Goal: Information Seeking & Learning: Learn about a topic

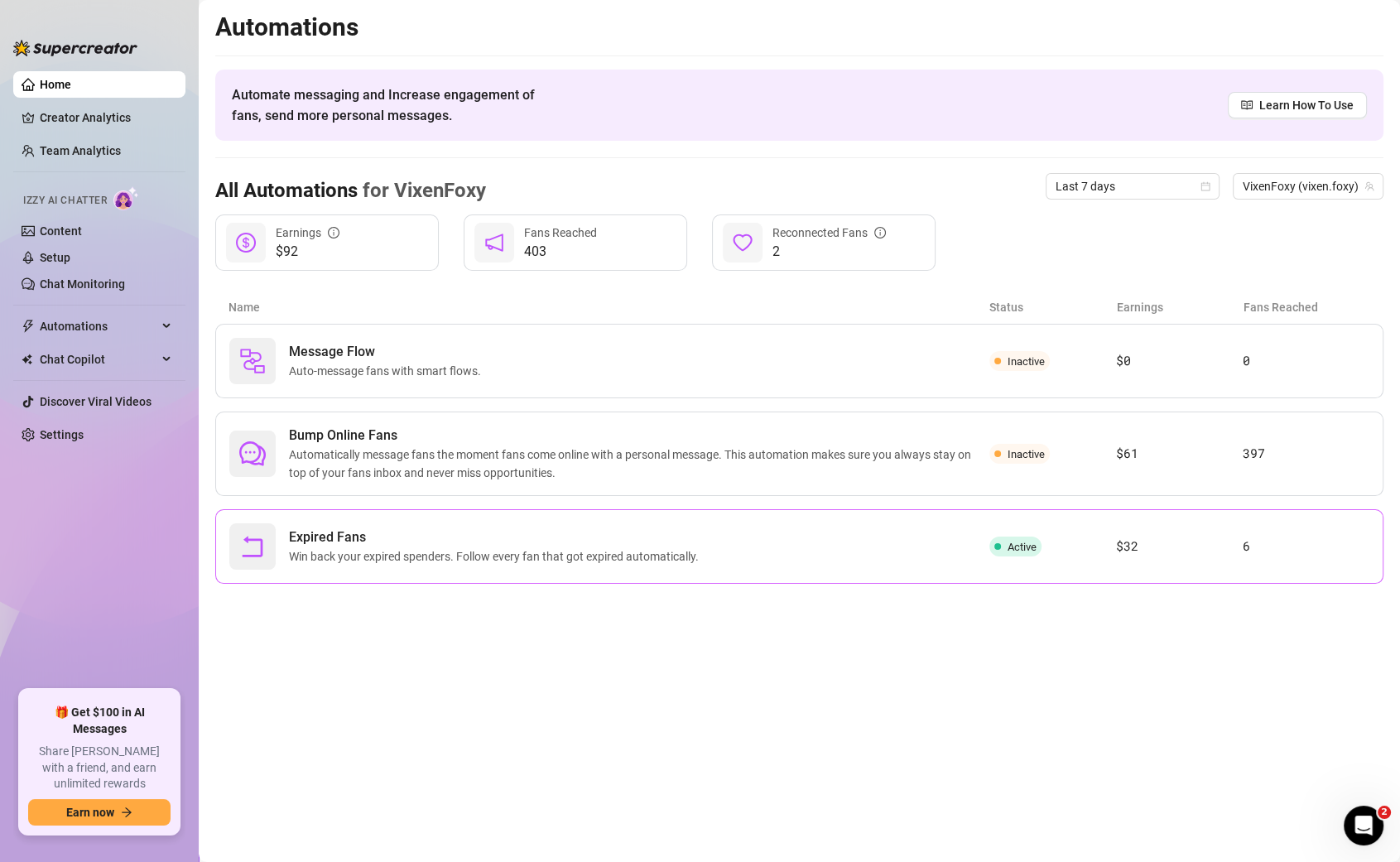
click at [440, 533] on span "Expired Fans" at bounding box center [497, 537] width 417 height 20
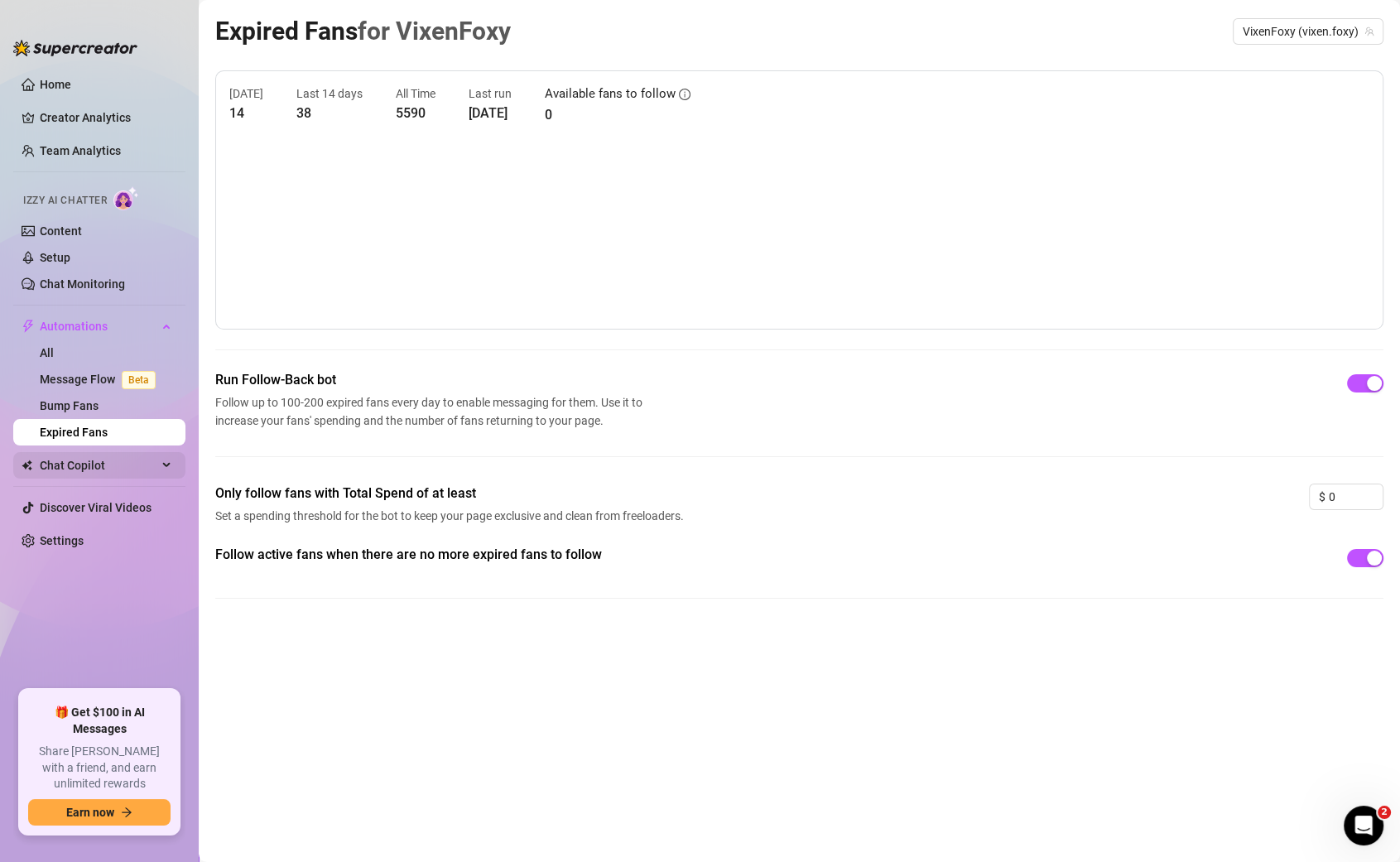
click at [81, 473] on span "Chat Copilot" at bounding box center [98, 465] width 117 height 26
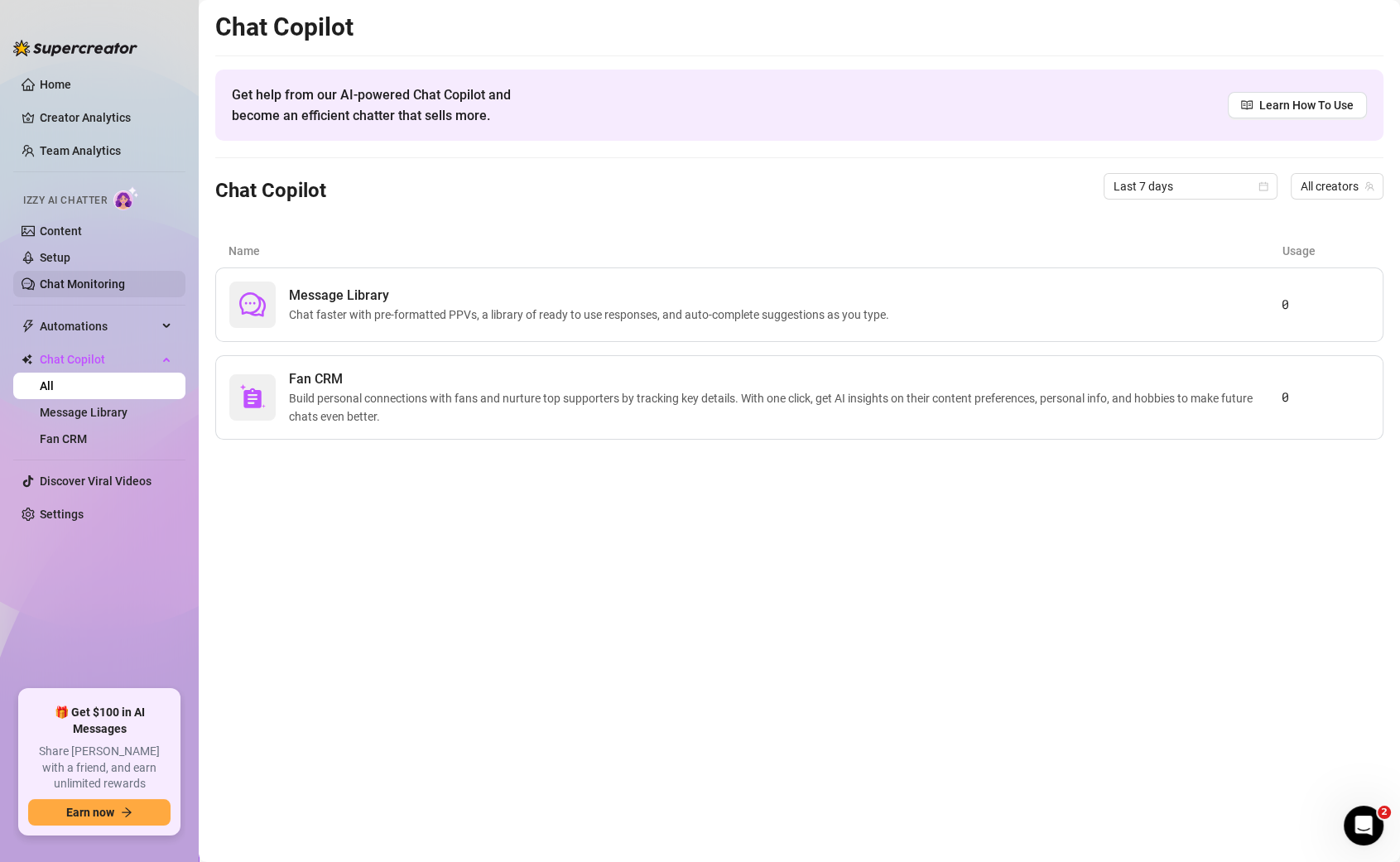
click at [72, 282] on link "Chat Monitoring" at bounding box center [82, 284] width 85 height 14
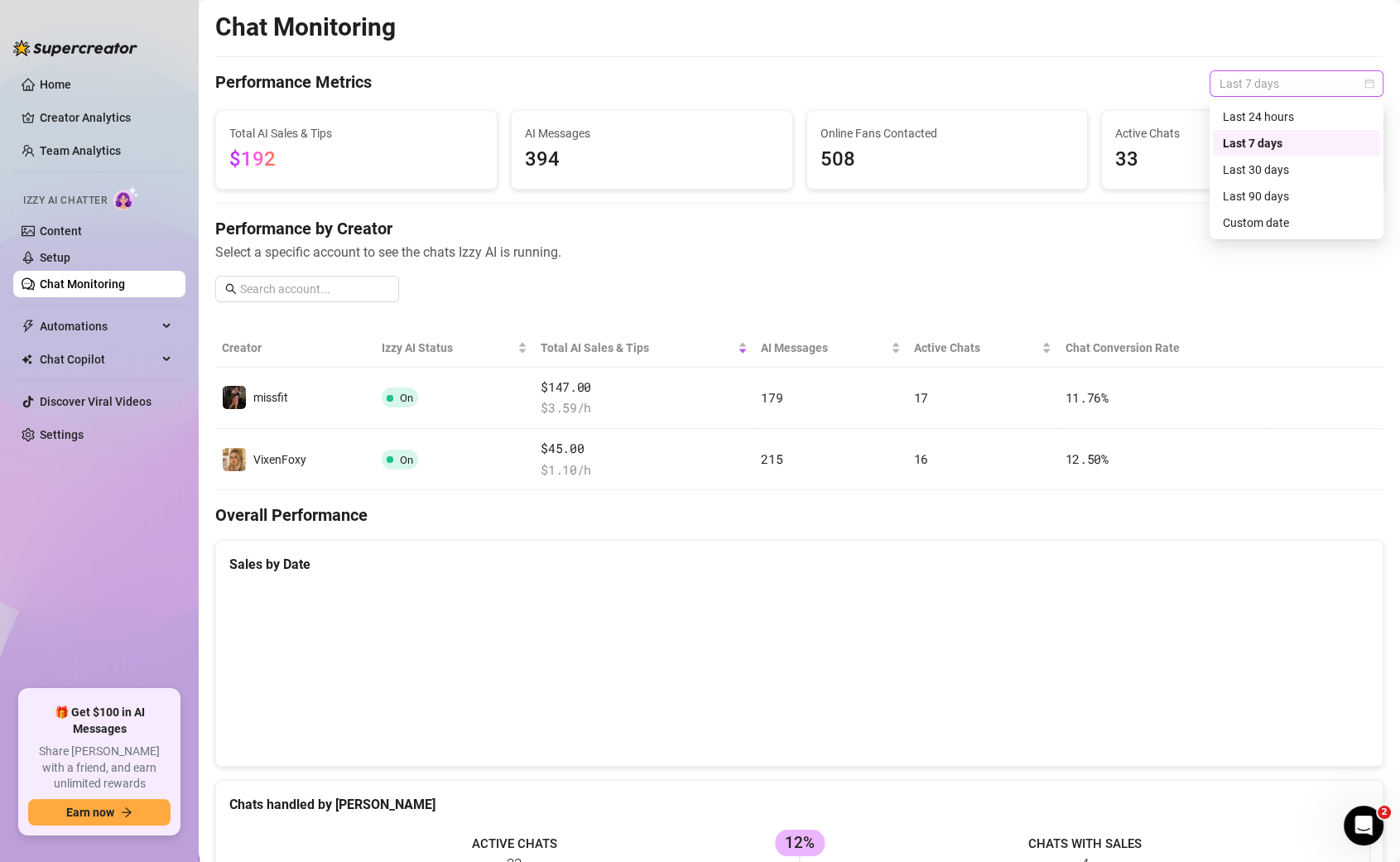
click at [1309, 81] on span "Last 7 days" at bounding box center [1296, 84] width 154 height 25
click at [1295, 226] on div "Custom date" at bounding box center [1296, 223] width 147 height 18
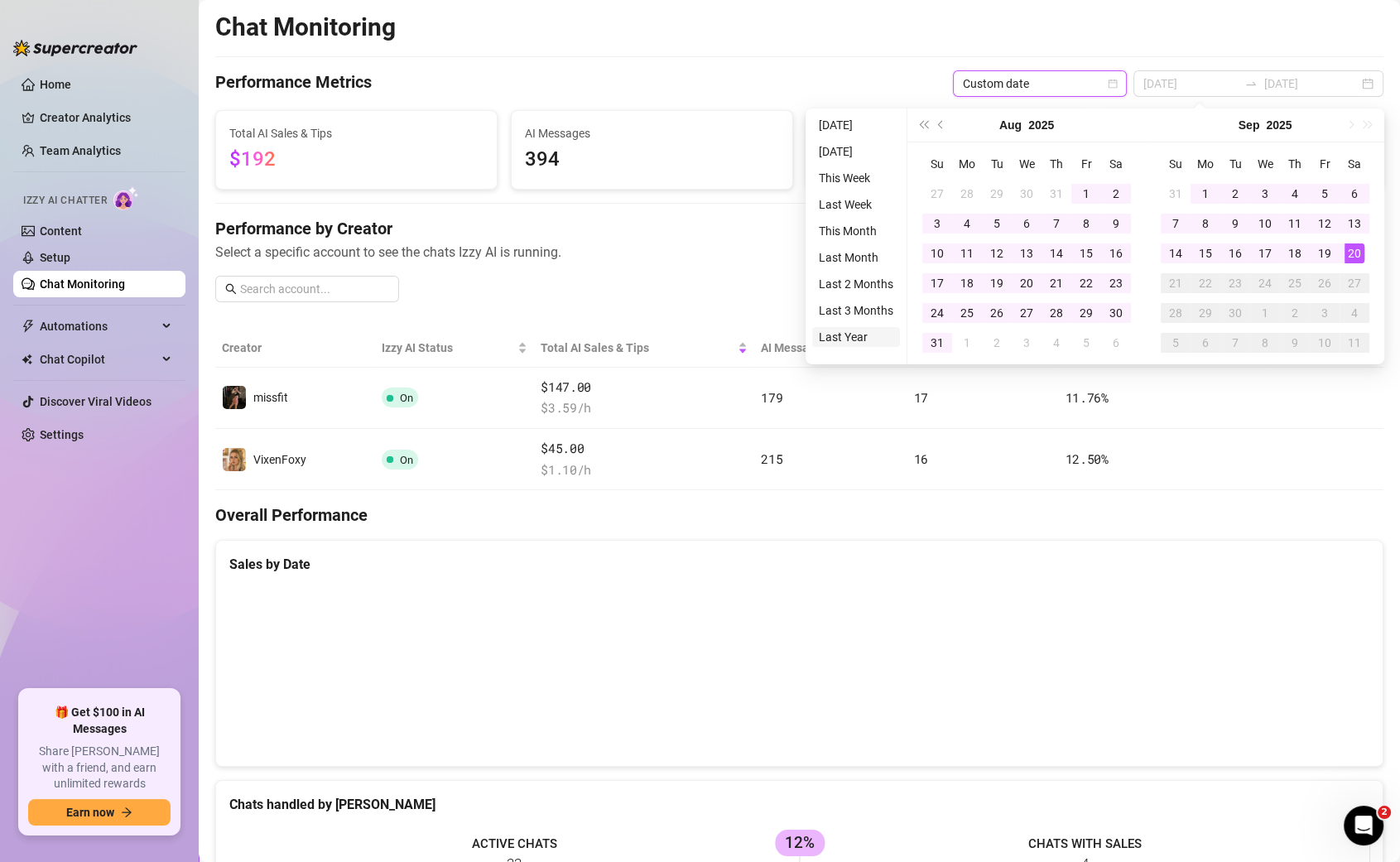
type input "[DATE]"
click at [861, 332] on li "Last Year" at bounding box center [856, 337] width 88 height 20
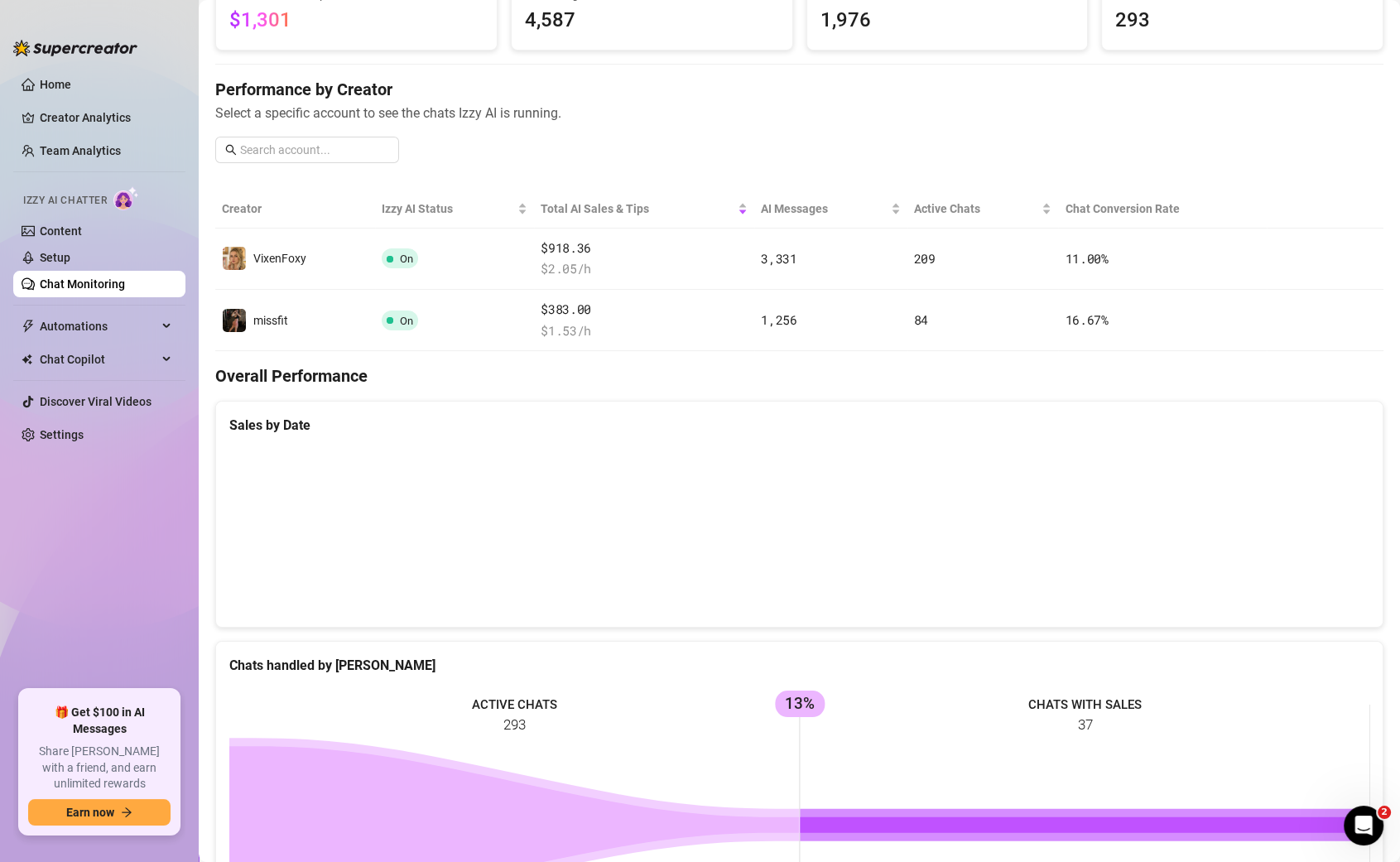
scroll to position [140, 0]
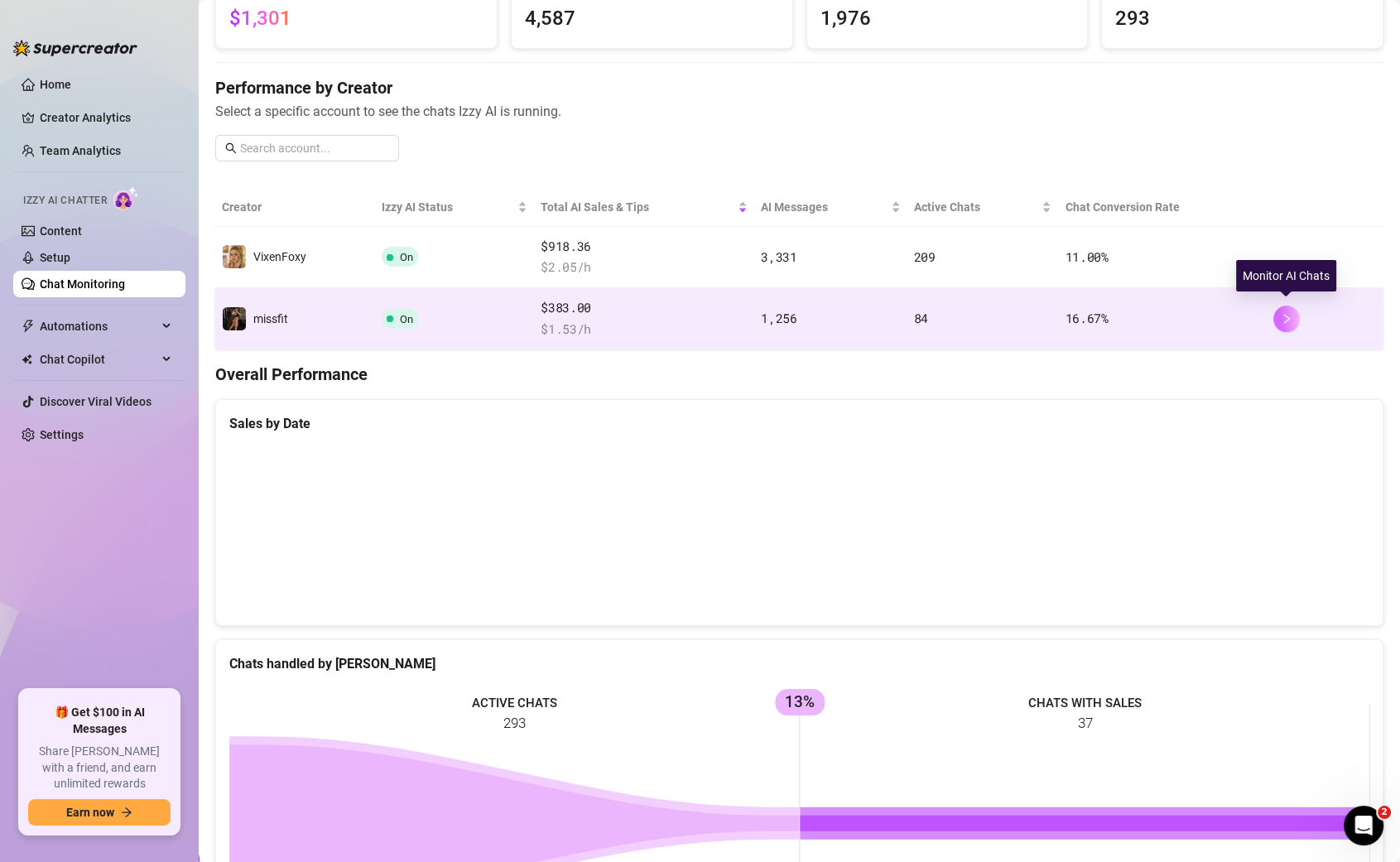
click at [1291, 313] on icon "right" at bounding box center [1287, 319] width 12 height 12
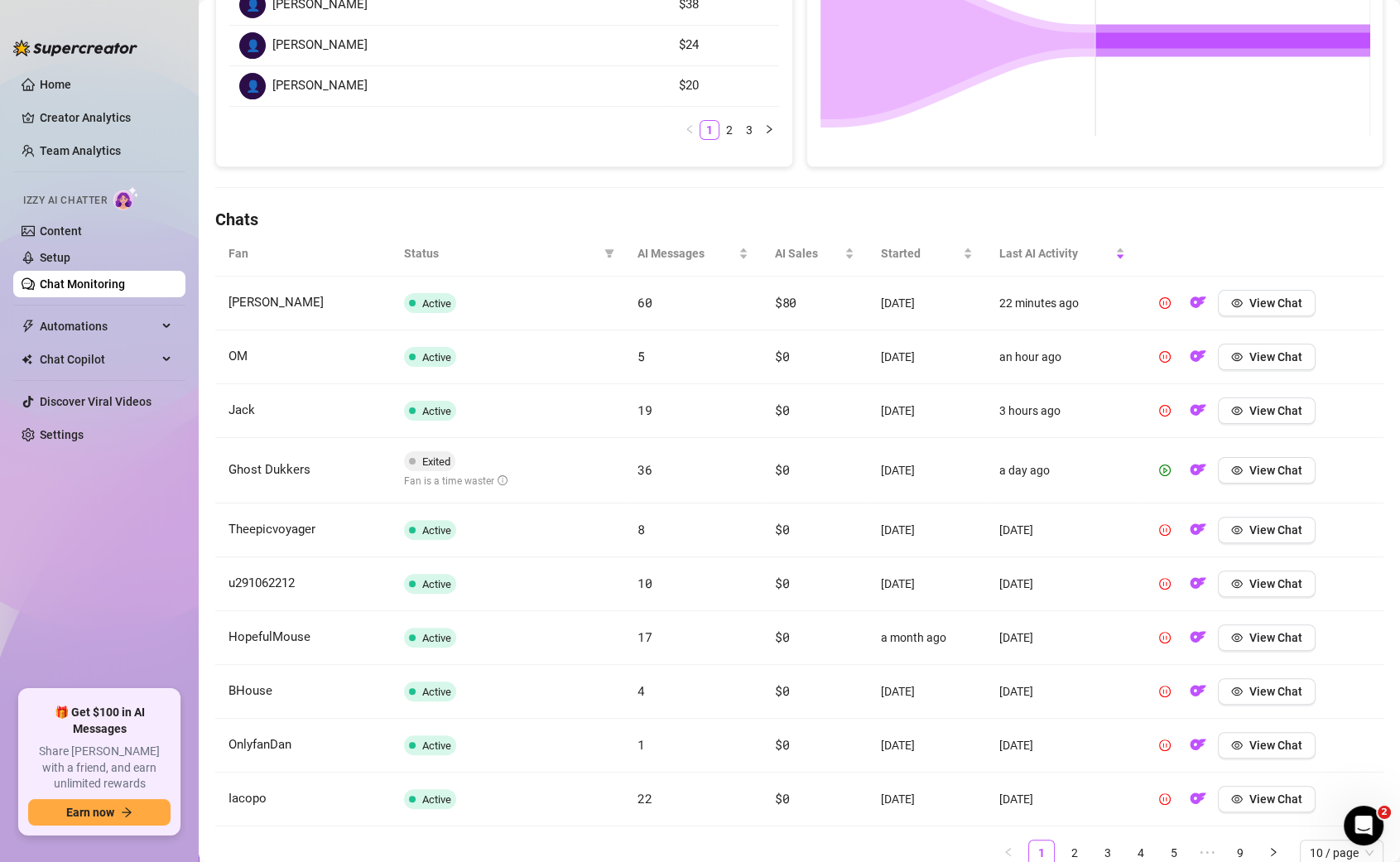
scroll to position [446, 0]
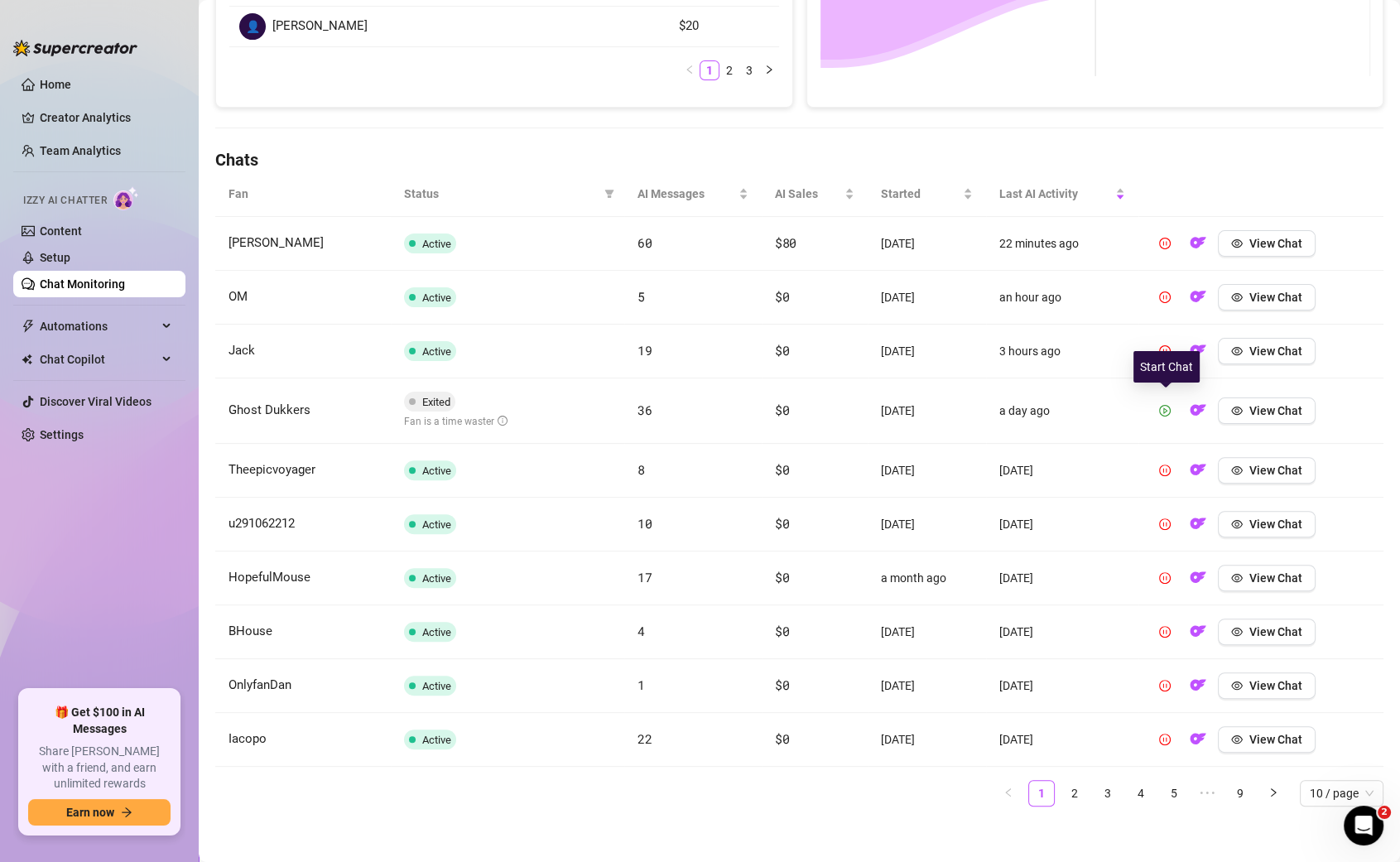
click at [1168, 407] on icon "play-circle" at bounding box center [1166, 411] width 12 height 12
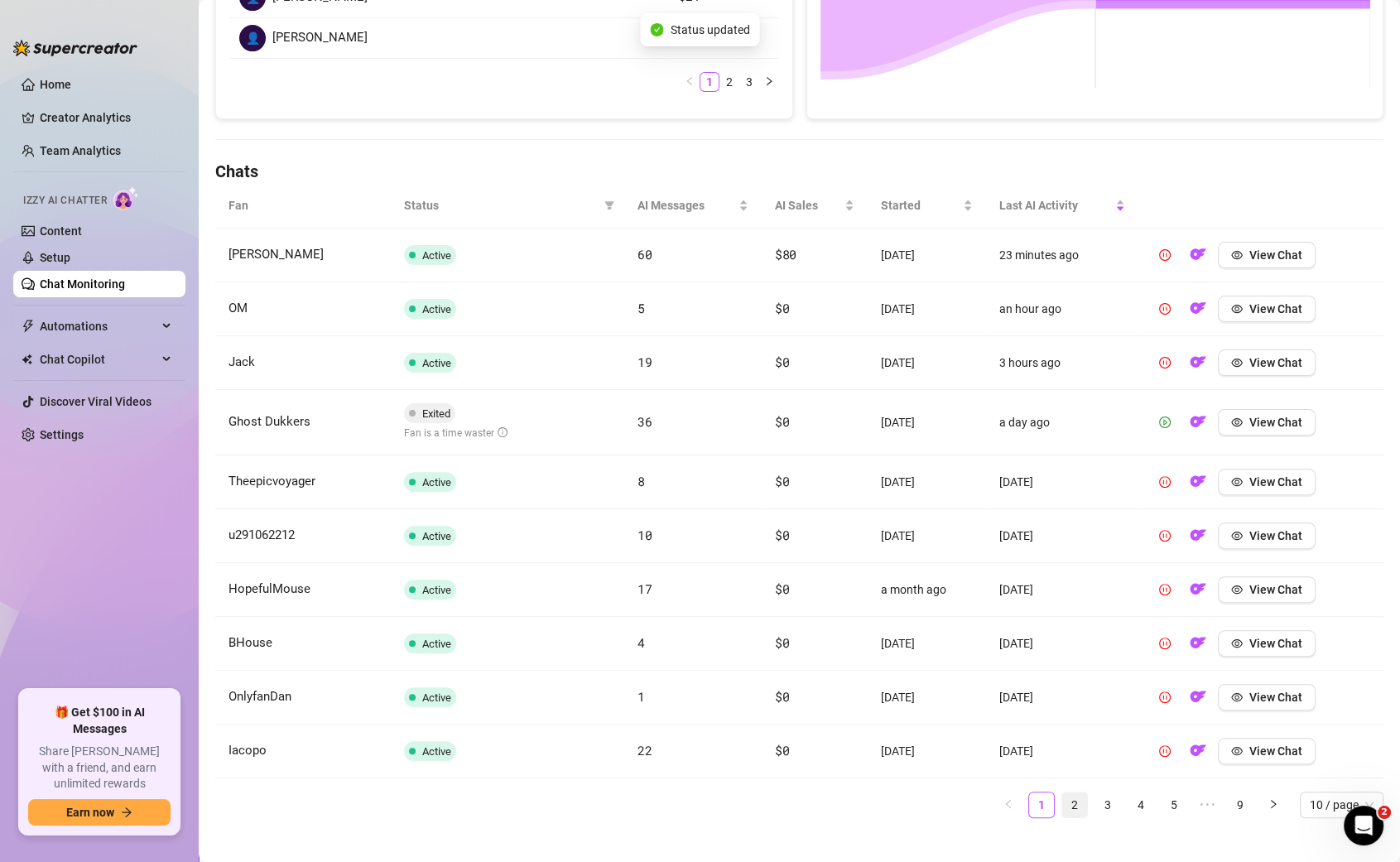
click at [1072, 792] on link "2" at bounding box center [1075, 805] width 25 height 25
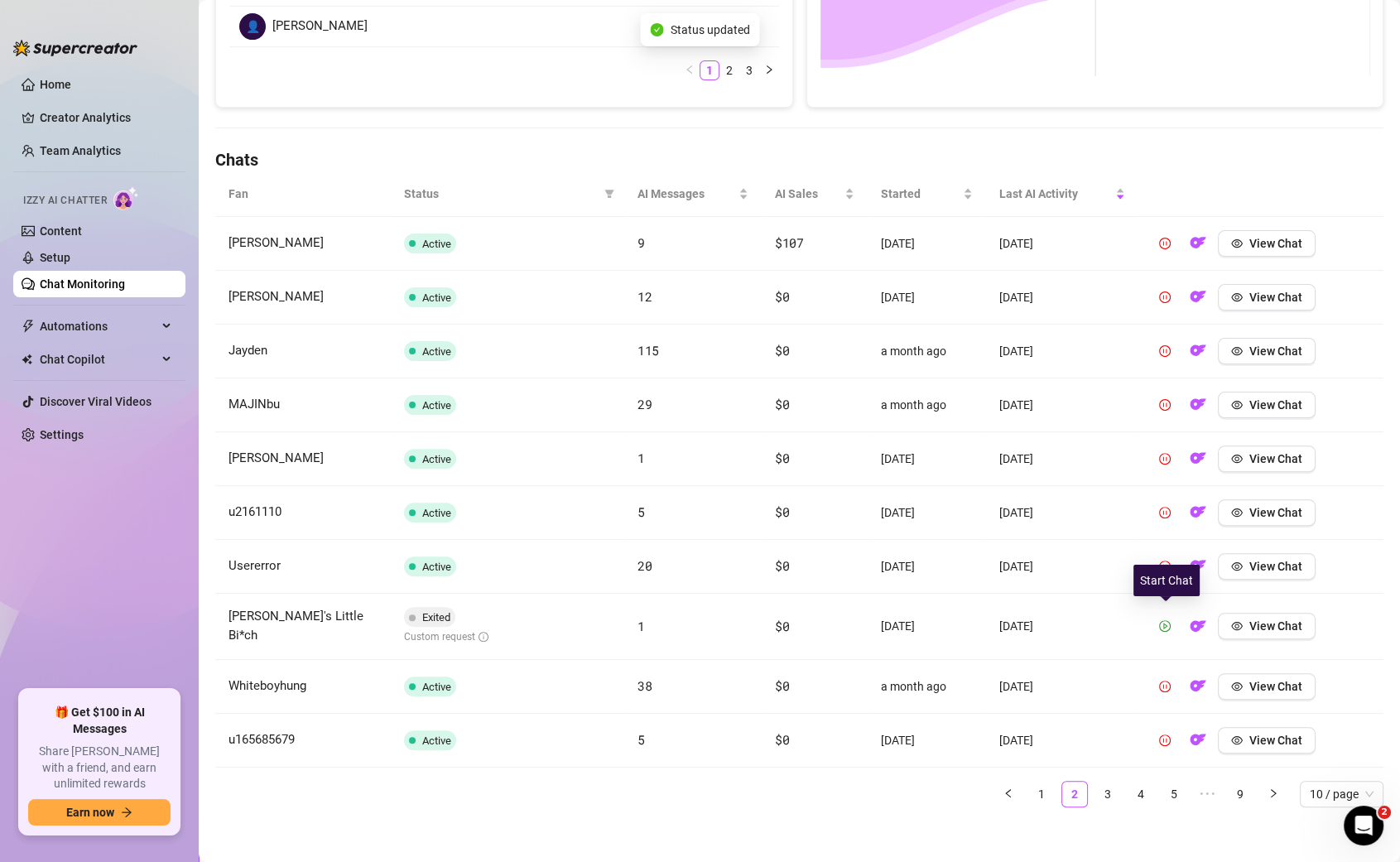
click at [1168, 627] on button "button" at bounding box center [1165, 626] width 26 height 26
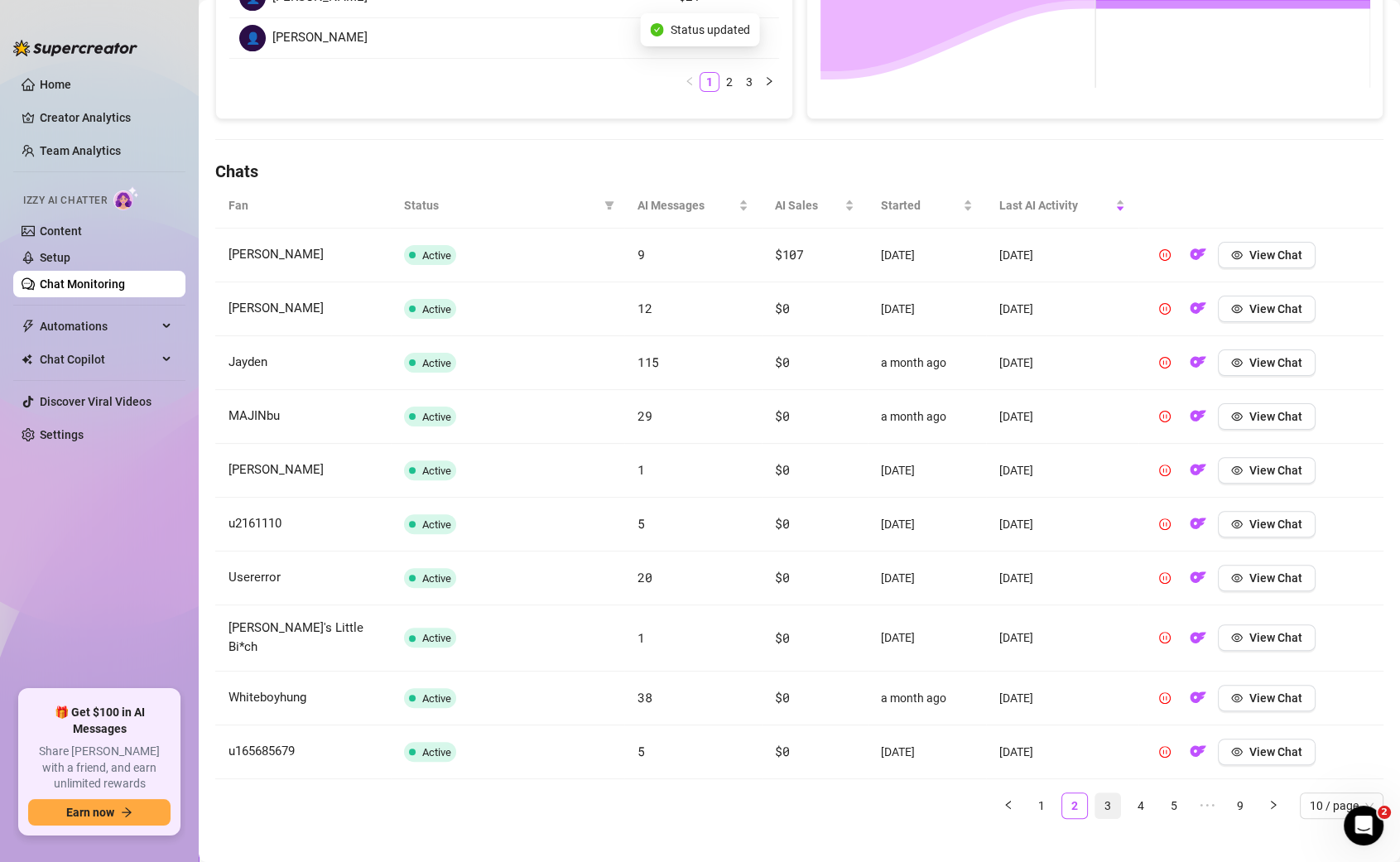
click at [1103, 793] on link "3" at bounding box center [1108, 806] width 25 height 25
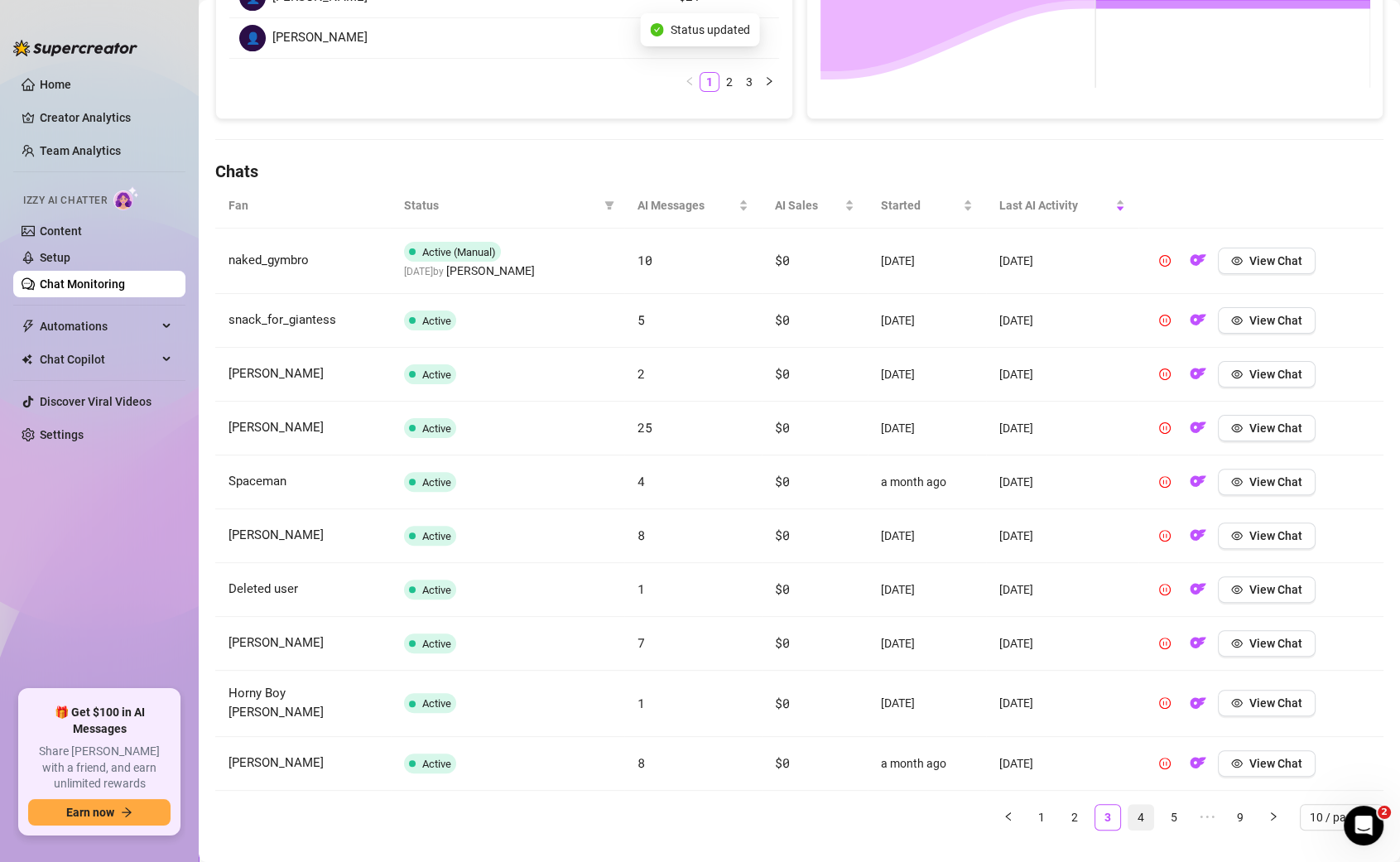
click at [1137, 805] on link "4" at bounding box center [1141, 817] width 25 height 25
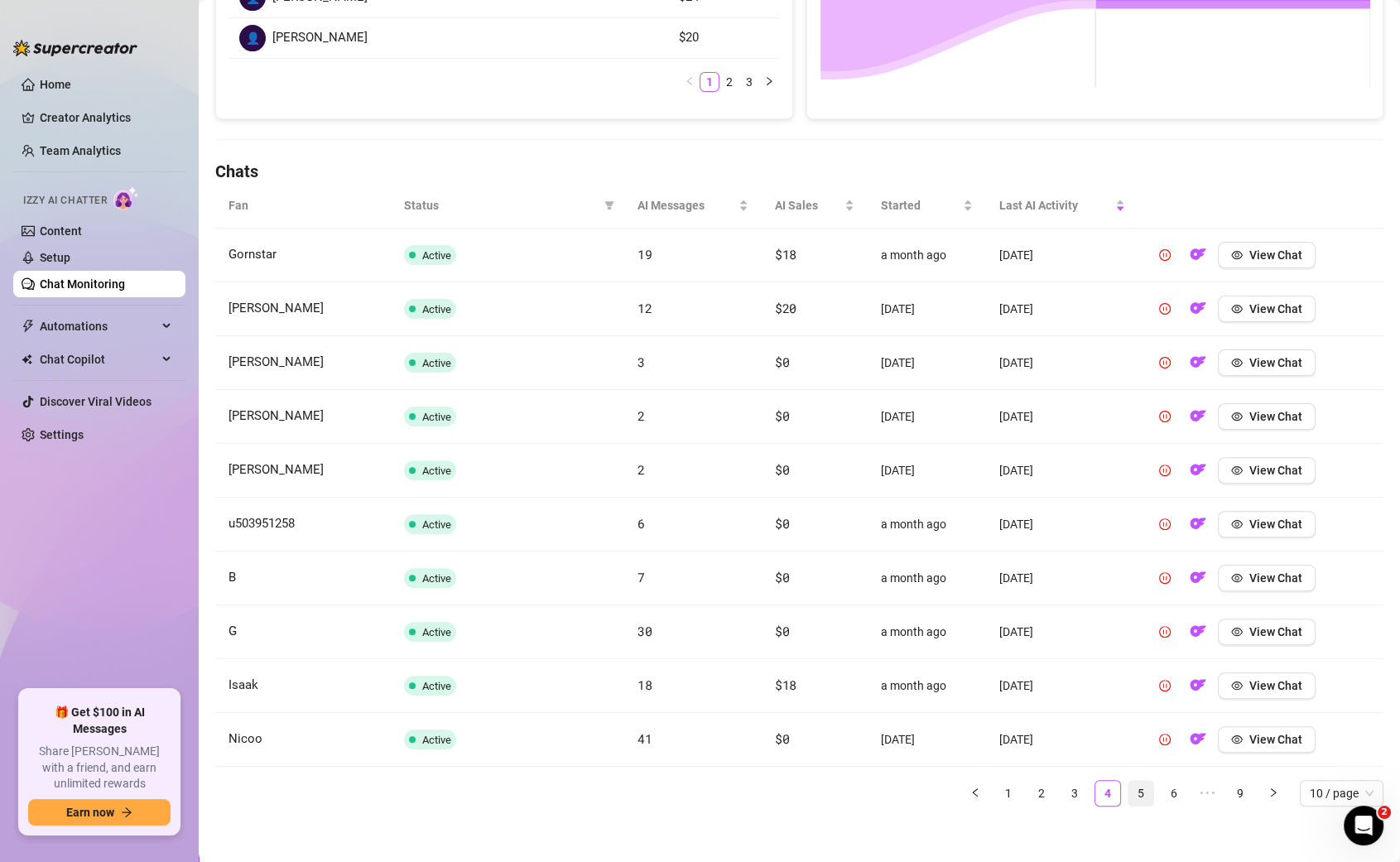
drag, startPoint x: 1167, startPoint y: 801, endPoint x: 1152, endPoint y: 791, distance: 18.0
click at [1152, 791] on div "Fan Status AI Messages AI Sales Started Last AI Activity Gornstar Active 19 $18…" at bounding box center [799, 501] width 1168 height 636
click at [1152, 791] on link "5" at bounding box center [1141, 793] width 25 height 25
click at [1168, 791] on link "7" at bounding box center [1174, 793] width 25 height 25
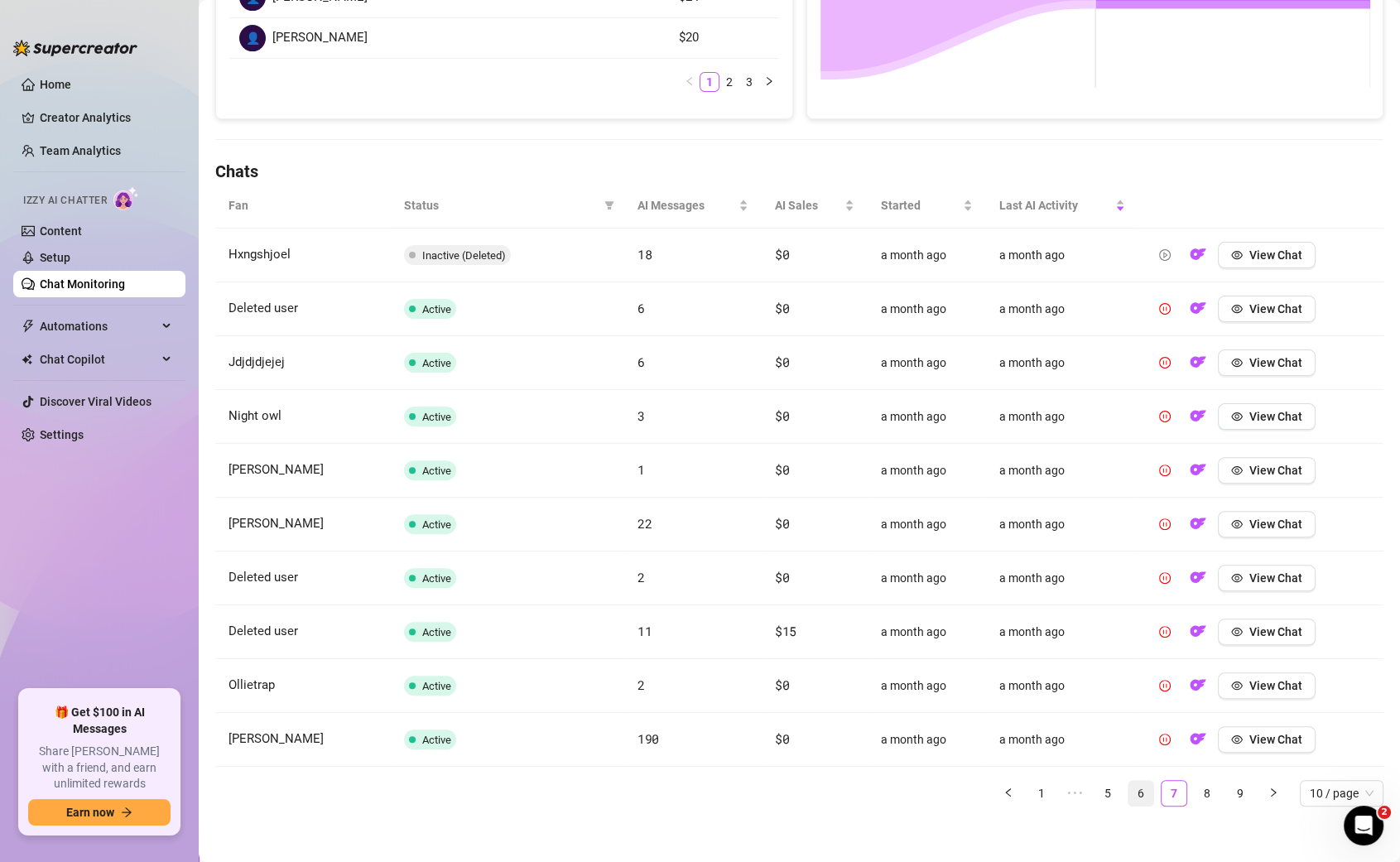
click at [1145, 789] on link "6" at bounding box center [1141, 793] width 25 height 25
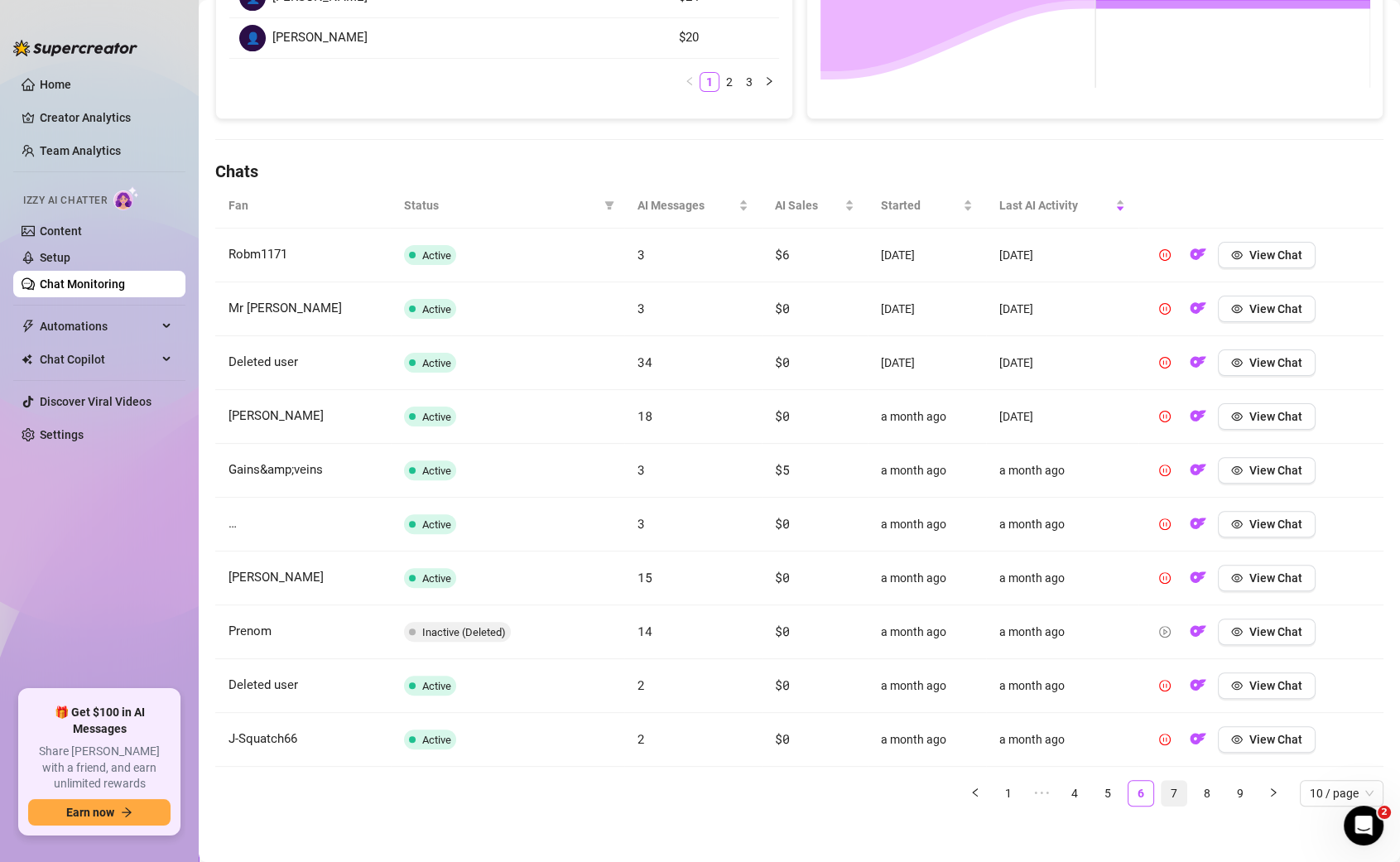
click at [1180, 786] on link "7" at bounding box center [1174, 793] width 25 height 25
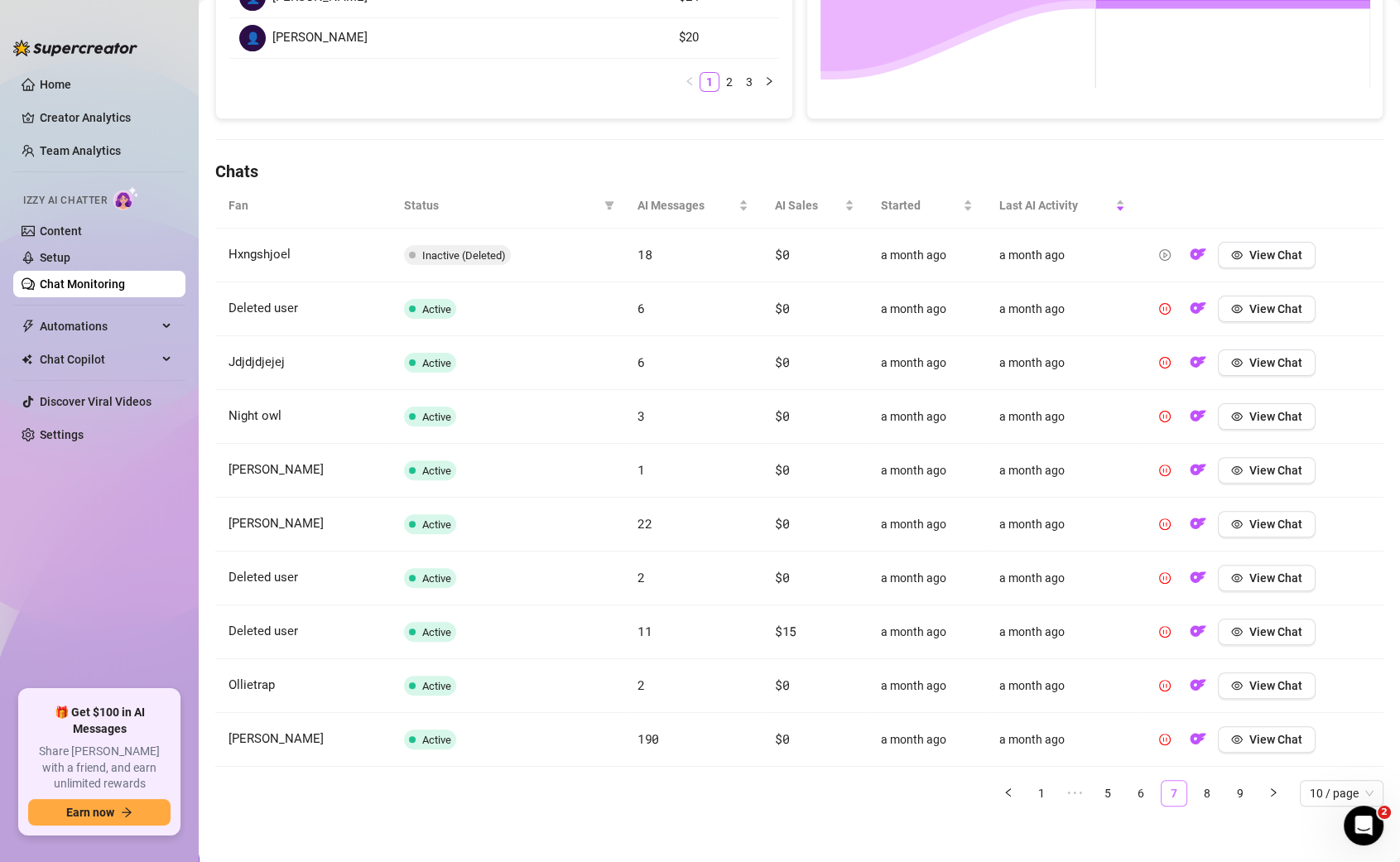
click at [1180, 786] on link "7" at bounding box center [1174, 793] width 25 height 25
click at [1197, 785] on link "8" at bounding box center [1207, 793] width 25 height 25
click at [1212, 789] on link "8" at bounding box center [1207, 793] width 25 height 25
click at [1239, 788] on link "9" at bounding box center [1241, 793] width 25 height 25
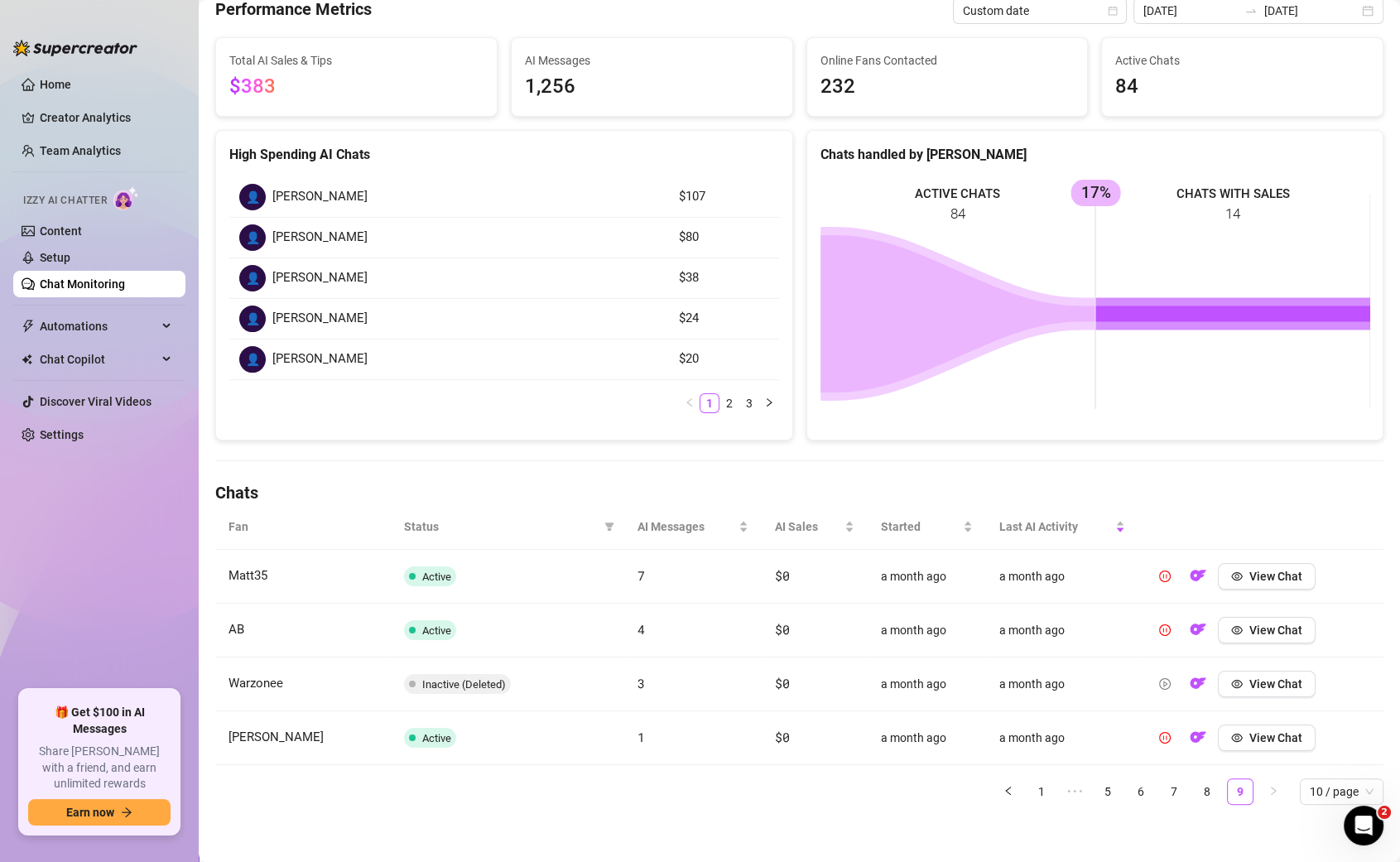
scroll to position [0, 0]
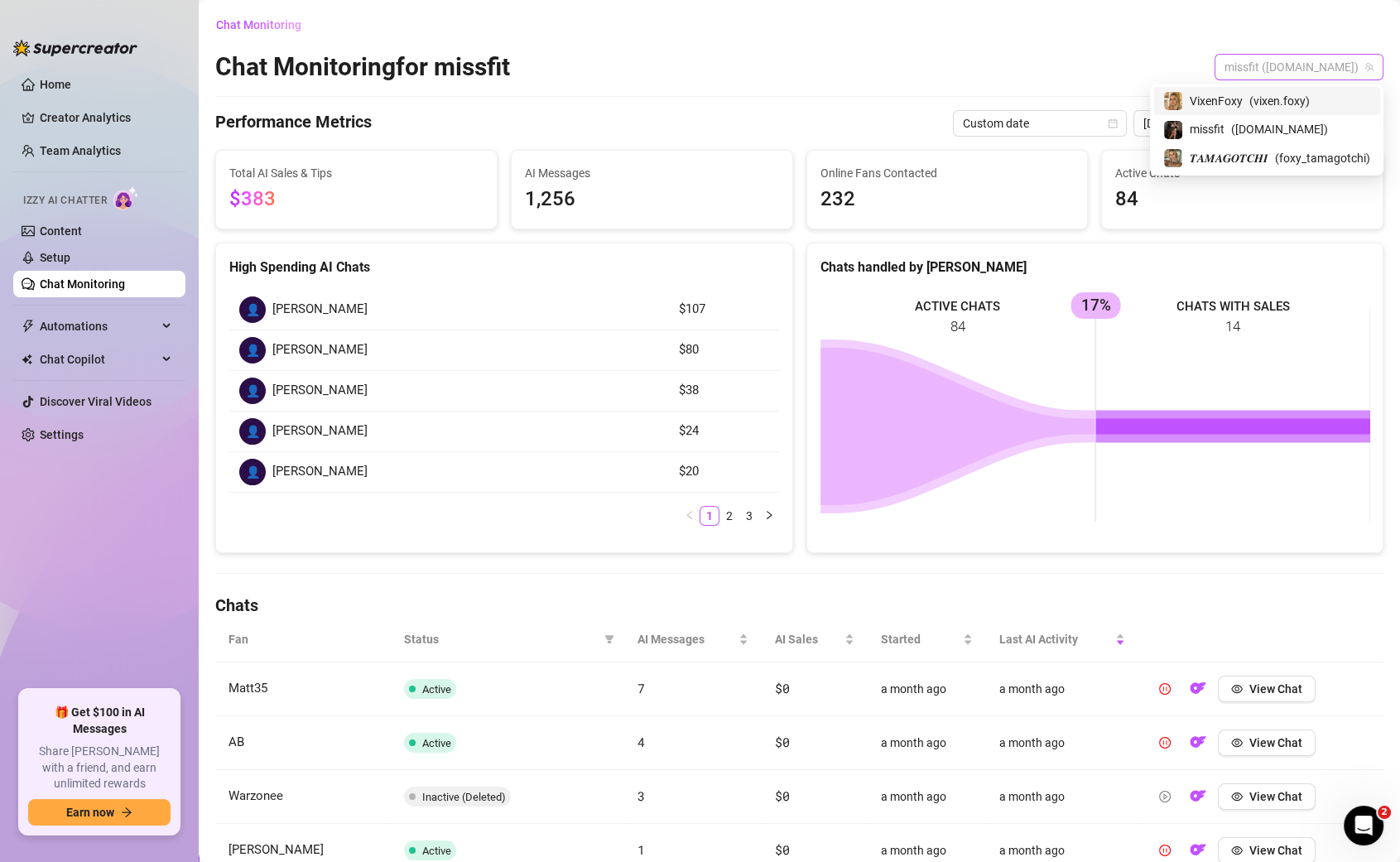
click at [1348, 62] on span "missfit ([DOMAIN_NAME])" at bounding box center [1299, 67] width 149 height 25
click at [1292, 106] on span "( vixen.foxy )" at bounding box center [1280, 101] width 60 height 18
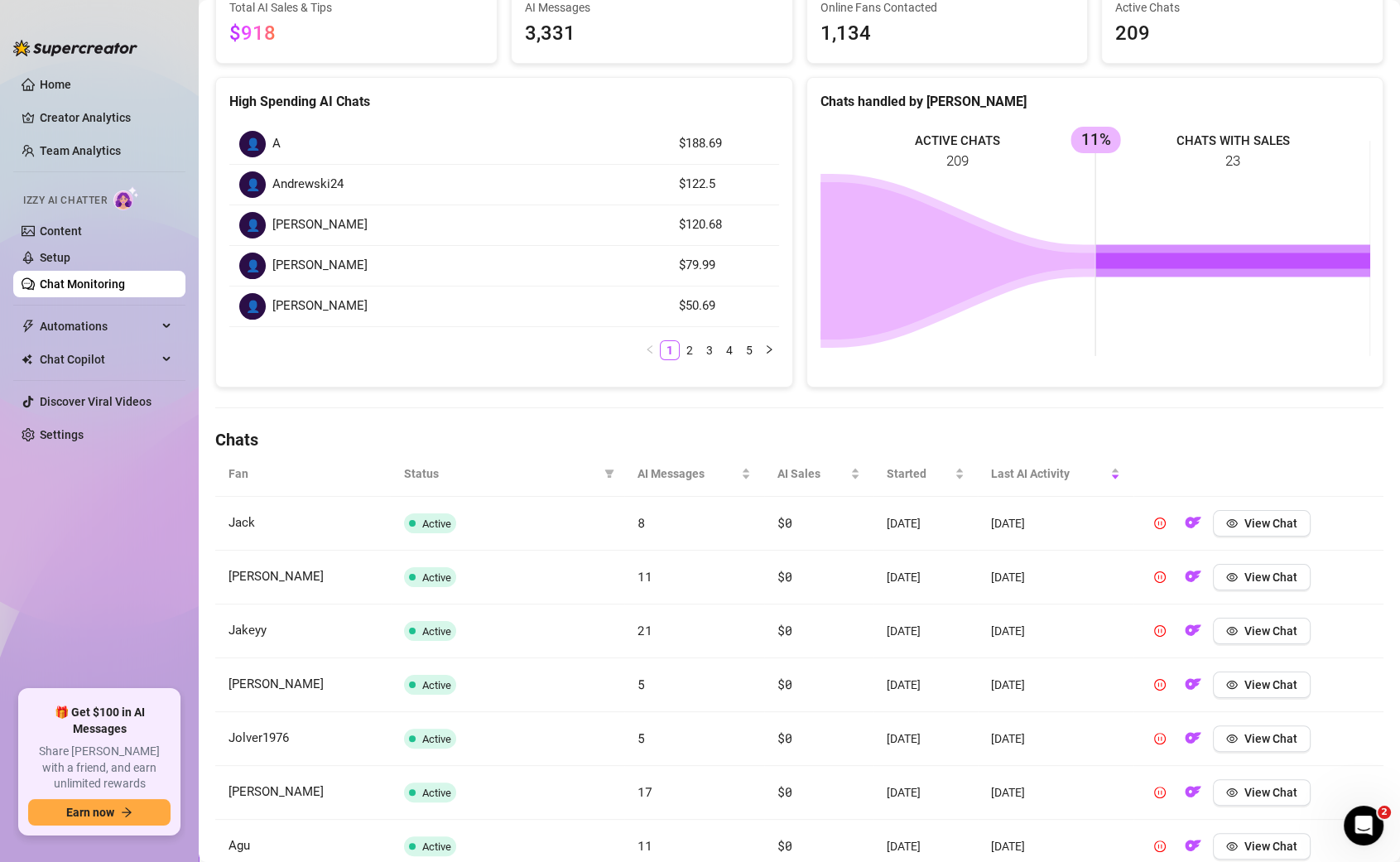
scroll to position [434, 0]
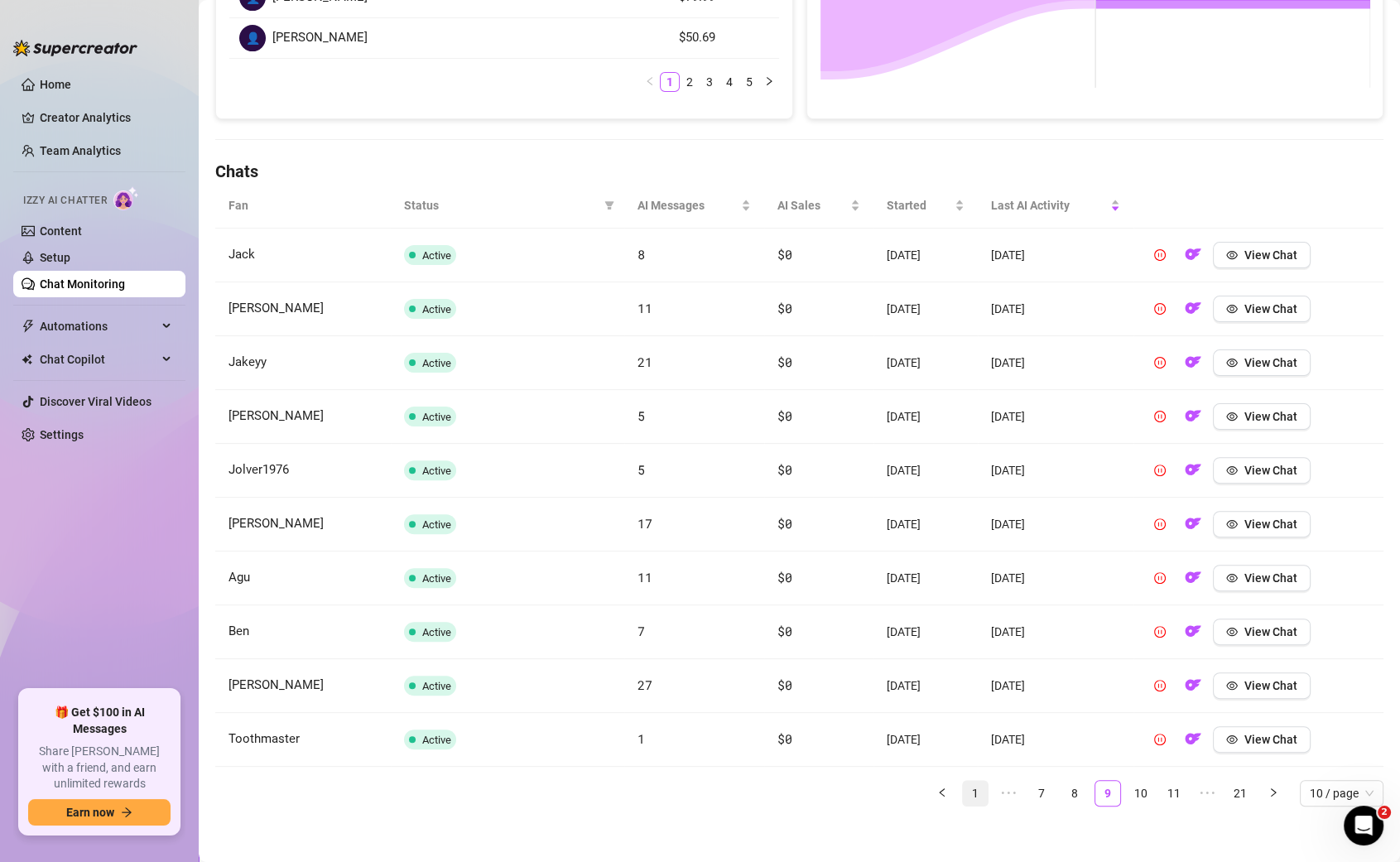
click at [968, 786] on link "1" at bounding box center [976, 793] width 25 height 25
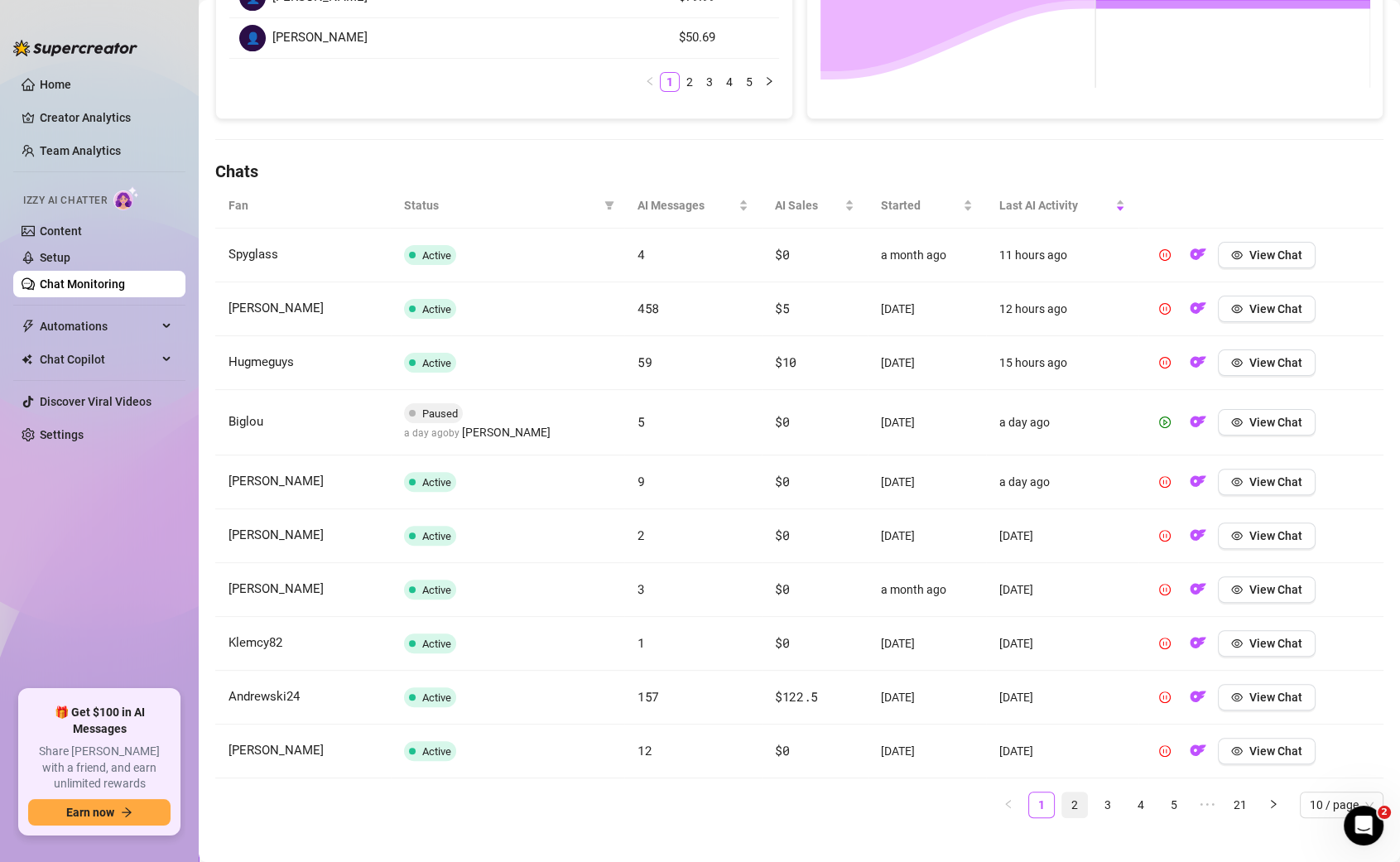
click at [1071, 792] on link "2" at bounding box center [1075, 805] width 25 height 25
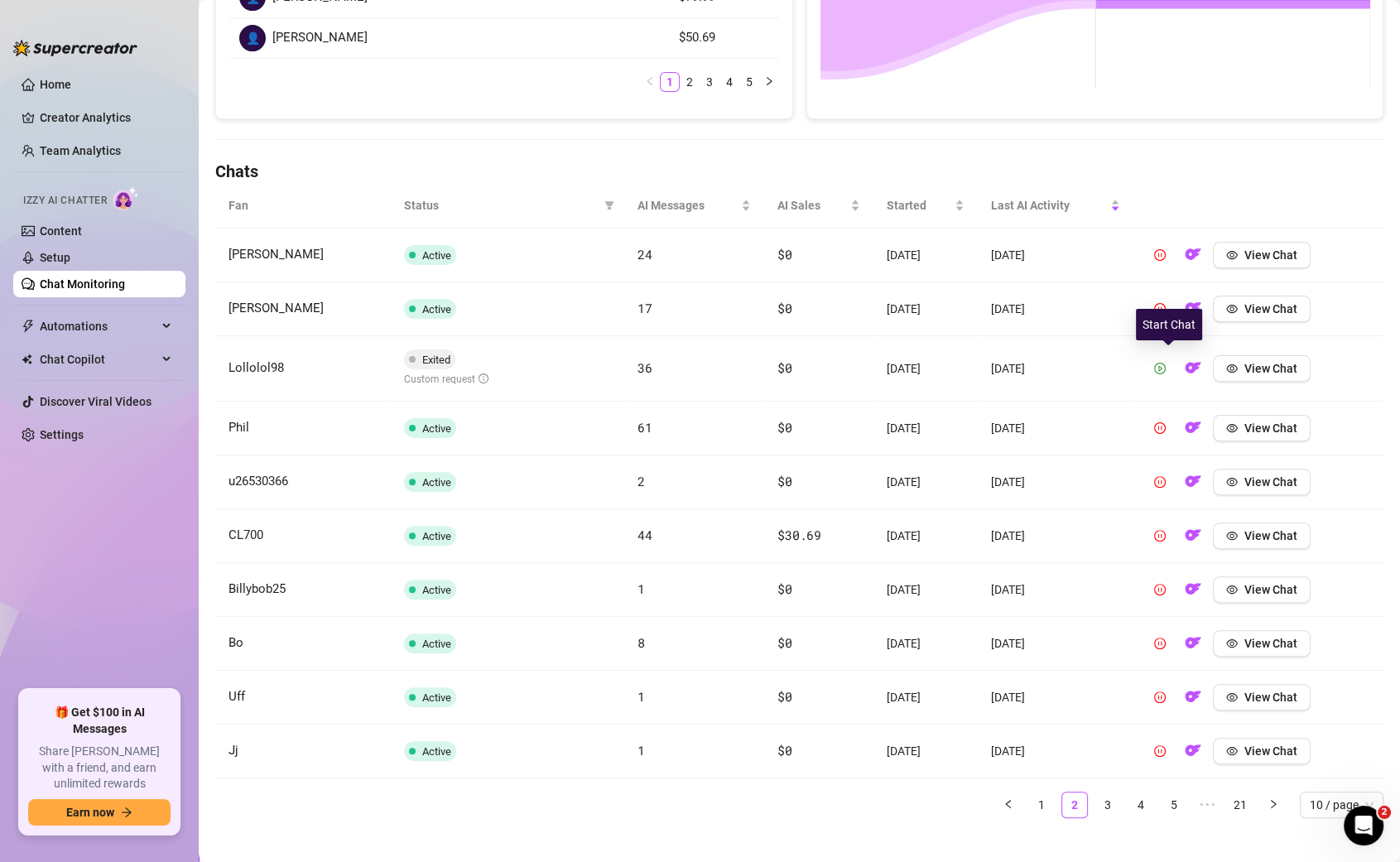
click at [1173, 365] on button "button" at bounding box center [1160, 368] width 26 height 26
click at [1113, 793] on link "3" at bounding box center [1108, 805] width 25 height 25
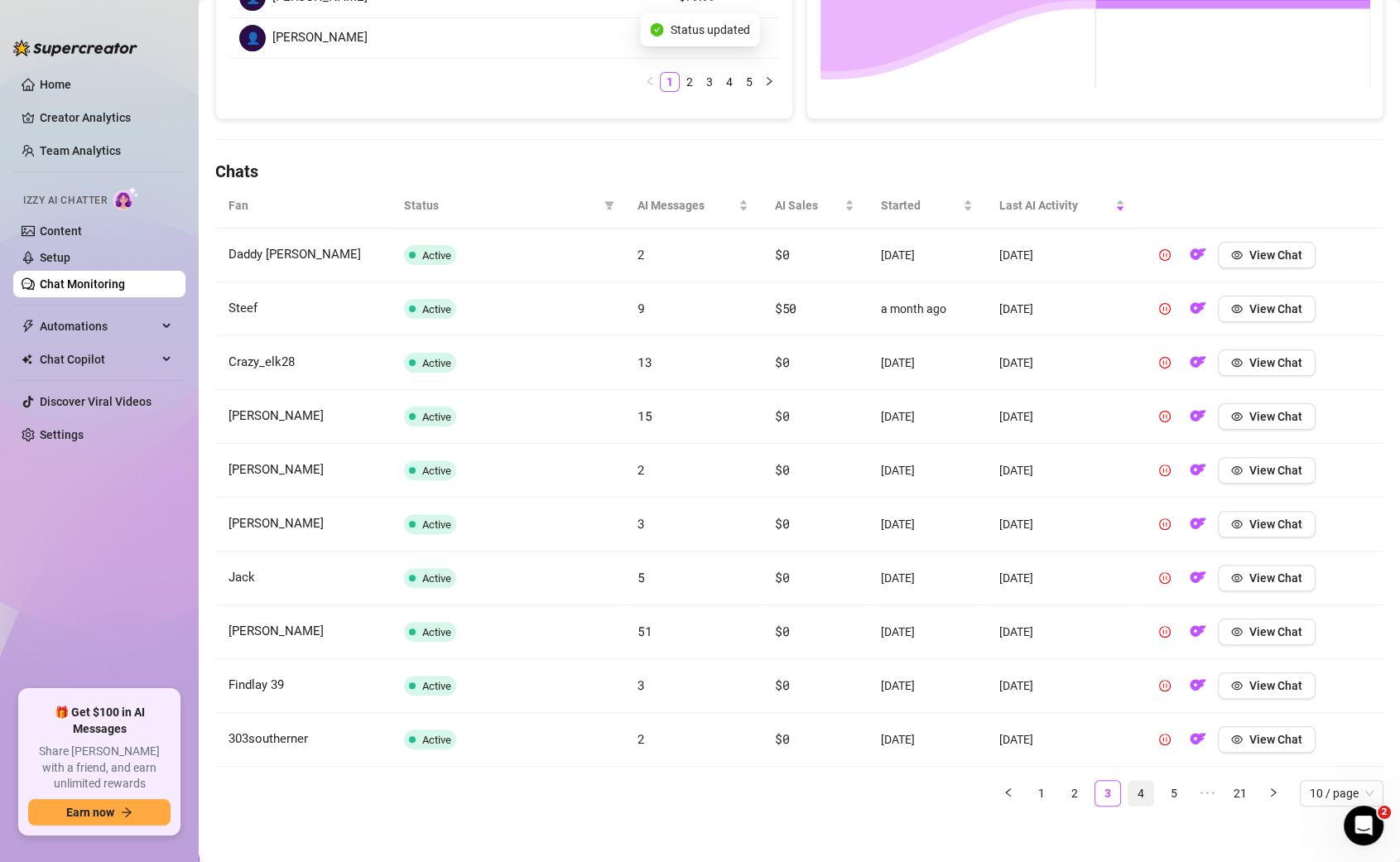
click at [1136, 795] on link "4" at bounding box center [1141, 793] width 25 height 25
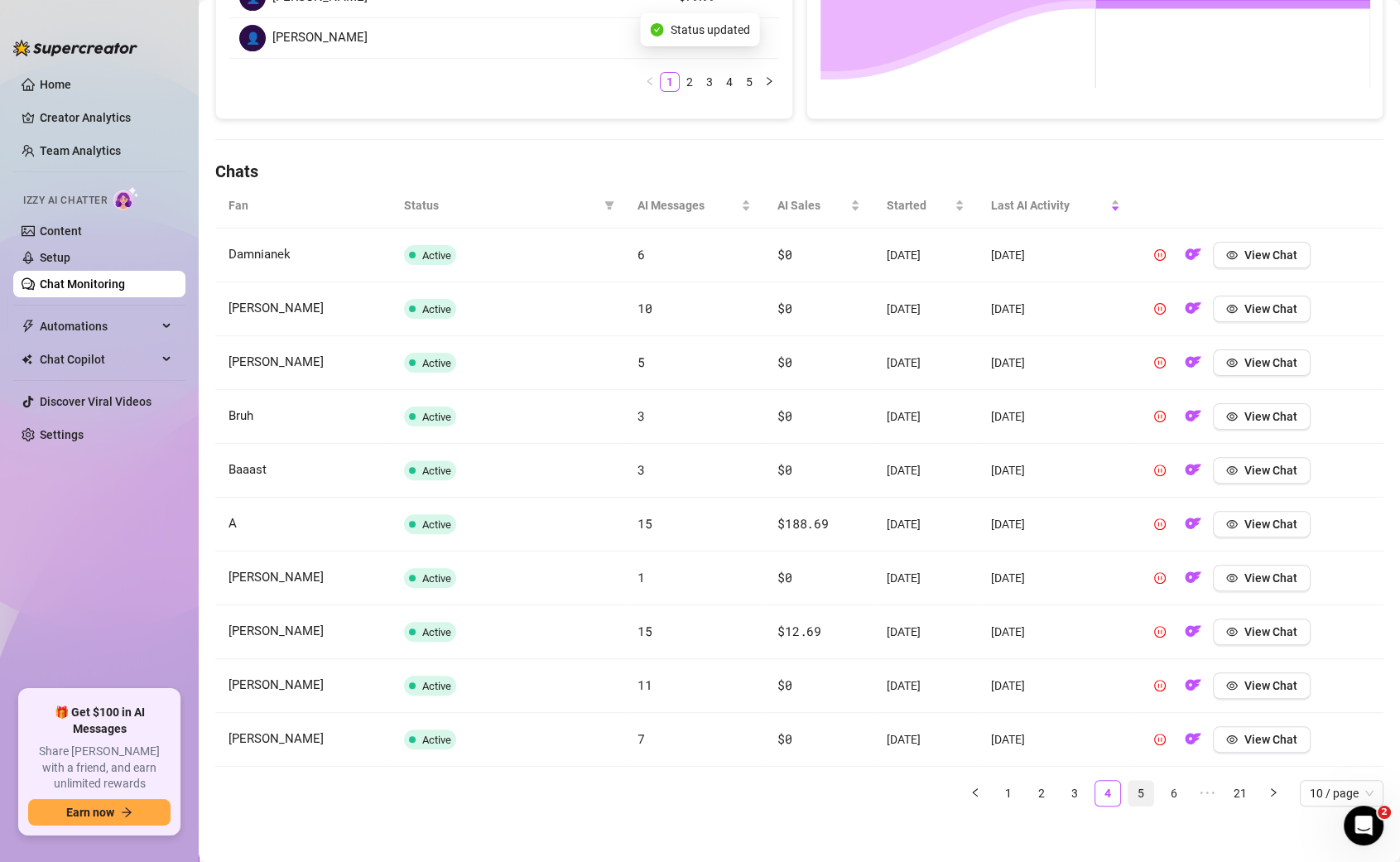
click at [1152, 788] on link "5" at bounding box center [1141, 793] width 25 height 25
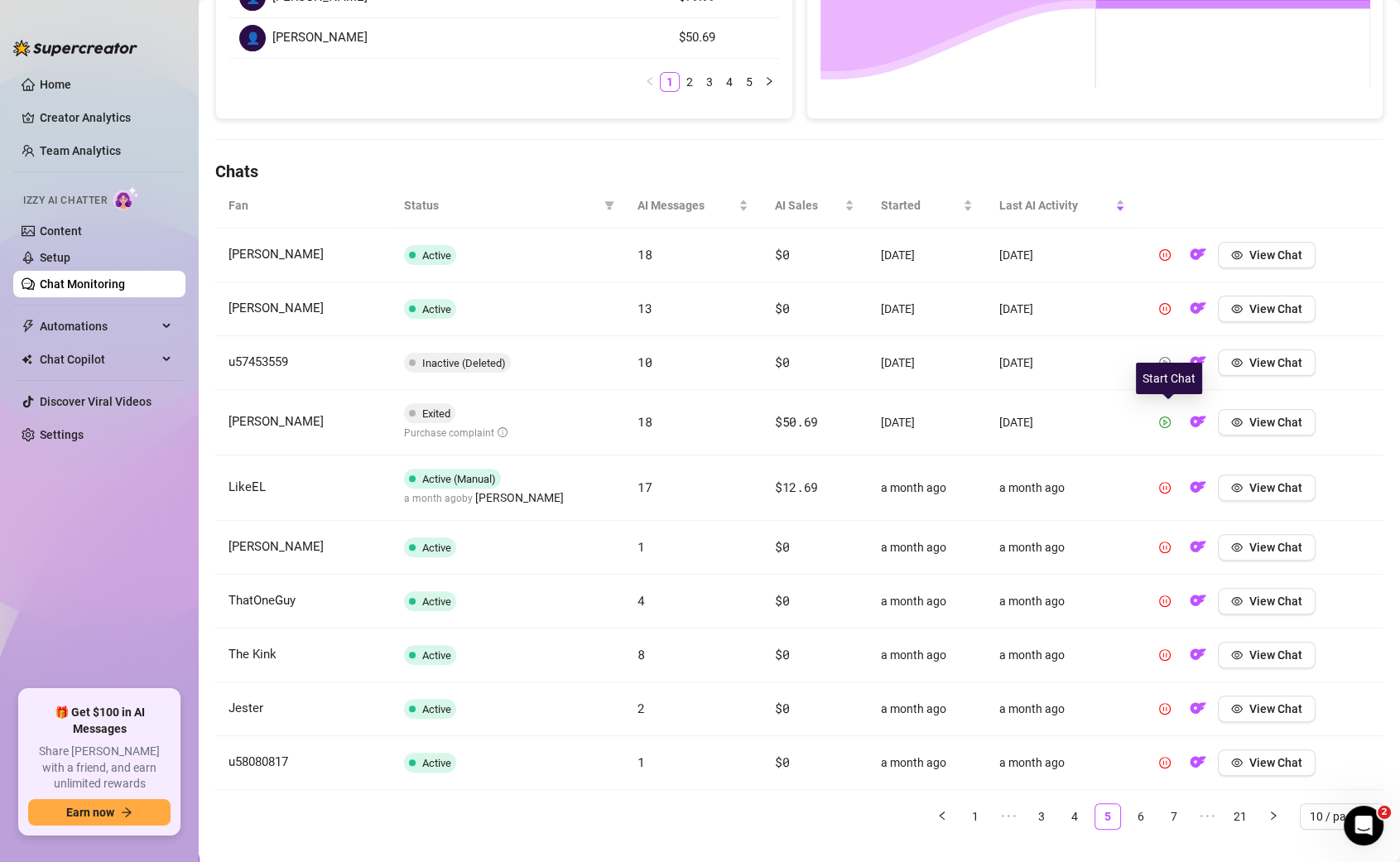
click at [1167, 419] on icon "play-circle" at bounding box center [1166, 422] width 4 height 6
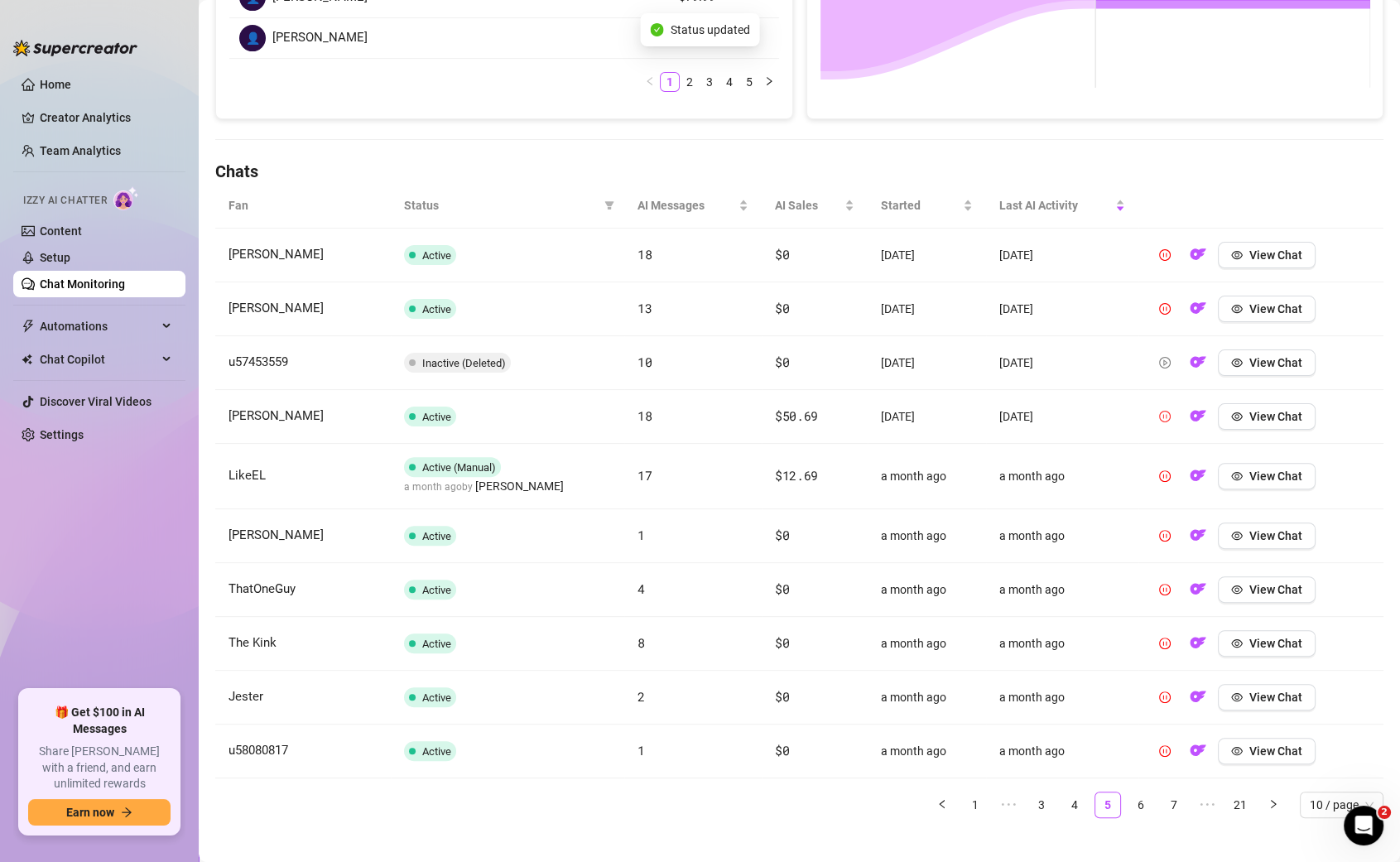
click at [1141, 811] on div "Fan Status AI Messages AI Sales Started Last AI Activity [PERSON_NAME] Active 1…" at bounding box center [799, 507] width 1168 height 648
click at [1141, 808] on link "6" at bounding box center [1141, 805] width 25 height 25
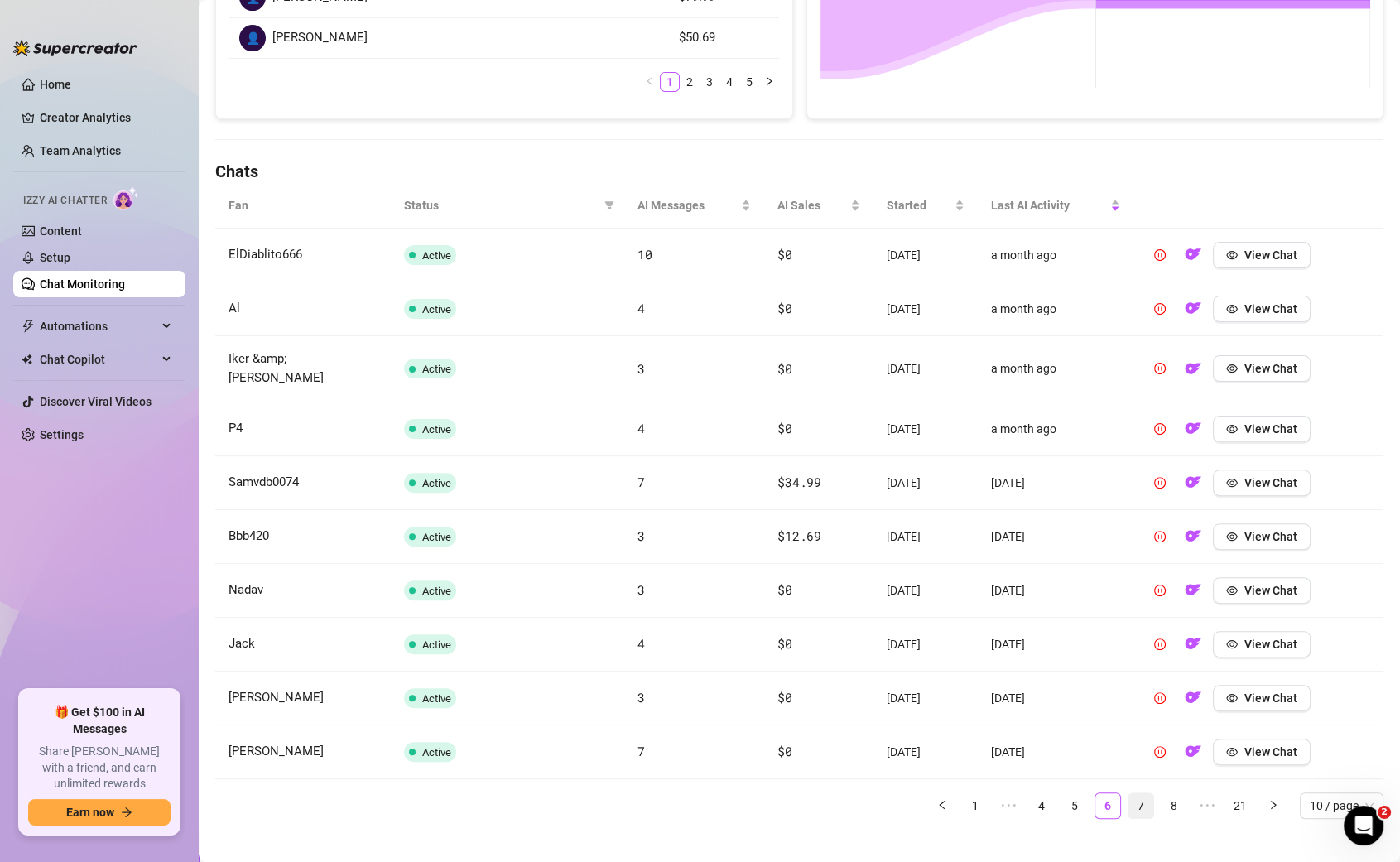
click at [1151, 793] on link "7" at bounding box center [1141, 806] width 25 height 25
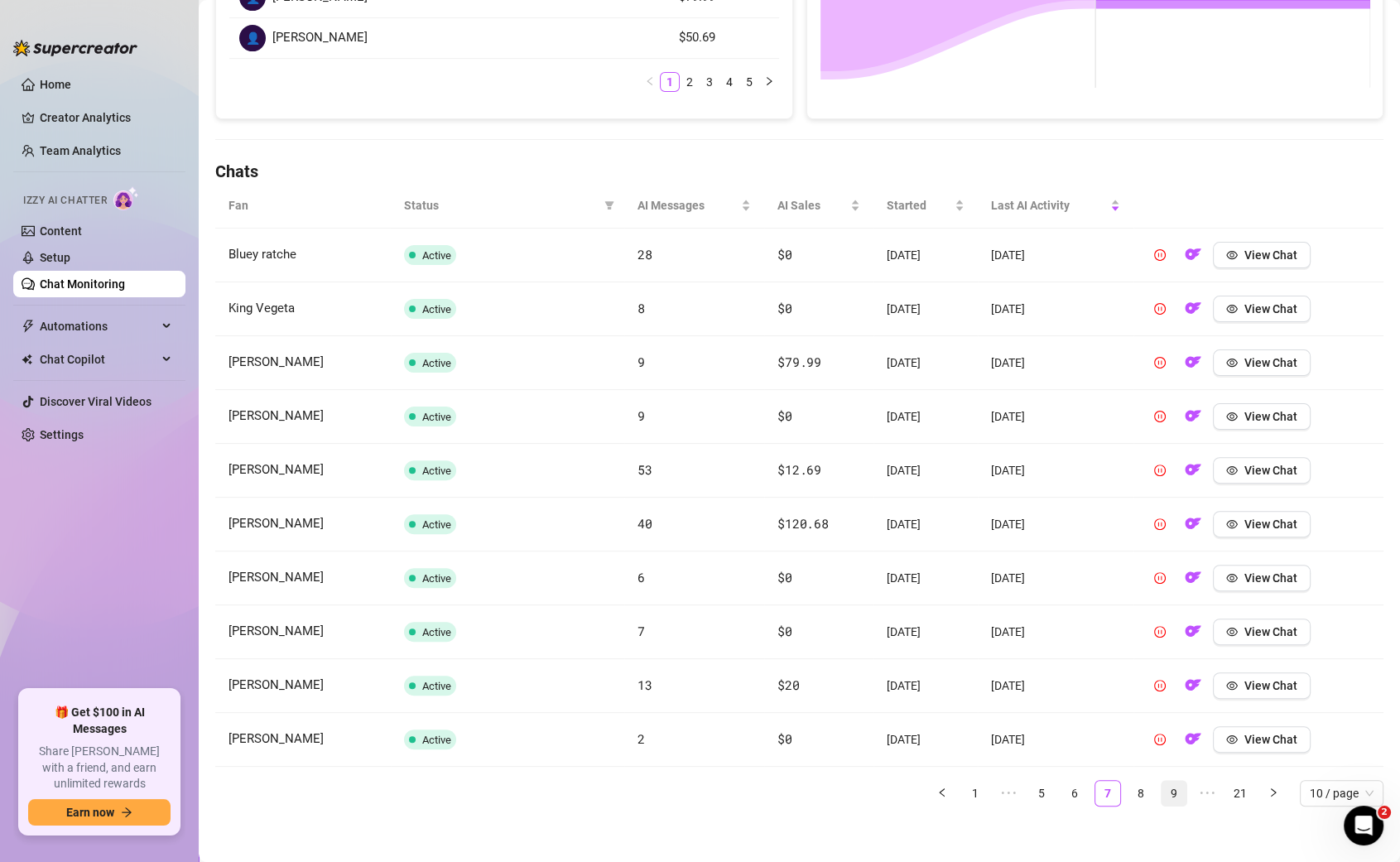
click at [1166, 787] on link "9" at bounding box center [1174, 793] width 25 height 25
click at [1080, 781] on link "8" at bounding box center [1075, 793] width 25 height 25
click at [1186, 789] on link "10" at bounding box center [1174, 793] width 25 height 25
click at [1132, 787] on link "11" at bounding box center [1141, 793] width 25 height 25
click at [1159, 786] on ul "1 ••• 9 10 11 12 13 ••• 21 10 / page" at bounding box center [799, 792] width 1168 height 26
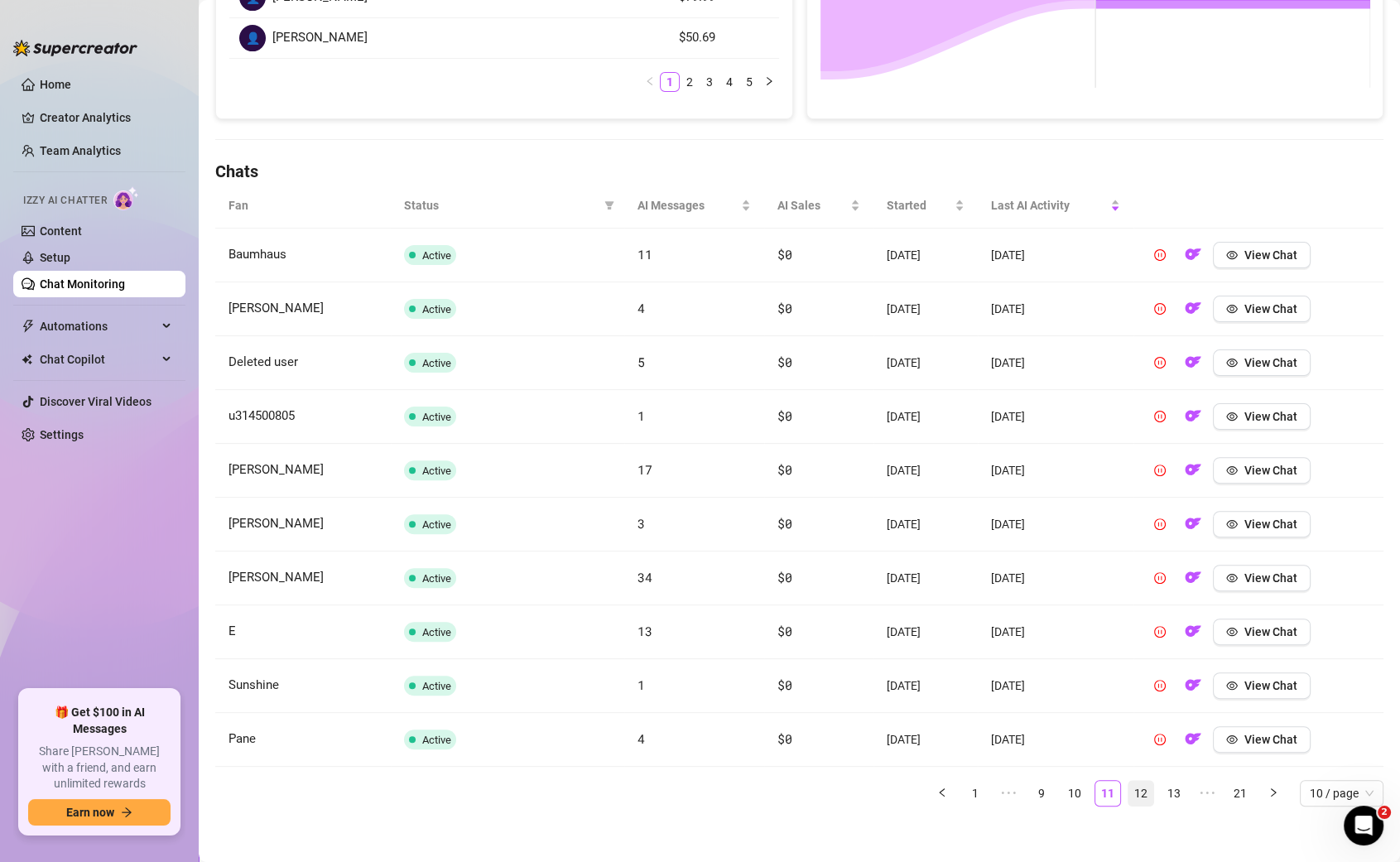
click at [1150, 785] on link "12" at bounding box center [1141, 793] width 25 height 25
click at [1166, 785] on link "14" at bounding box center [1174, 793] width 25 height 25
click at [1145, 787] on link "15" at bounding box center [1141, 793] width 25 height 25
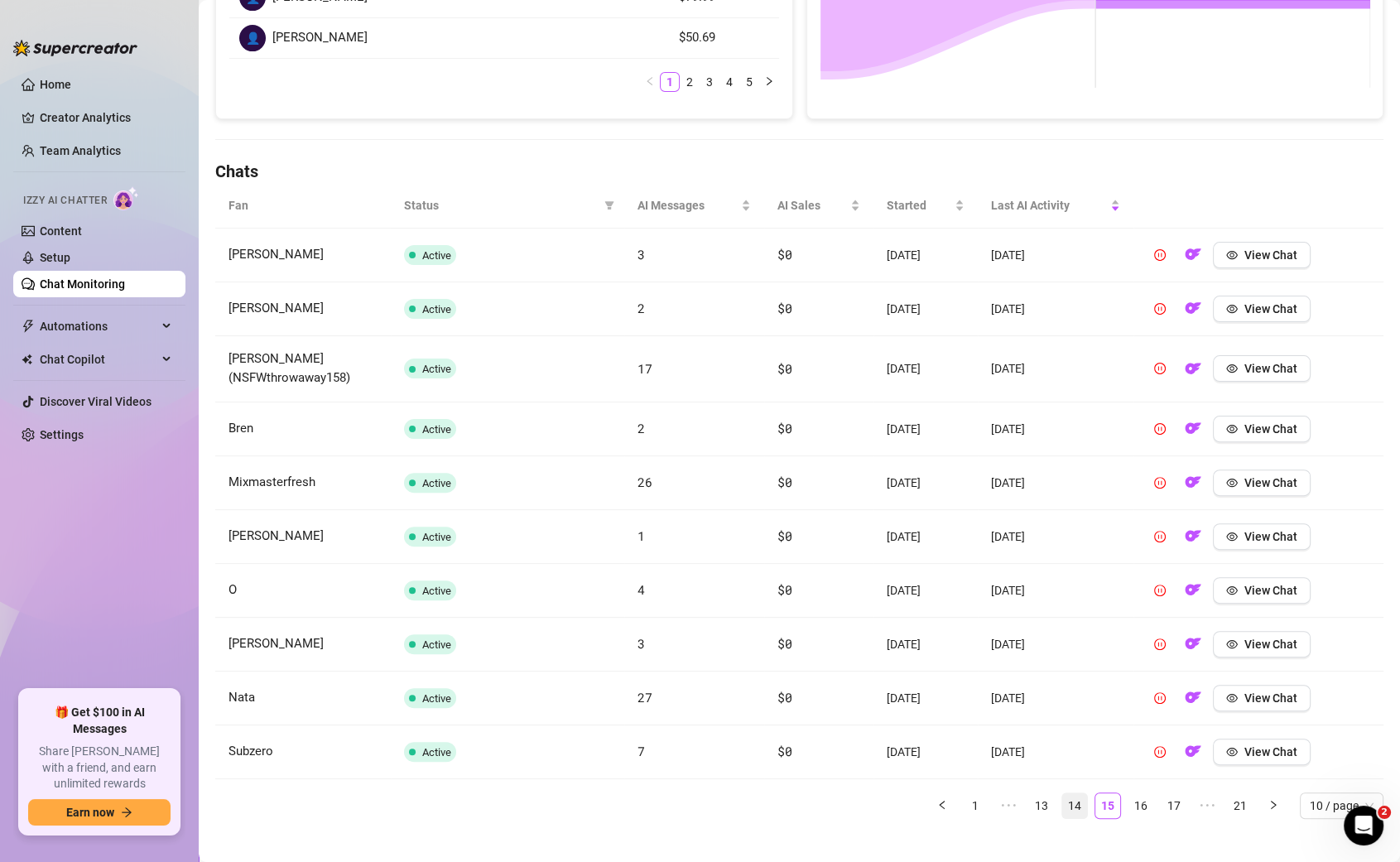
click at [1074, 793] on link "14" at bounding box center [1075, 806] width 25 height 25
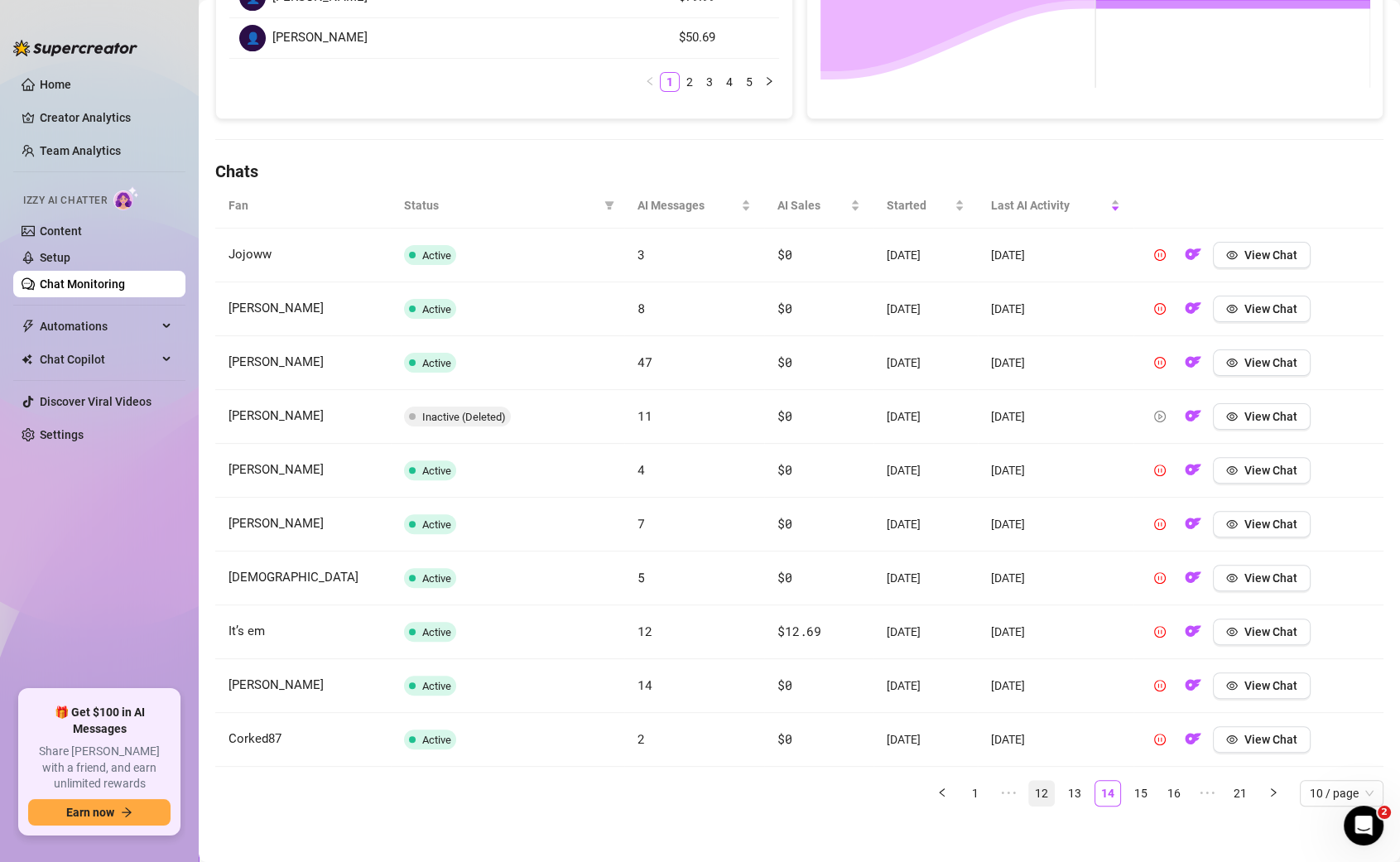
click at [1046, 789] on link "12" at bounding box center [1042, 793] width 25 height 25
click at [1214, 793] on span "•••" at bounding box center [1207, 792] width 26 height 26
click at [1126, 780] on ul "1 ••• 15 16 17 18 19 ••• 21 10 / page" at bounding box center [799, 792] width 1168 height 26
click at [1130, 781] on link "18" at bounding box center [1141, 793] width 25 height 25
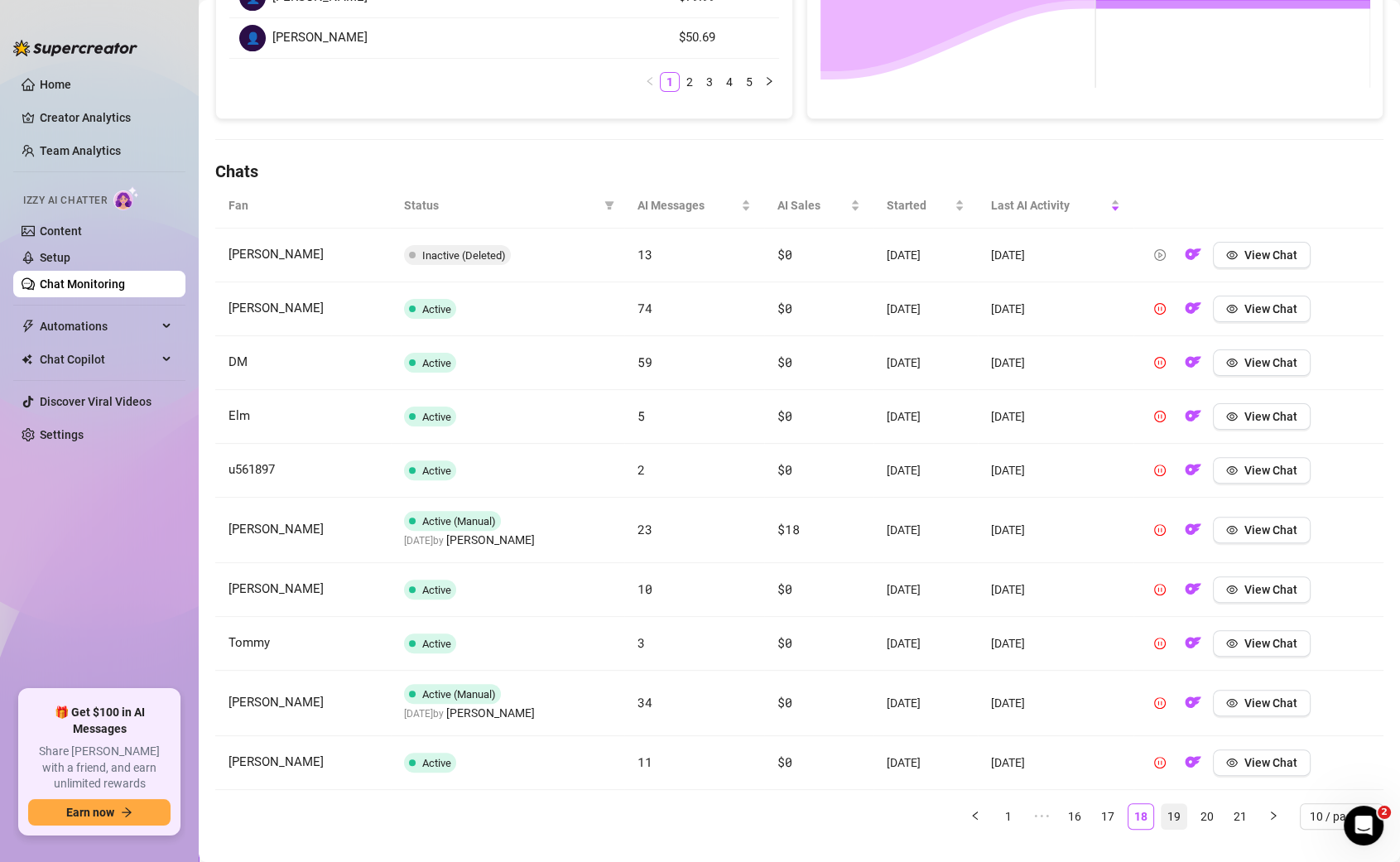
click at [1163, 804] on link "19" at bounding box center [1174, 816] width 25 height 25
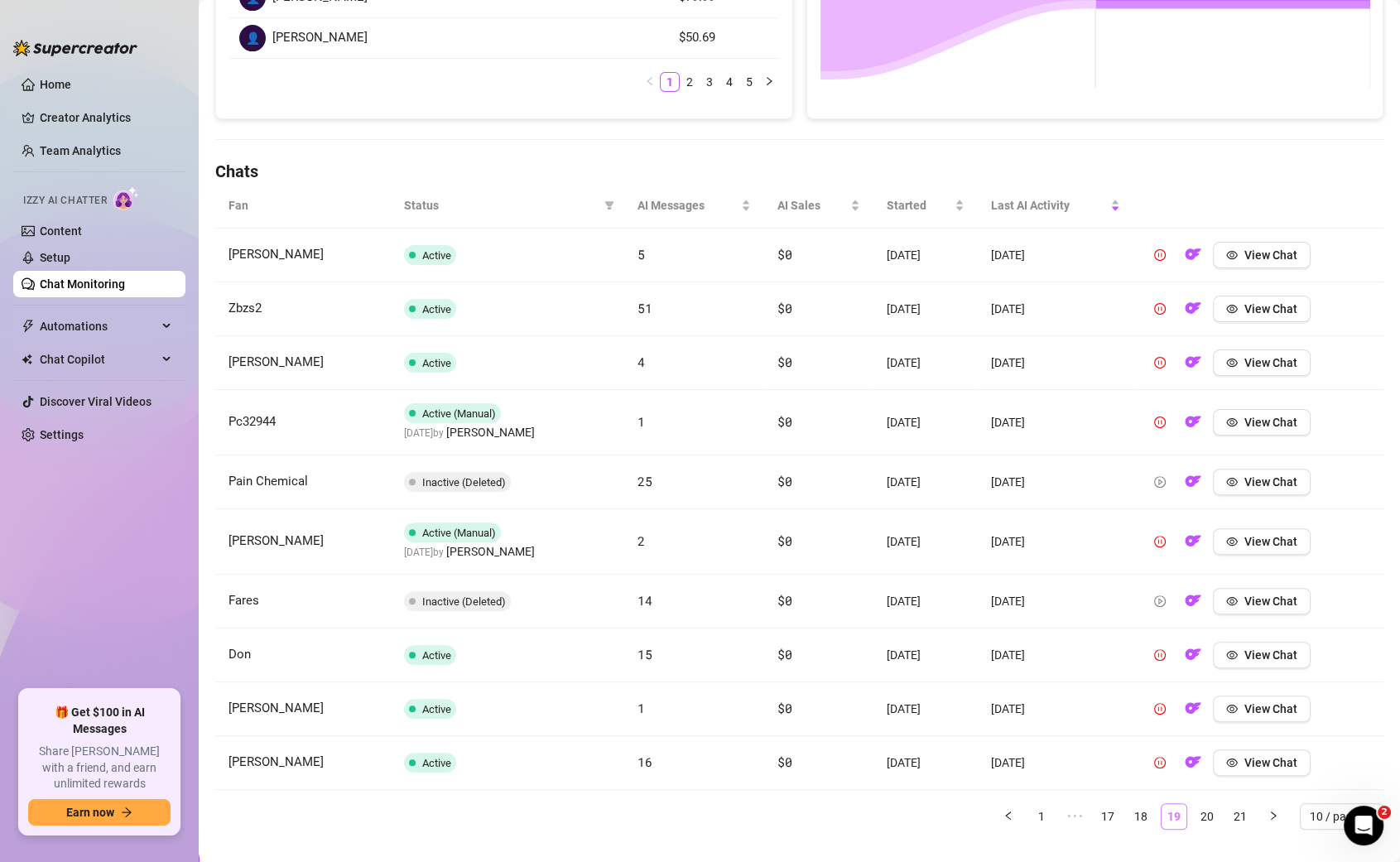
click at [1187, 804] on link "19" at bounding box center [1174, 816] width 25 height 25
click at [1198, 804] on link "20" at bounding box center [1207, 816] width 25 height 25
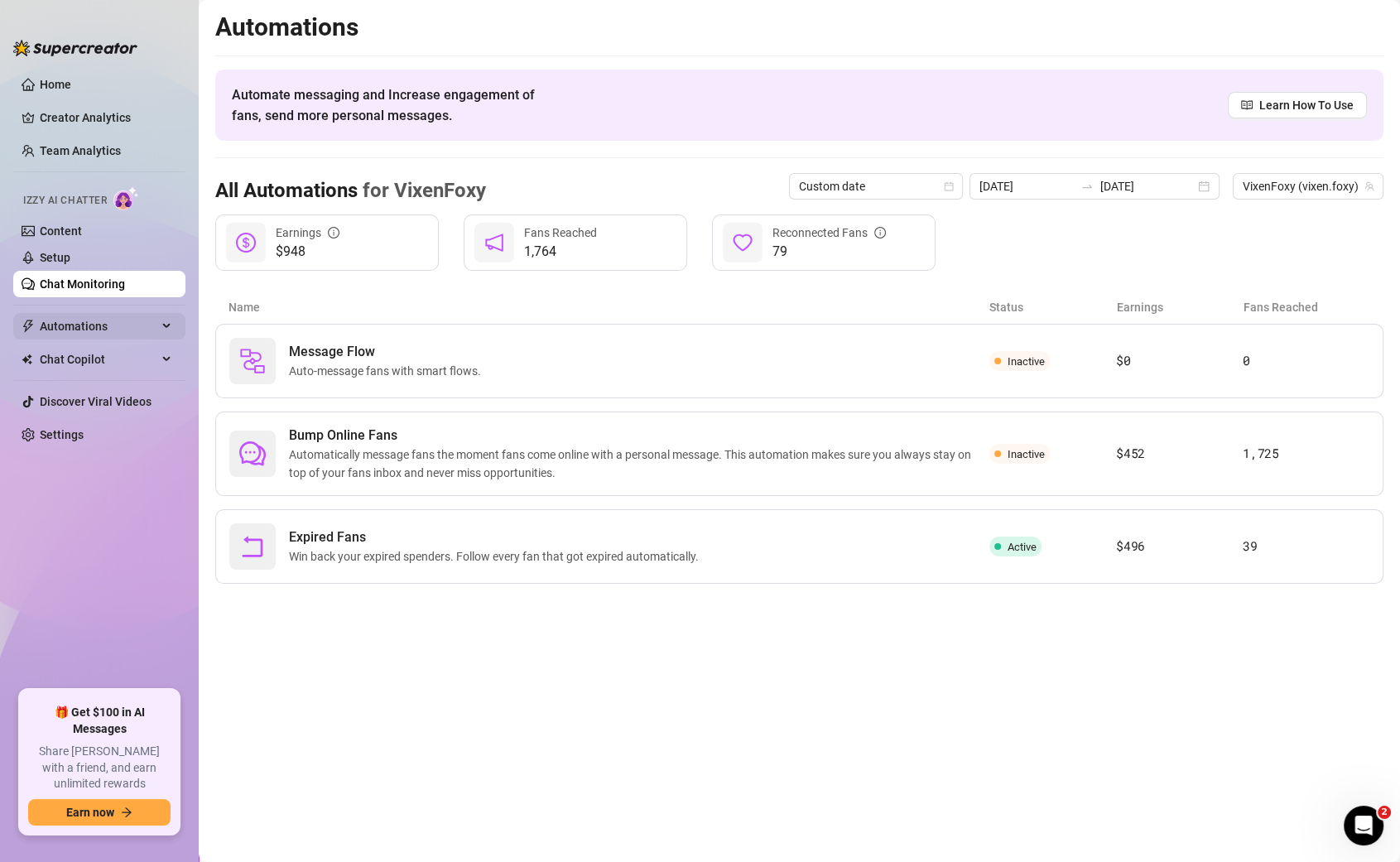
click at [96, 317] on span "Automations" at bounding box center [98, 325] width 117 height 26
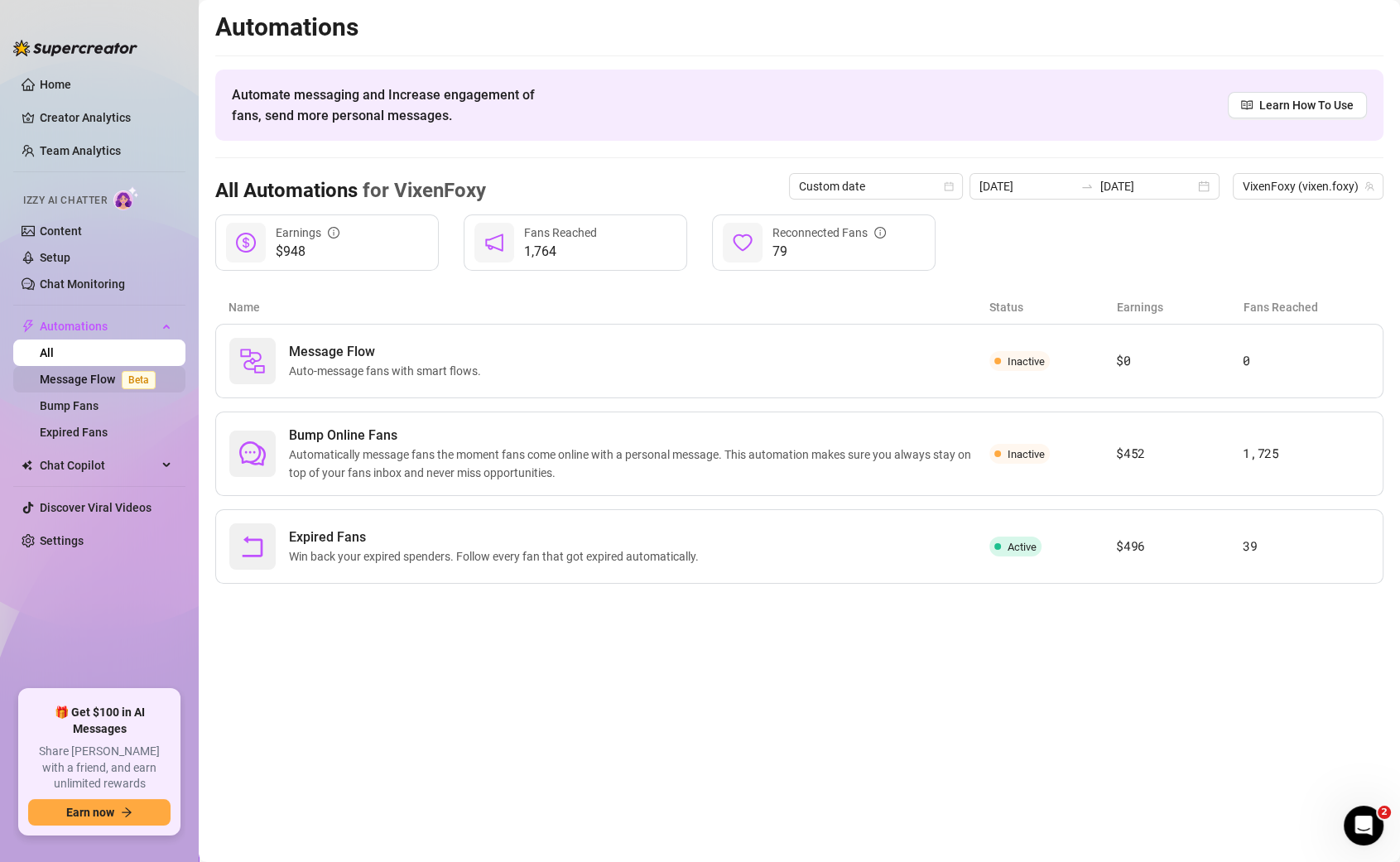
click at [87, 373] on link "Message Flow Beta" at bounding box center [101, 380] width 123 height 14
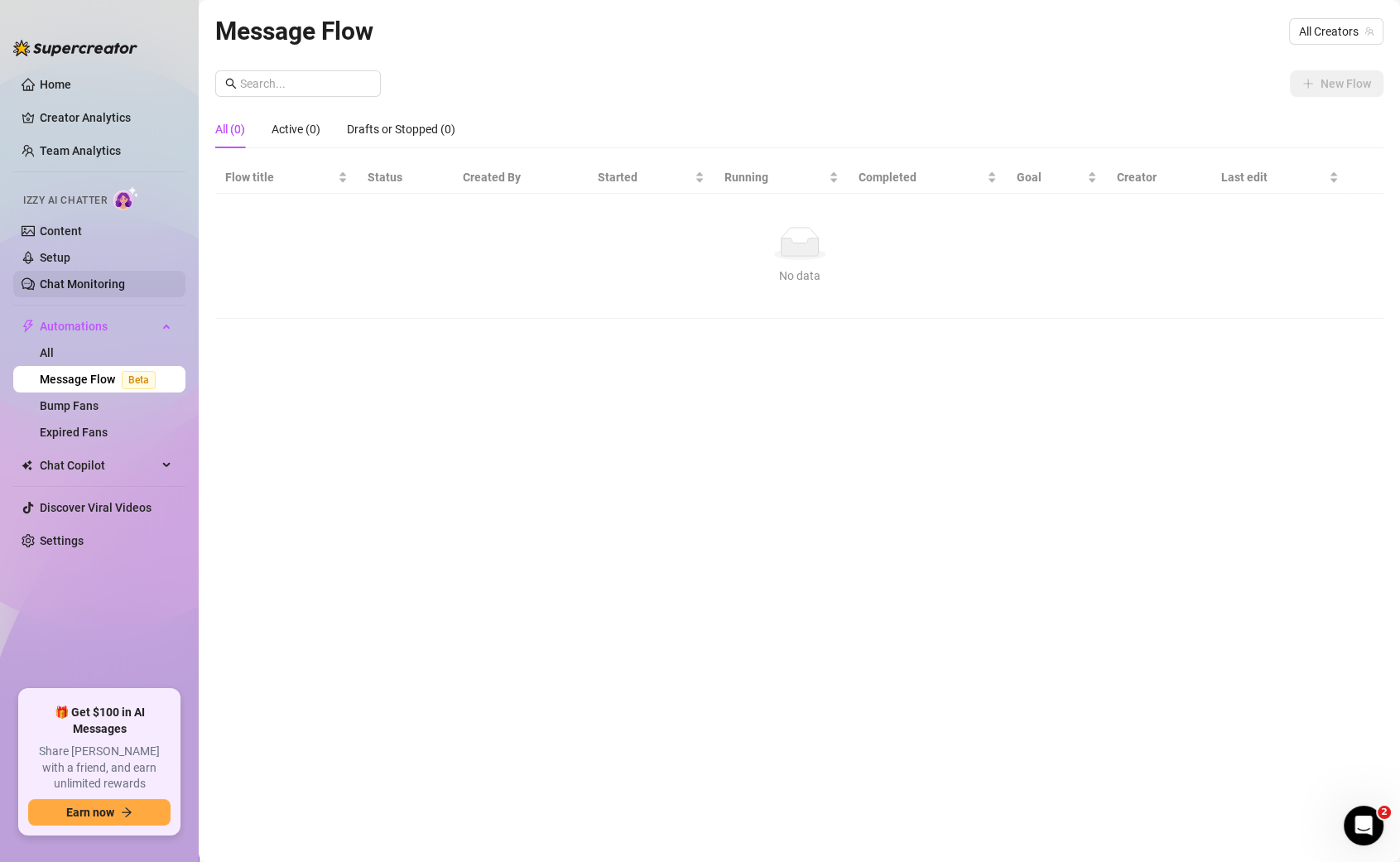
click at [94, 280] on link "Chat Monitoring" at bounding box center [82, 284] width 85 height 14
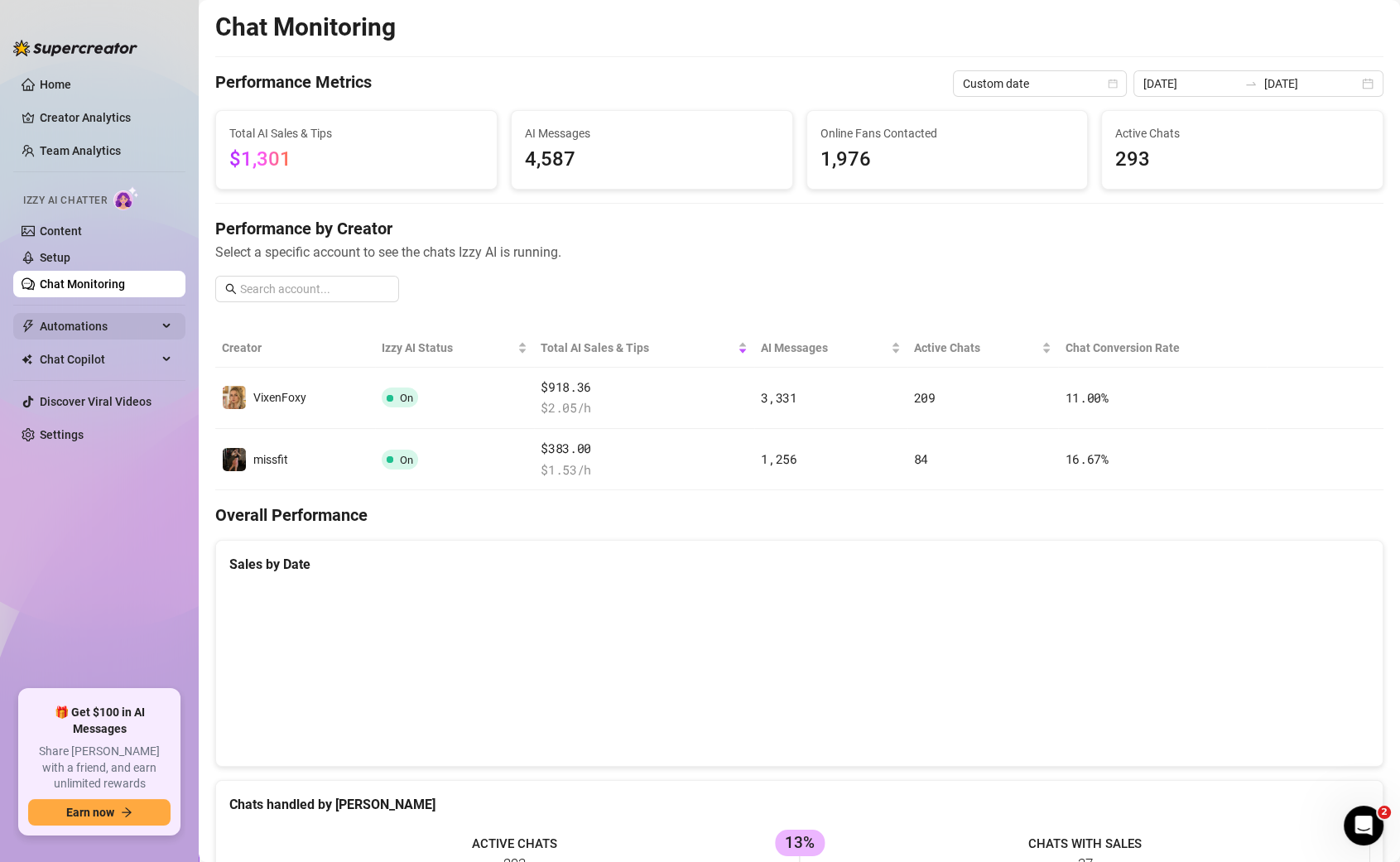
click at [83, 328] on span "Automations" at bounding box center [98, 325] width 117 height 26
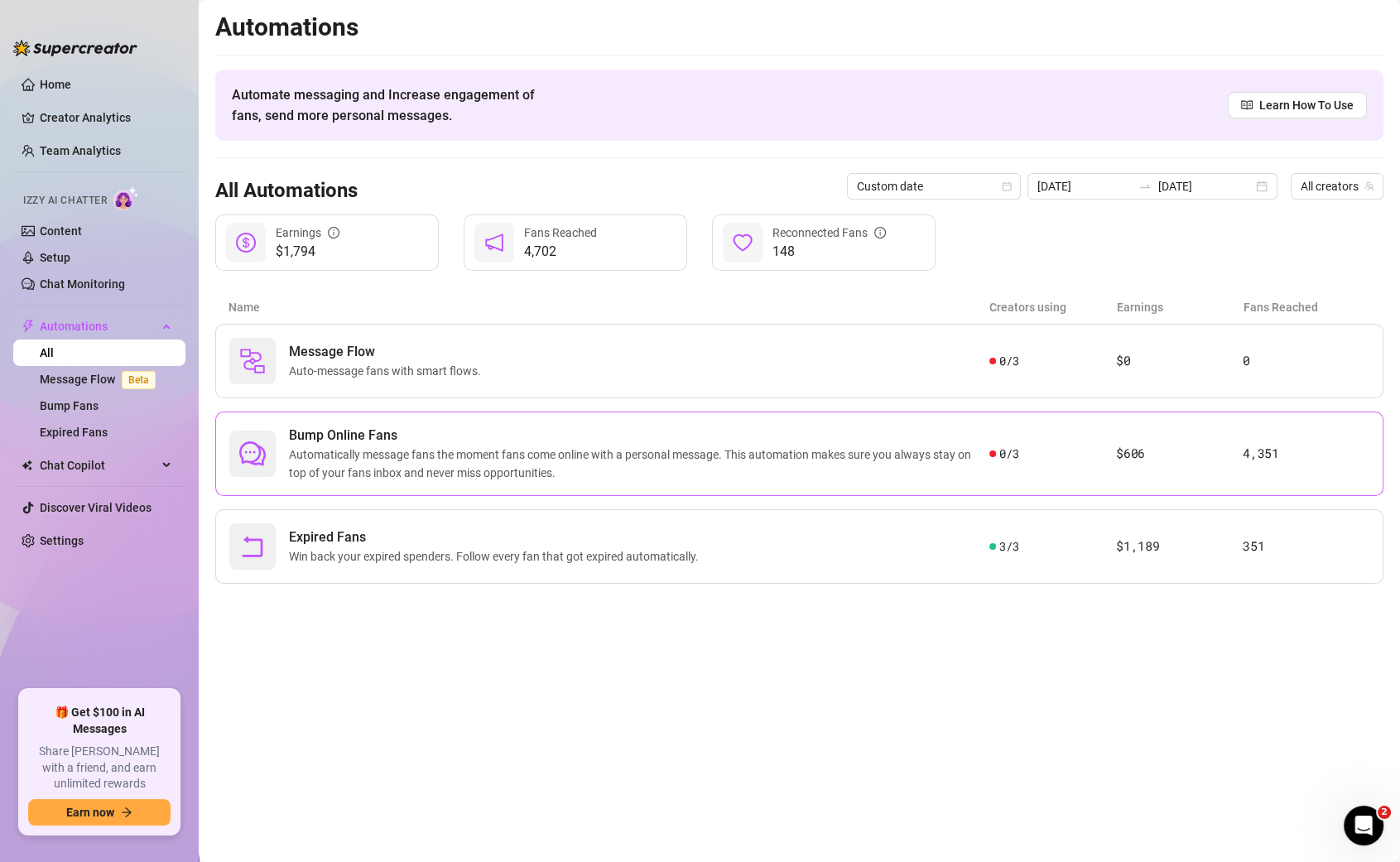
click at [488, 419] on div "Bump Online Fans Automatically message fans the moment fans come online with a …" at bounding box center [799, 453] width 1168 height 84
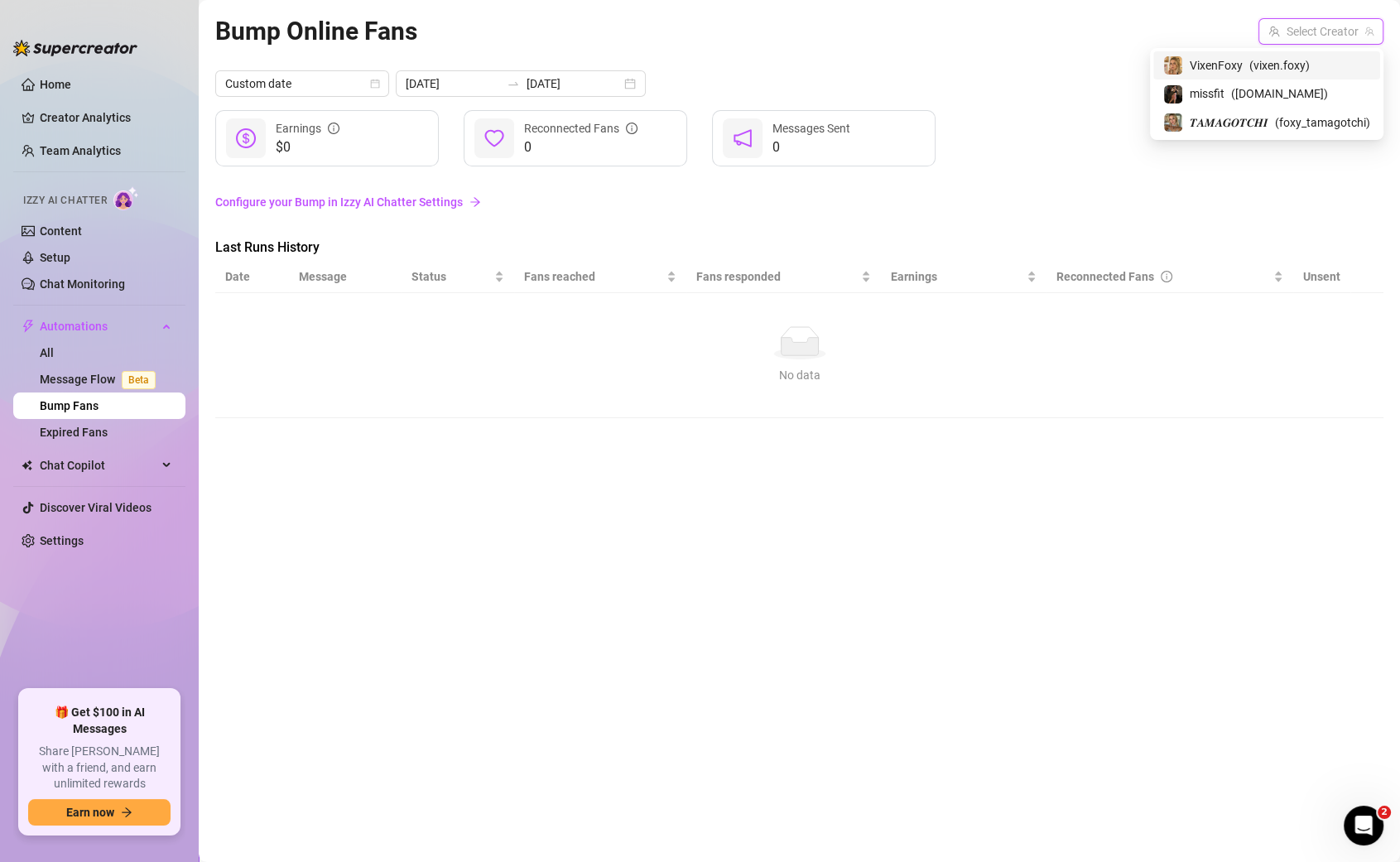
click at [1332, 26] on input "search" at bounding box center [1313, 32] width 90 height 25
click at [1279, 77] on div "VixenFoxy ( vixen.foxy )" at bounding box center [1267, 65] width 227 height 28
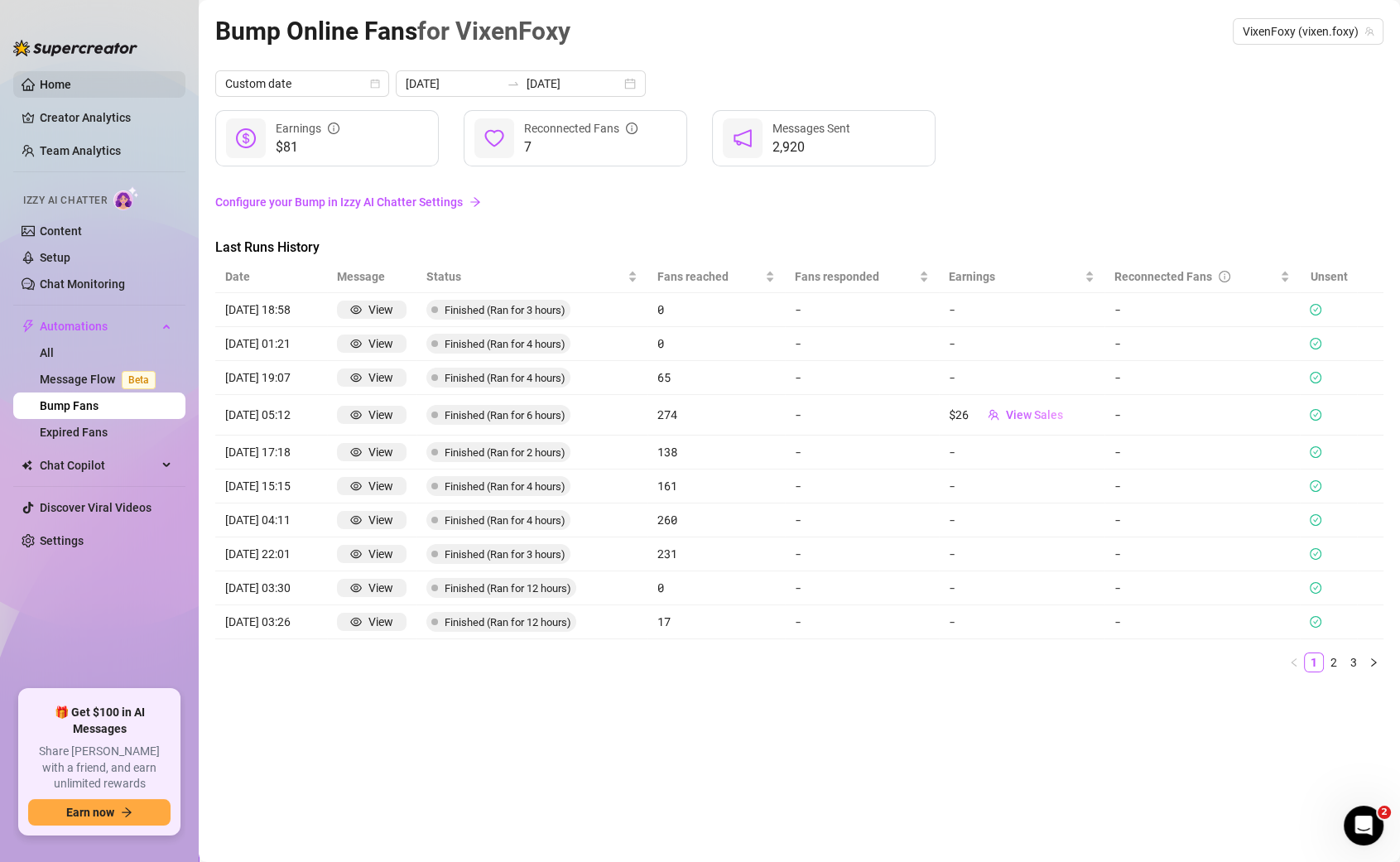
click at [72, 77] on link "Home" at bounding box center [55, 84] width 31 height 14
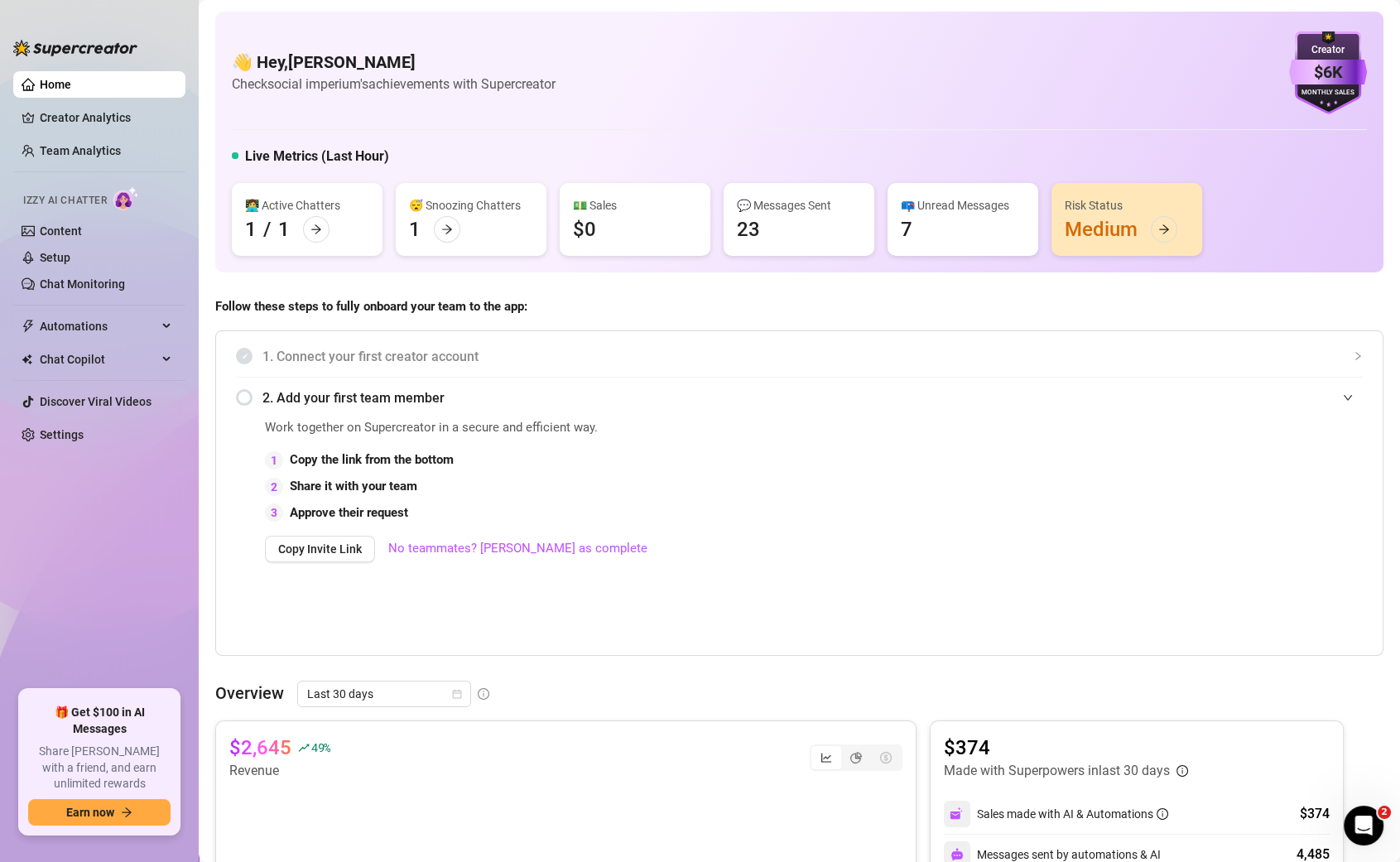
click at [60, 132] on ul "Home Creator Analytics Team Analytics Izzy AI Chatter Content Setup Chat Monito…" at bounding box center [100, 374] width 172 height 619
click at [72, 126] on link "Creator Analytics" at bounding box center [106, 117] width 133 height 26
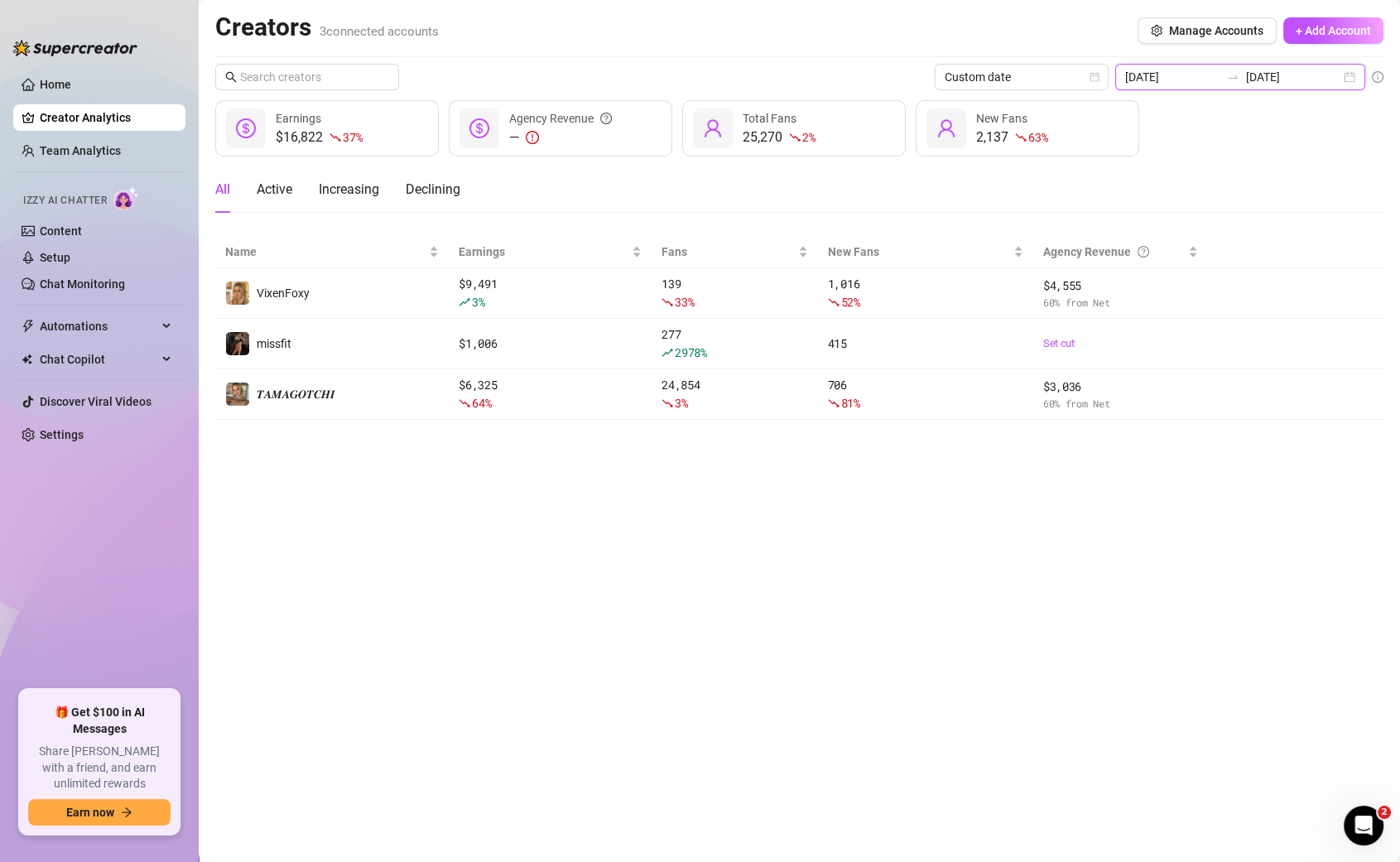
click at [1284, 73] on input "[DATE]" at bounding box center [1292, 77] width 94 height 18
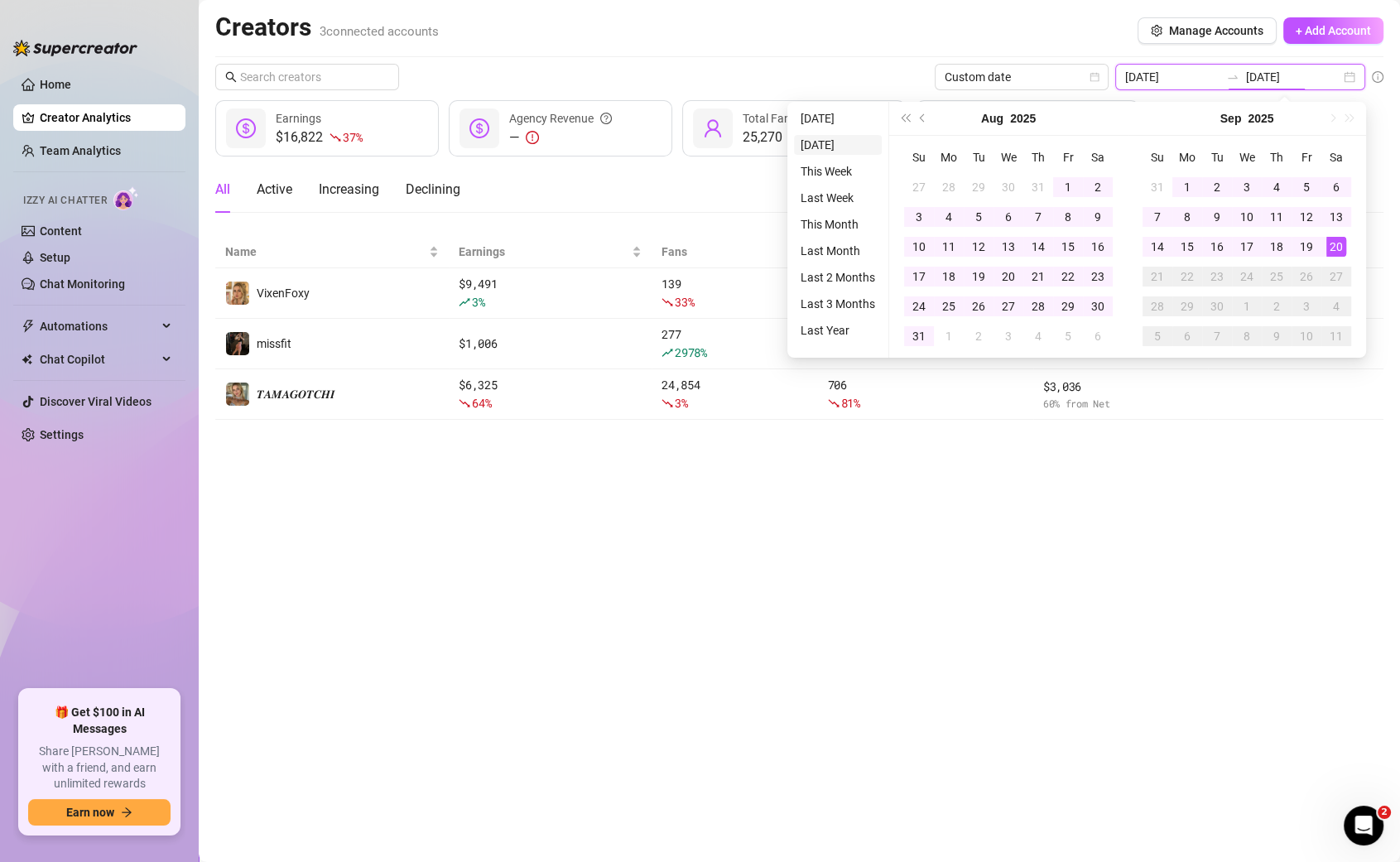
type input "[DATE]"
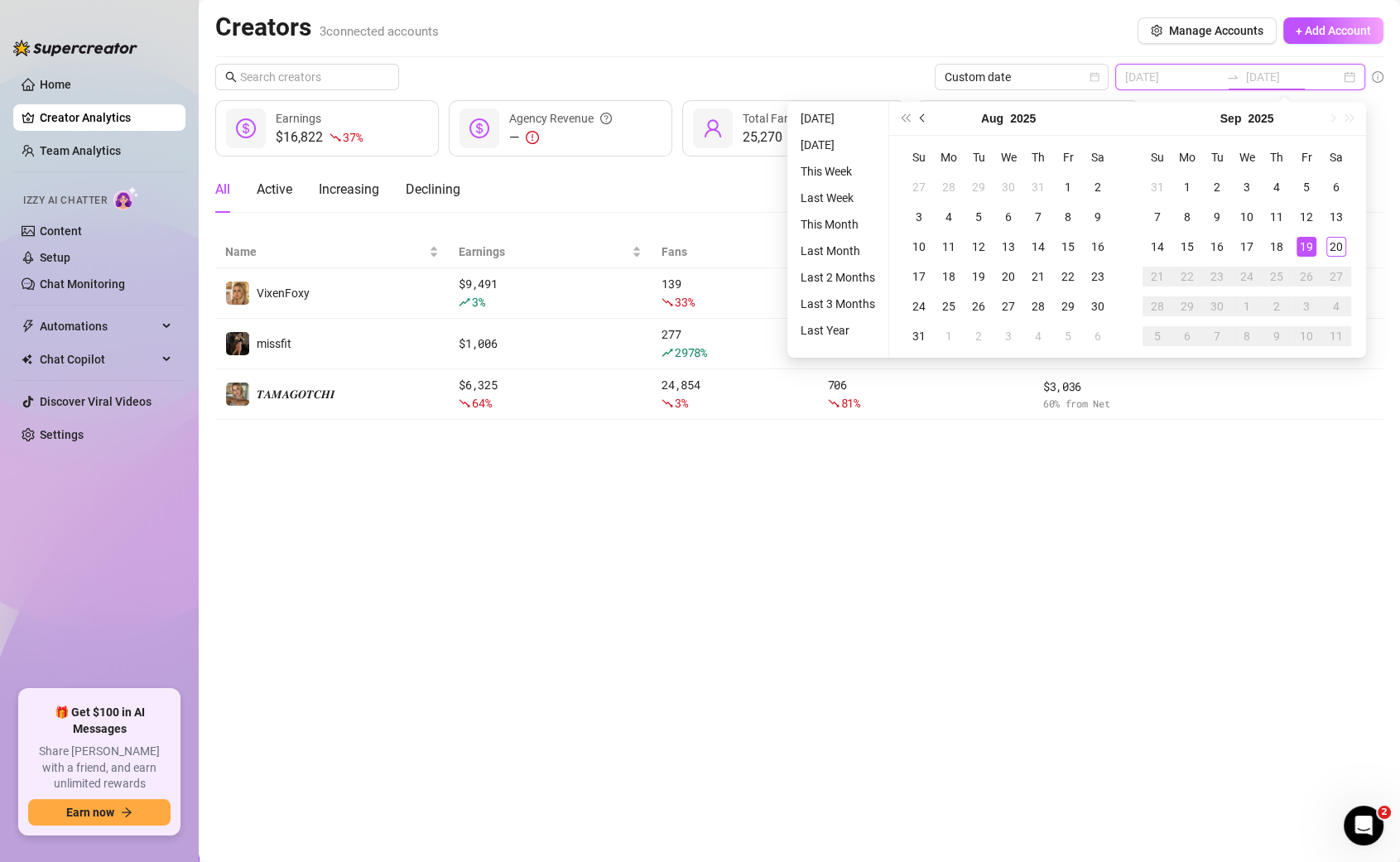
type input "[DATE]"
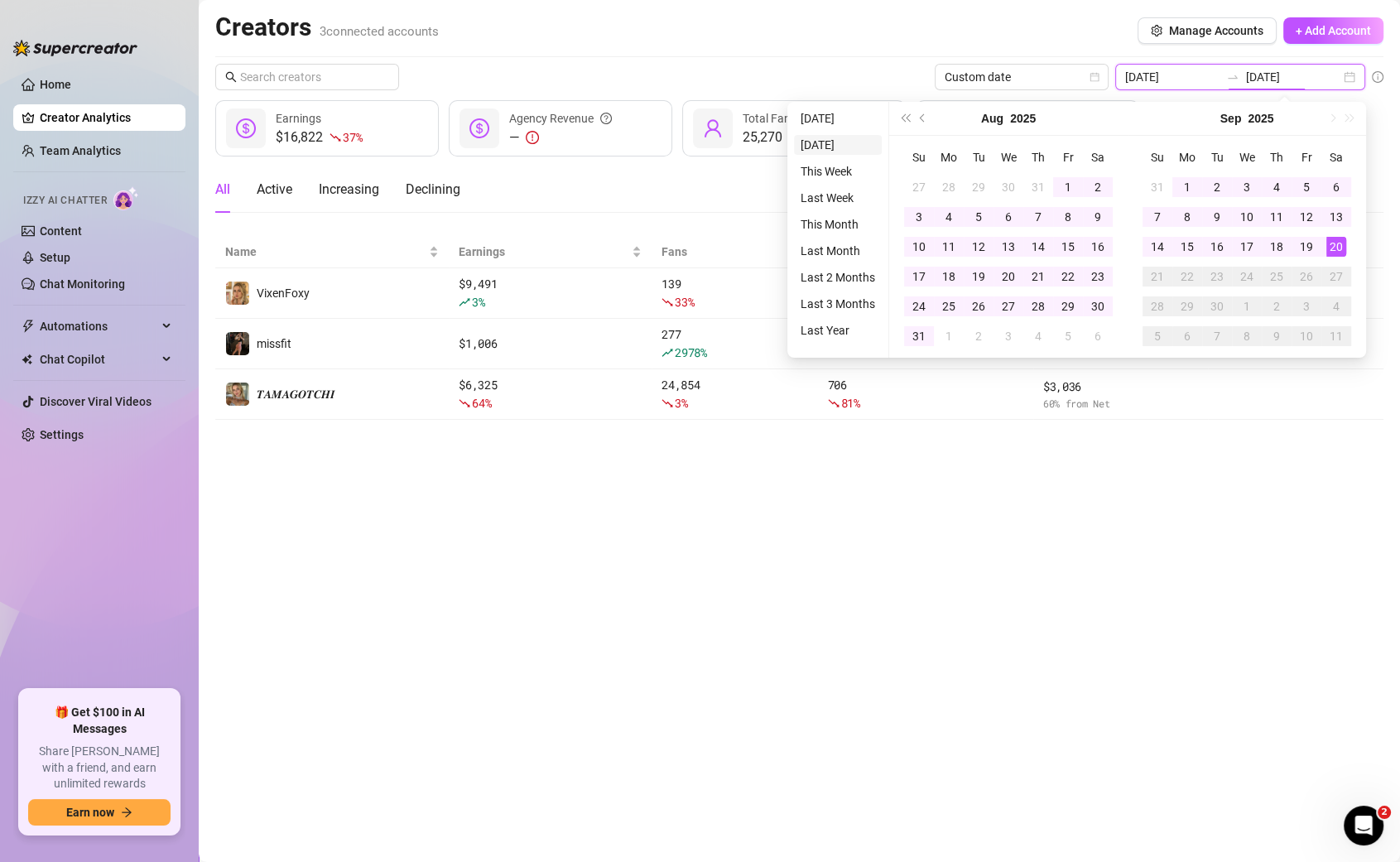
type input "[DATE]"
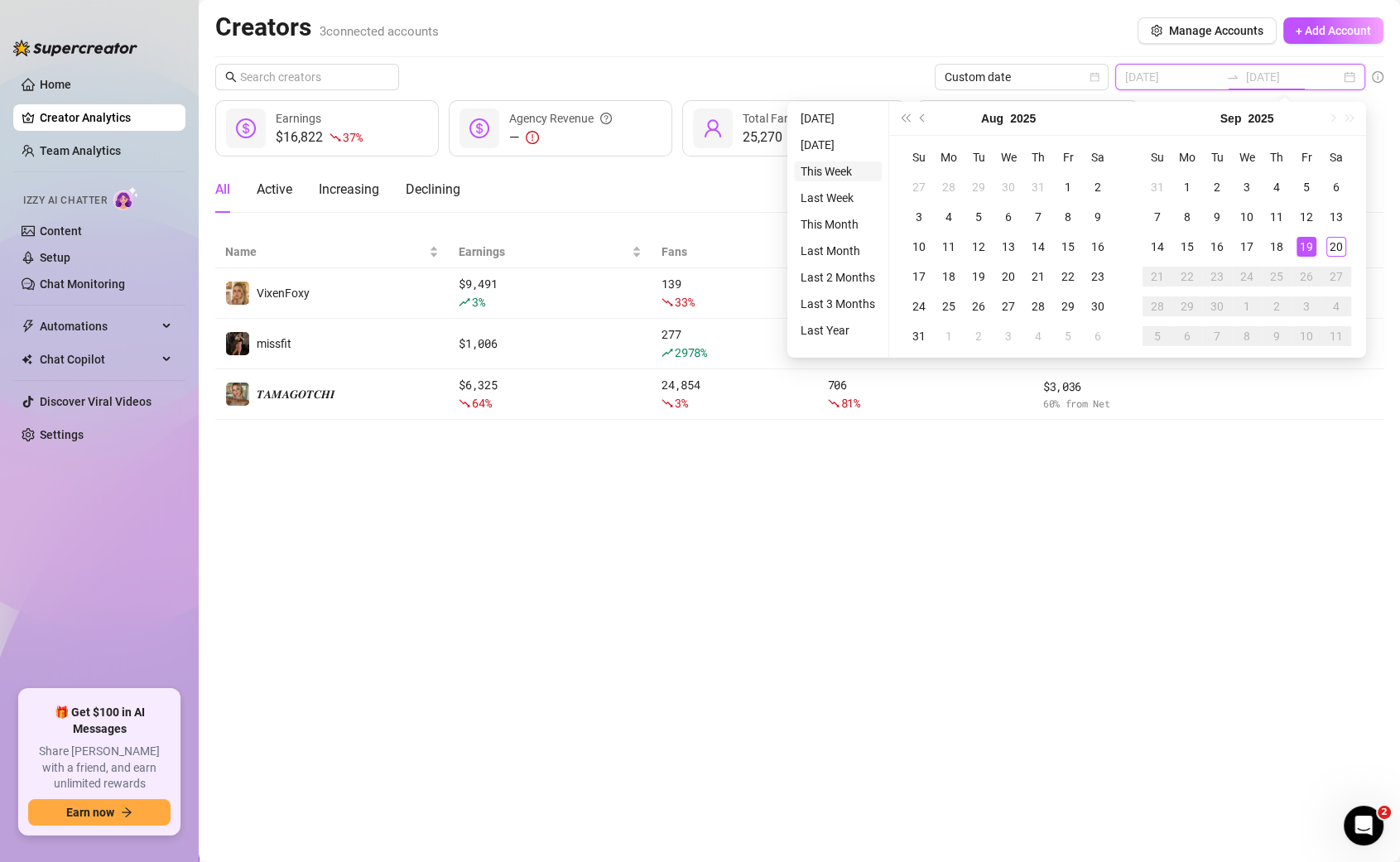
type input "[DATE]"
click at [835, 169] on li "This Week" at bounding box center [838, 171] width 88 height 20
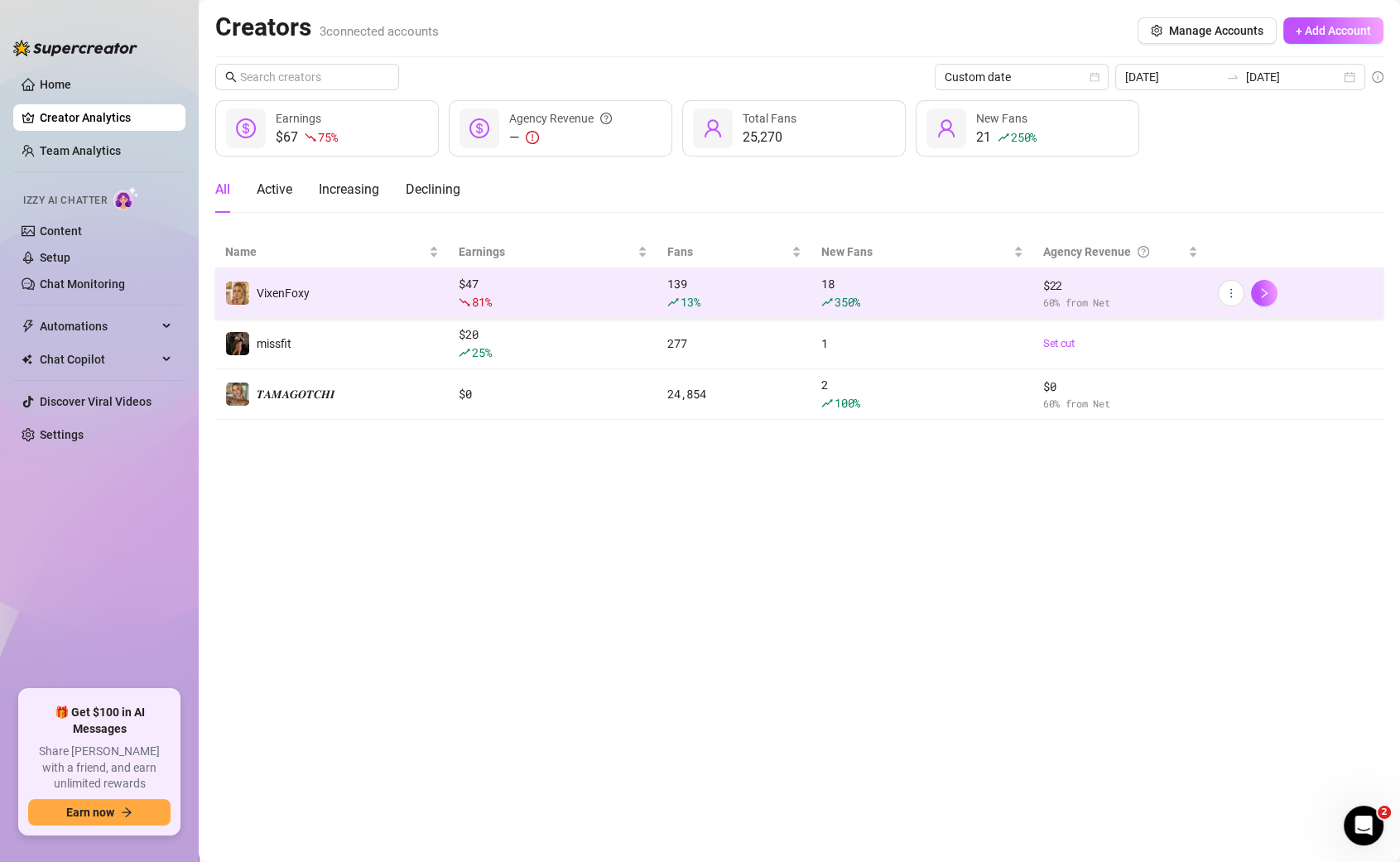
click at [774, 296] on div "13 %" at bounding box center [734, 302] width 134 height 18
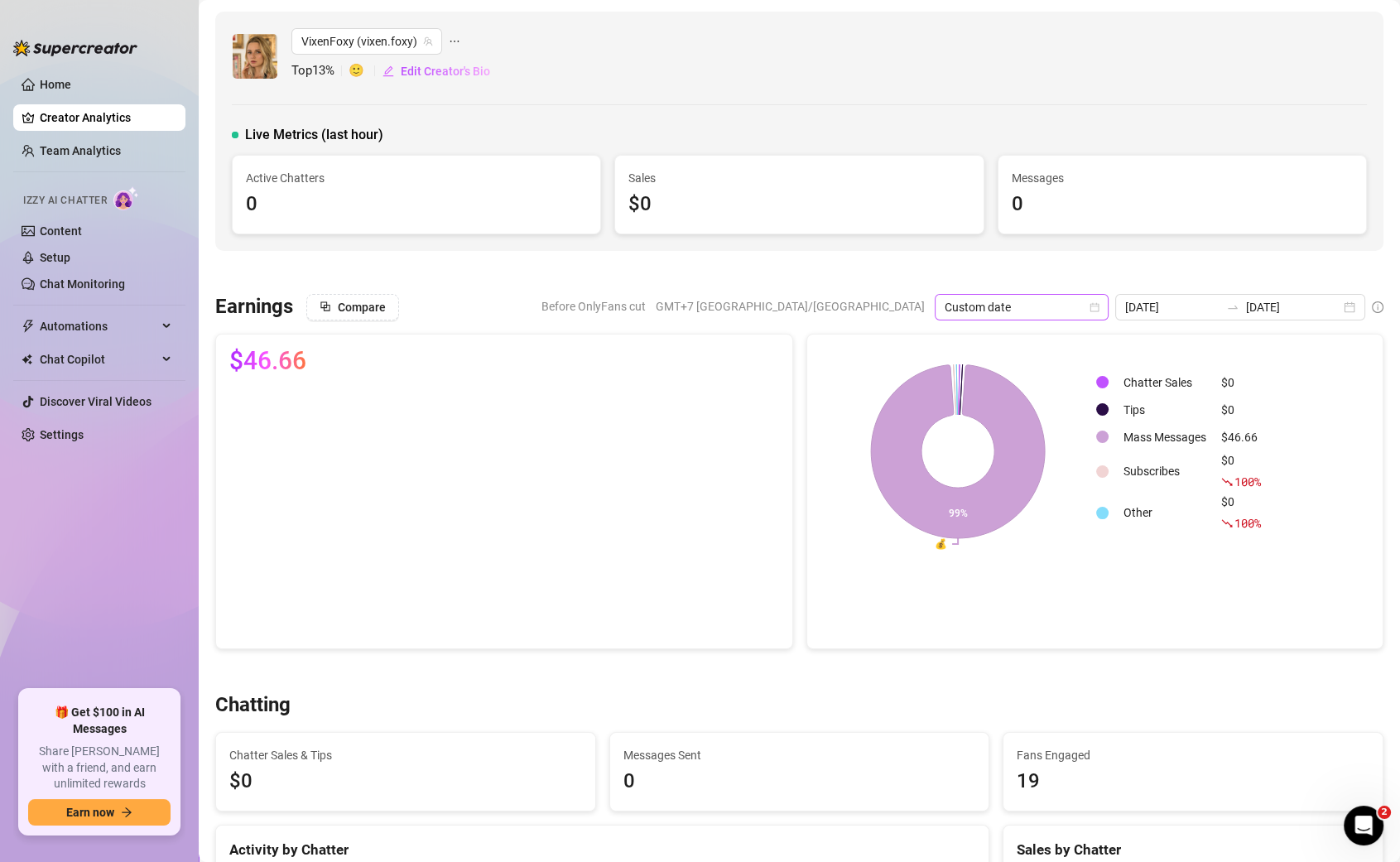
click at [1043, 307] on span "Custom date" at bounding box center [1021, 307] width 154 height 25
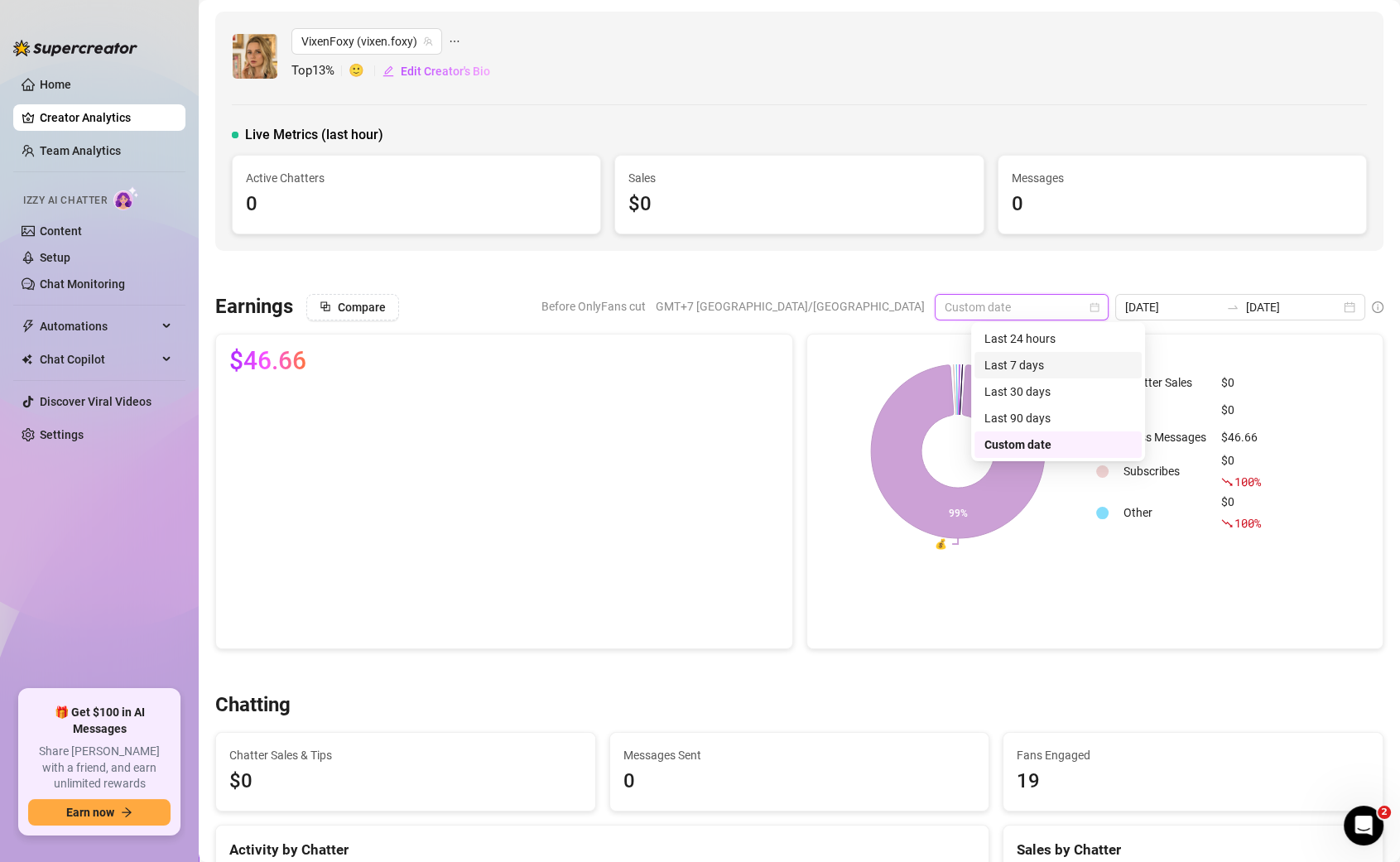
click at [1014, 377] on div "Last 7 days" at bounding box center [1058, 364] width 168 height 26
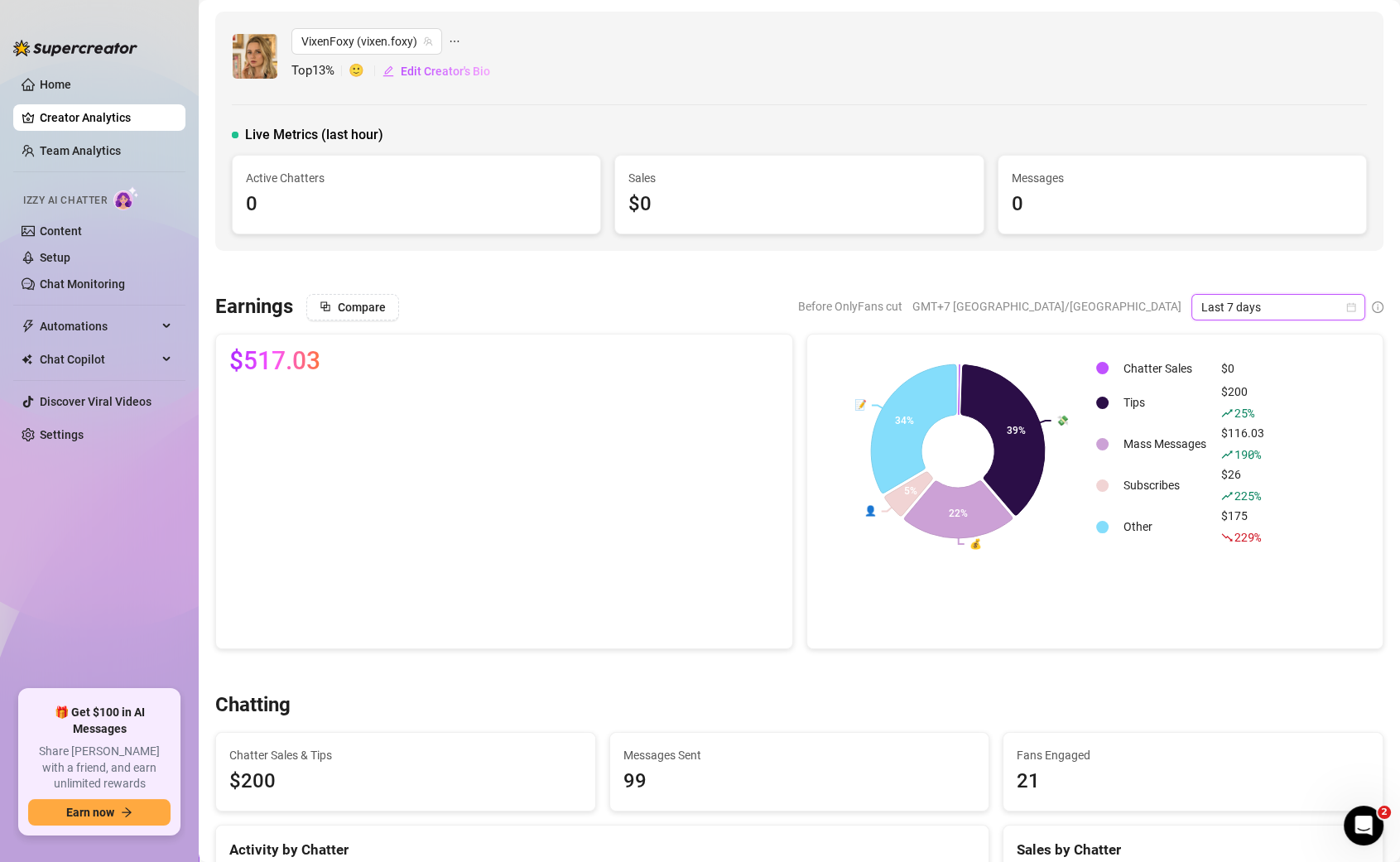
click at [1253, 303] on span "Last 7 days" at bounding box center [1278, 307] width 154 height 25
click at [1232, 387] on div "Last 30 days" at bounding box center [1279, 391] width 147 height 18
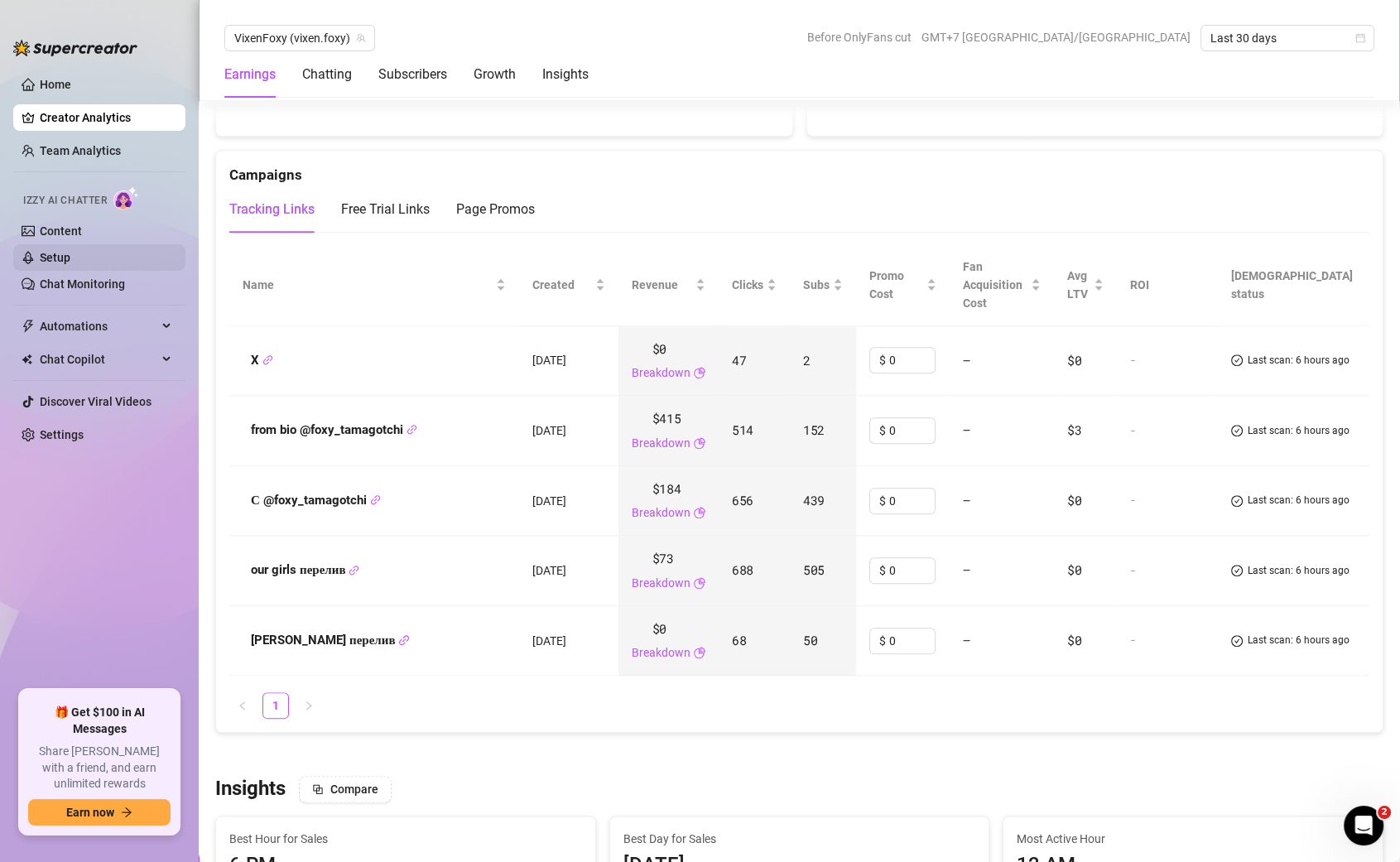
scroll to position [1875, 0]
click at [273, 27] on span "VixenFoxy (vixen.foxy)" at bounding box center [299, 38] width 131 height 25
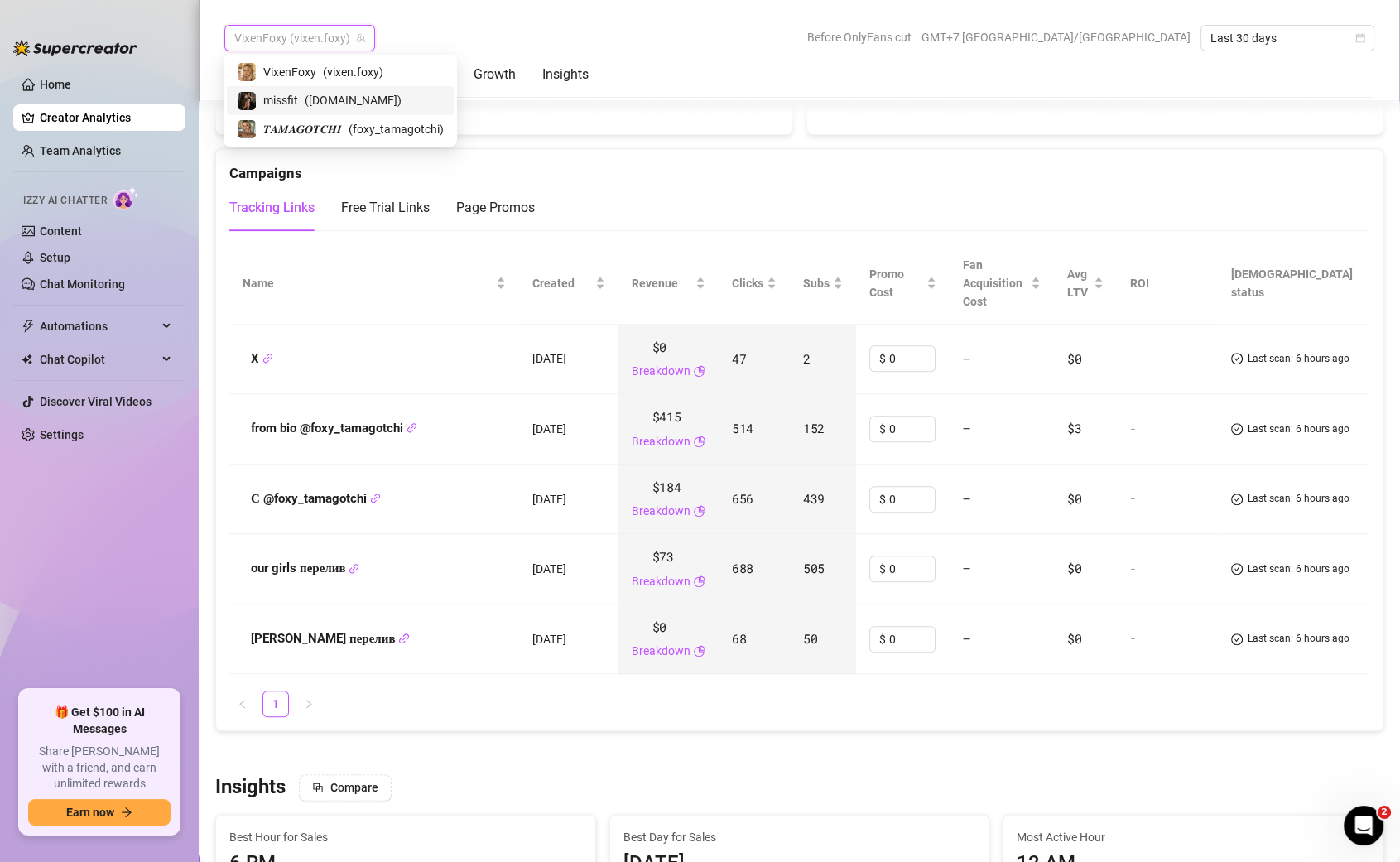
click at [289, 101] on span "missfit" at bounding box center [281, 100] width 35 height 18
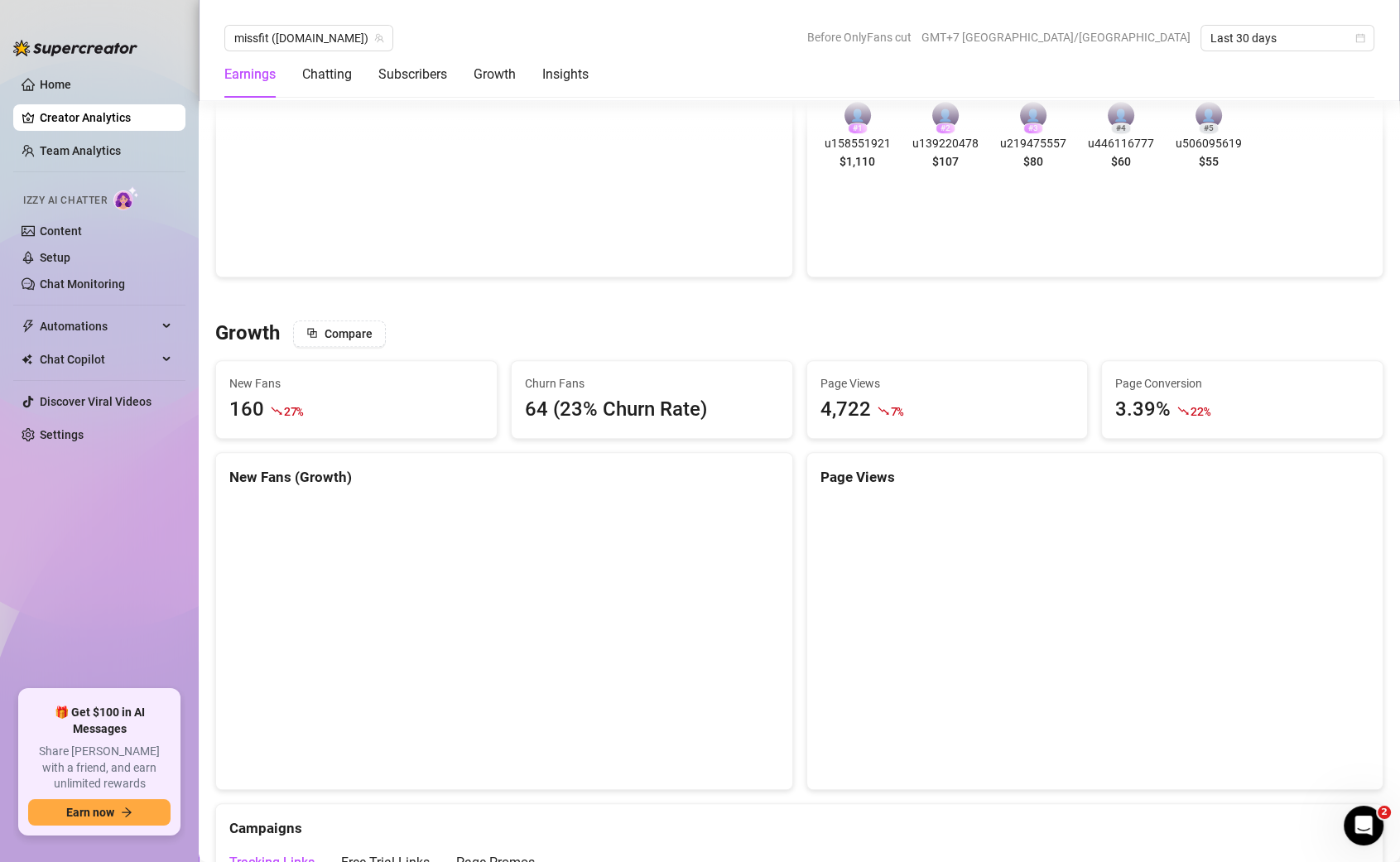
scroll to position [1180, 0]
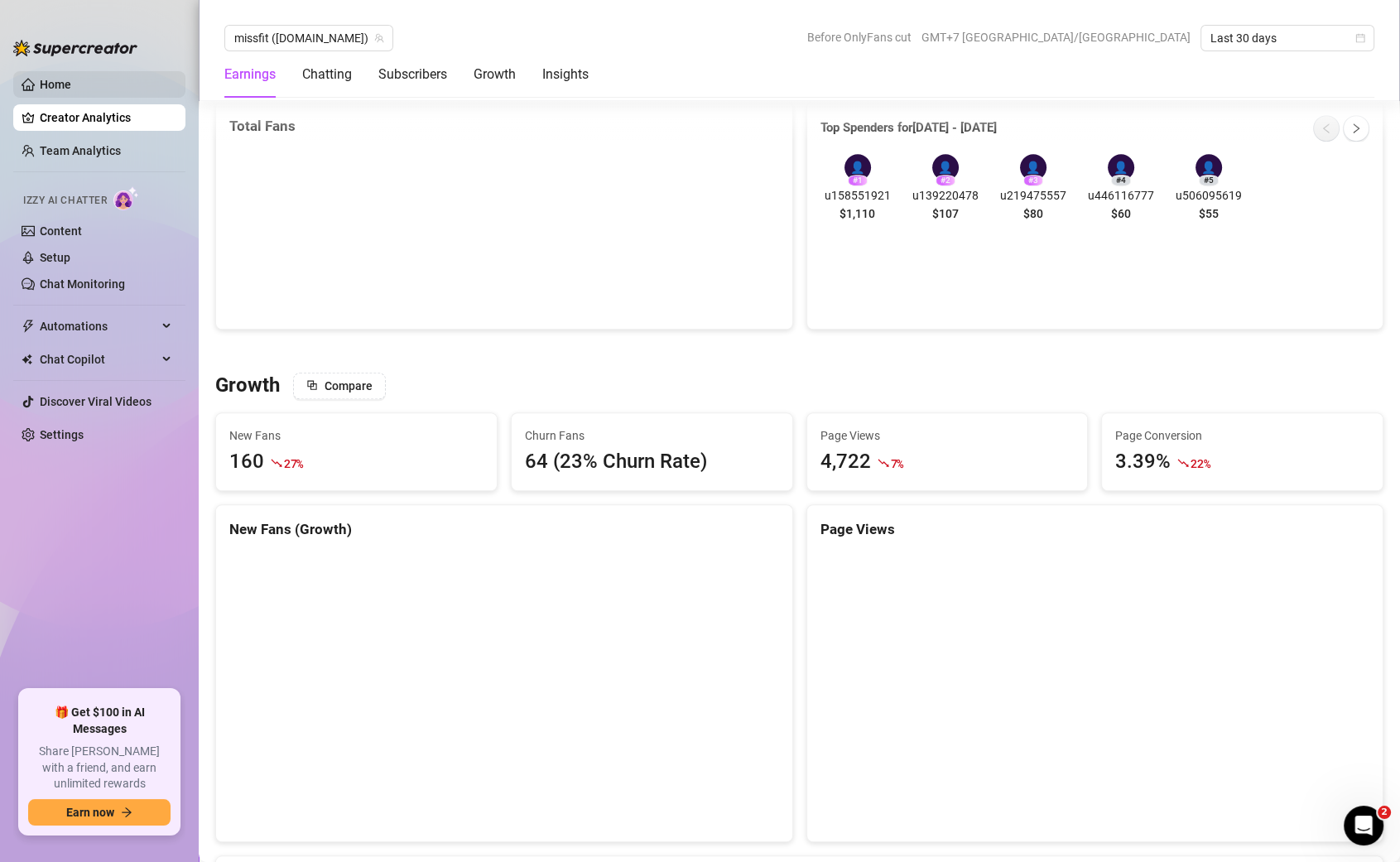
click at [72, 87] on link "Home" at bounding box center [55, 84] width 31 height 14
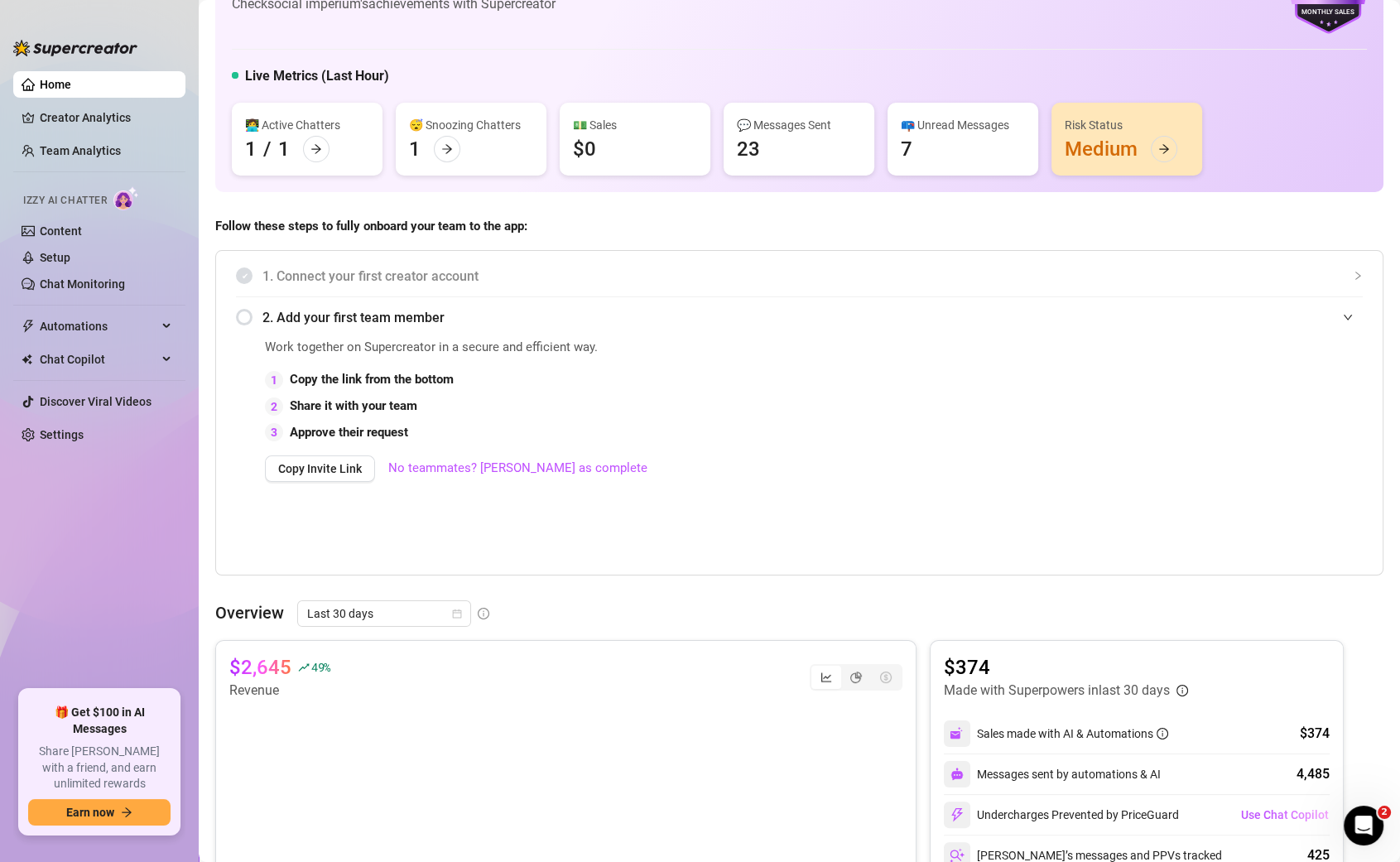
scroll to position [77, 0]
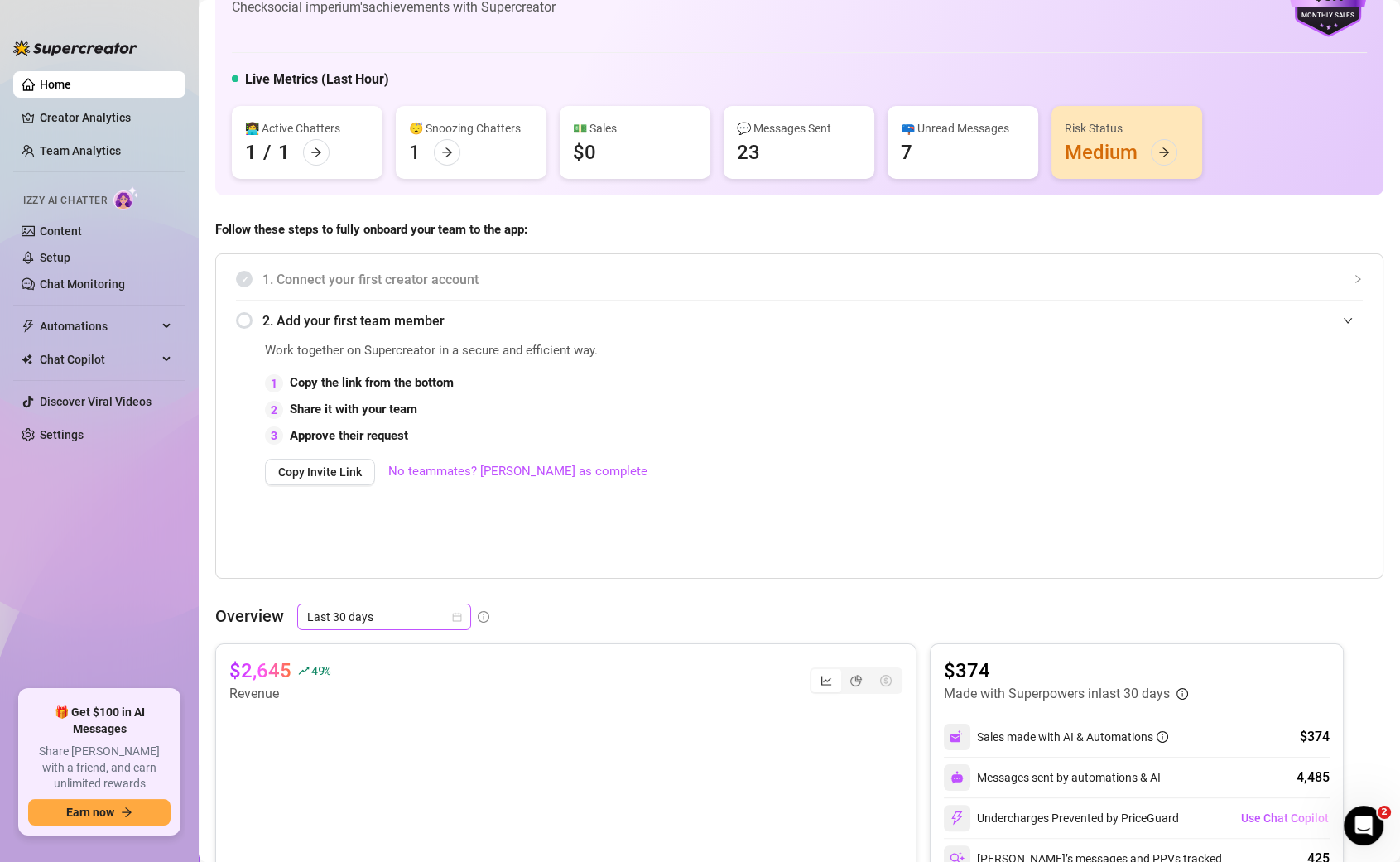
click at [366, 614] on span "Last 30 days" at bounding box center [384, 617] width 154 height 25
click at [357, 685] on div "Last 7 days" at bounding box center [383, 674] width 168 height 26
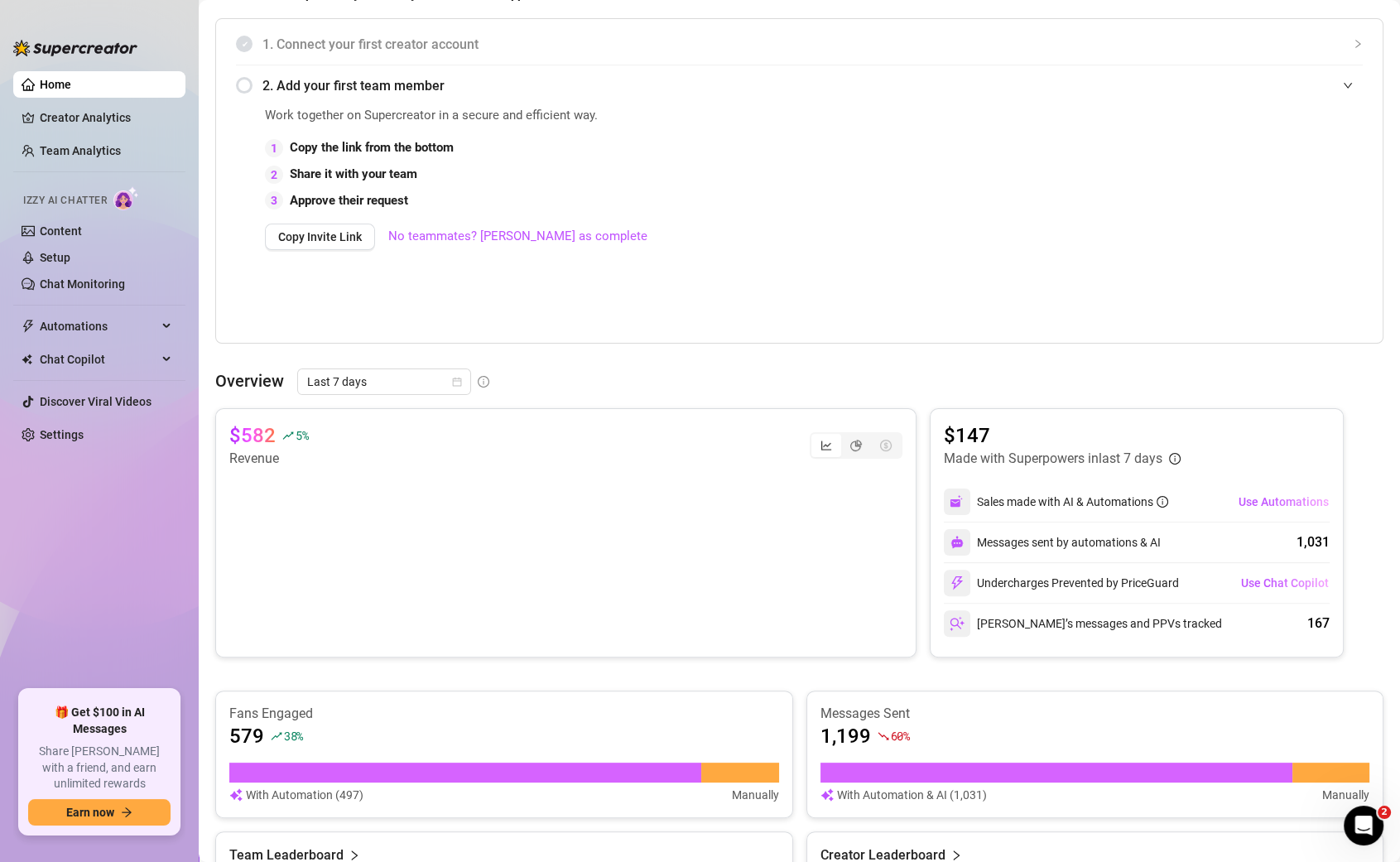
scroll to position [0, 0]
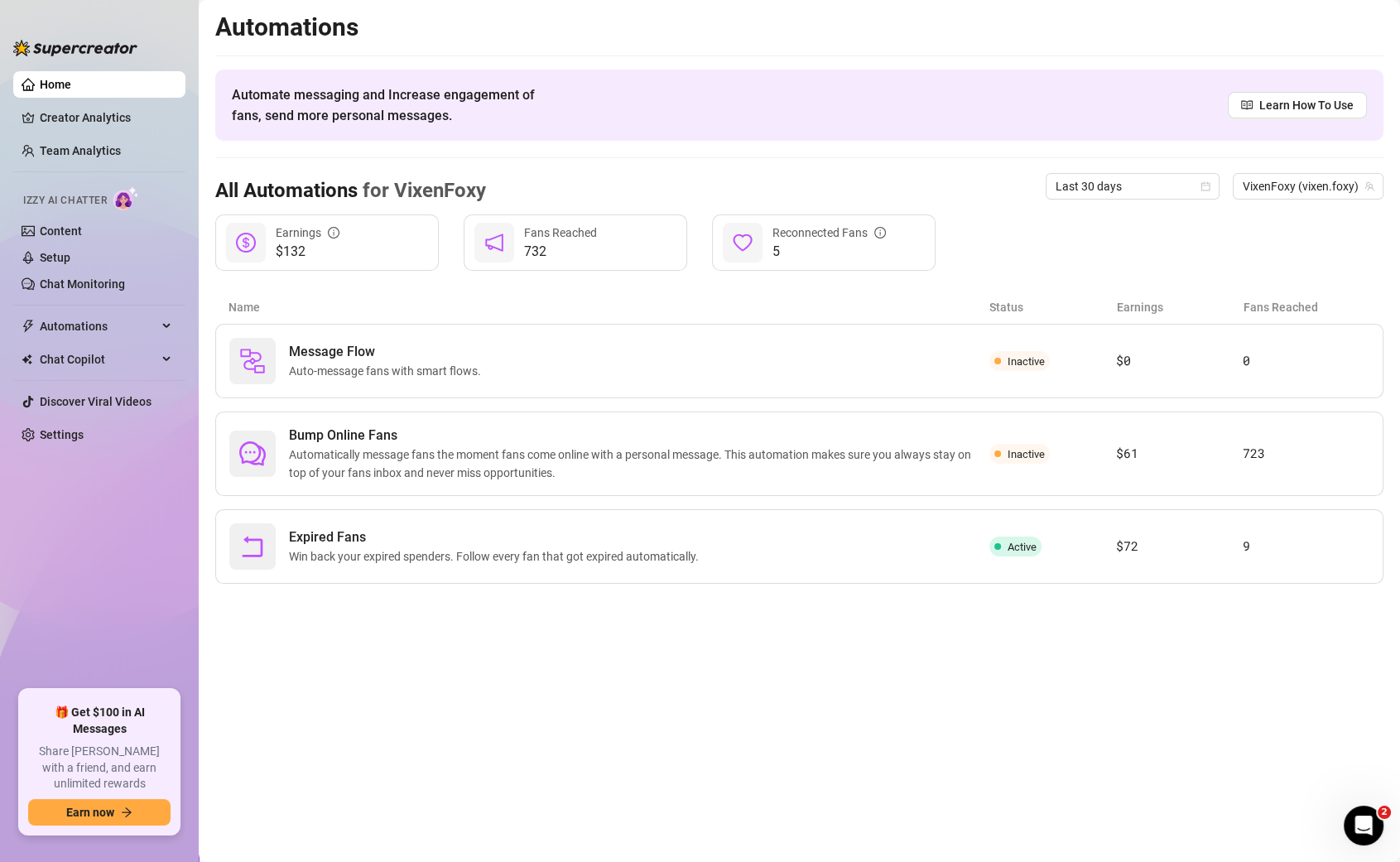
click at [72, 90] on link "Home" at bounding box center [55, 84] width 31 height 14
